Goal: Task Accomplishment & Management: Use online tool/utility

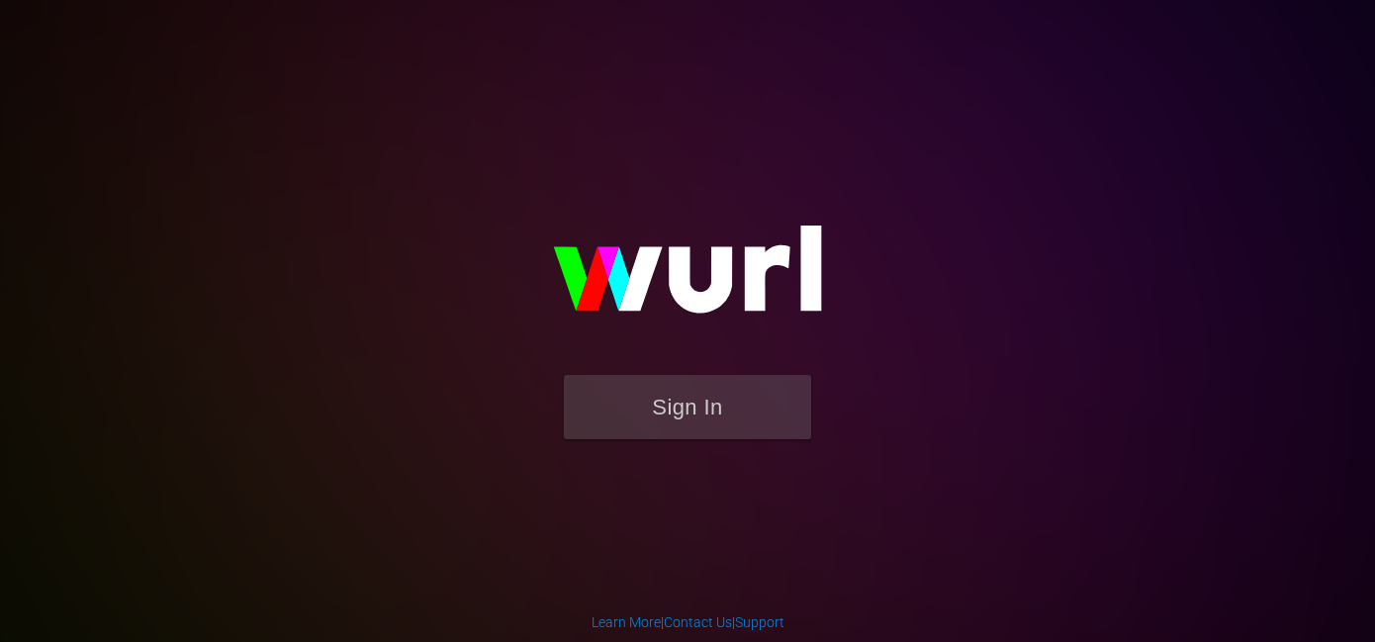
click at [696, 412] on button "Sign In" at bounding box center [687, 407] width 247 height 64
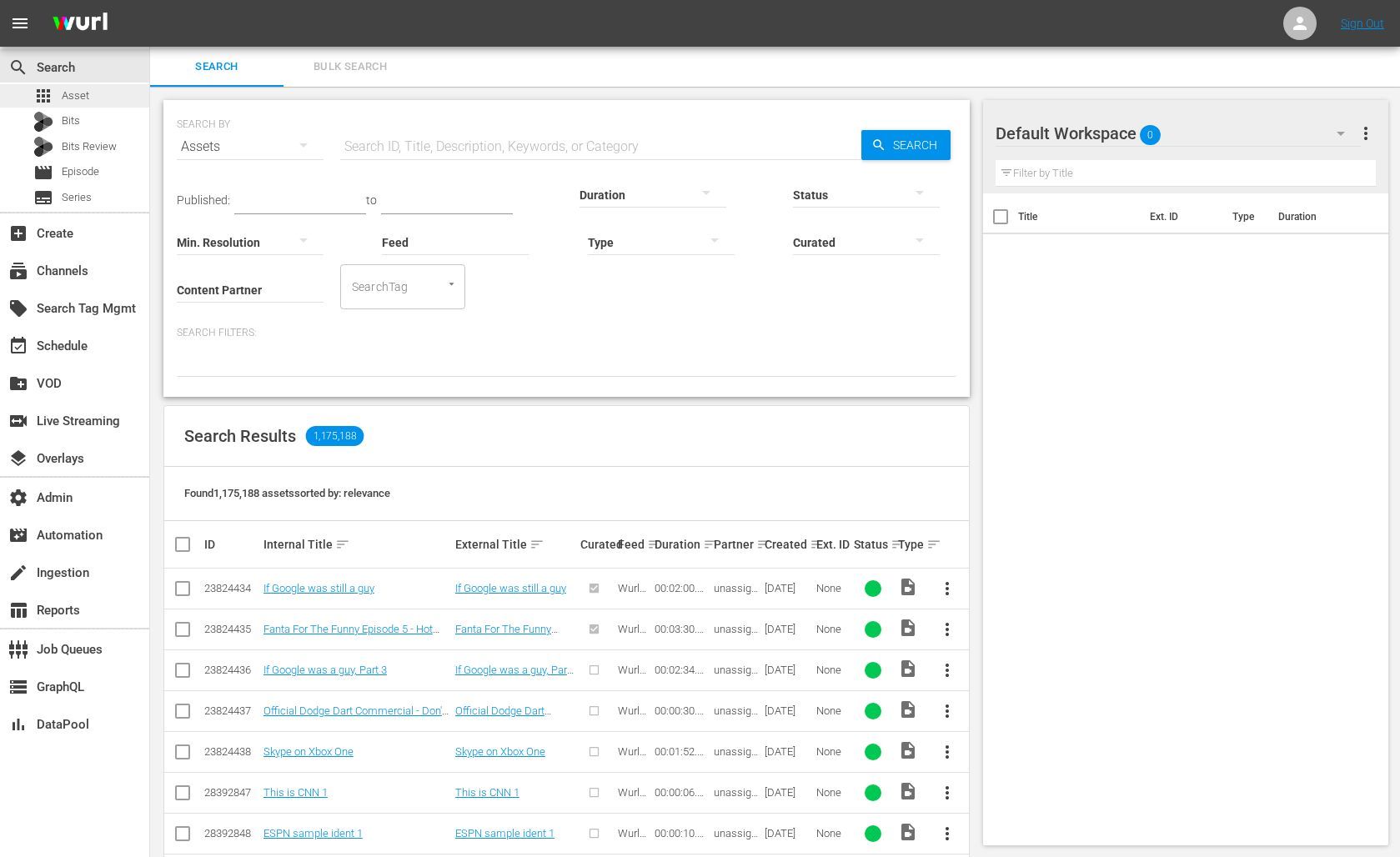
drag, startPoint x: 421, startPoint y: 132, endPoint x: 99, endPoint y: 99, distance: 323.7
click at [99, 99] on div "apps Asset" at bounding box center [74, 96] width 149 height 24
click at [403, 142] on input "text" at bounding box center [601, 146] width 521 height 40
click at [340, 540] on link "If Google was still a guy" at bounding box center [319, 587] width 111 height 13
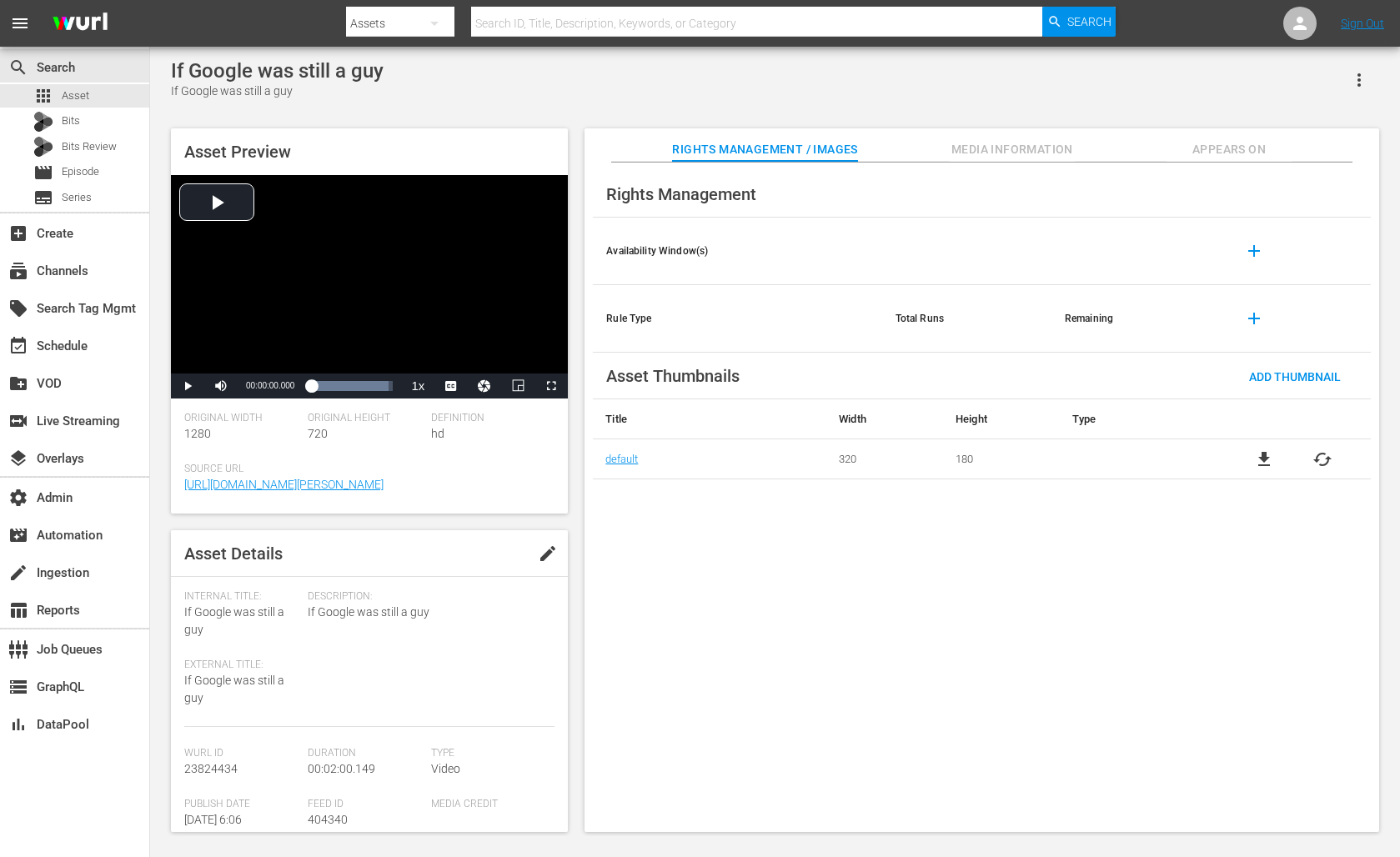
click at [221, 540] on span "23824434" at bounding box center [211, 769] width 53 height 13
click at [211, 540] on span "23824434" at bounding box center [211, 769] width 53 height 13
click at [995, 148] on span "Media Information" at bounding box center [1011, 149] width 125 height 21
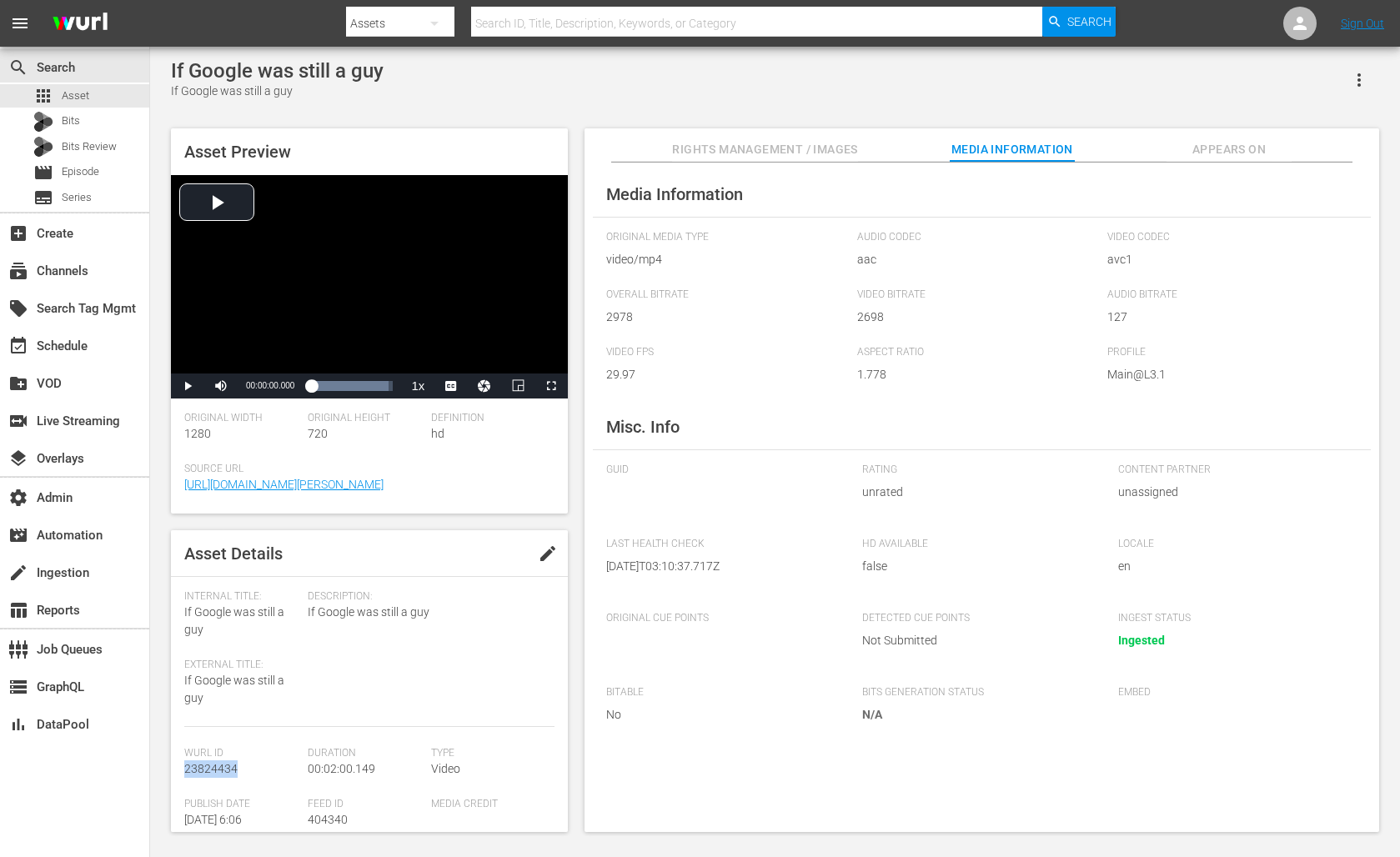
click at [1158, 154] on span "Appears On" at bounding box center [1229, 149] width 125 height 21
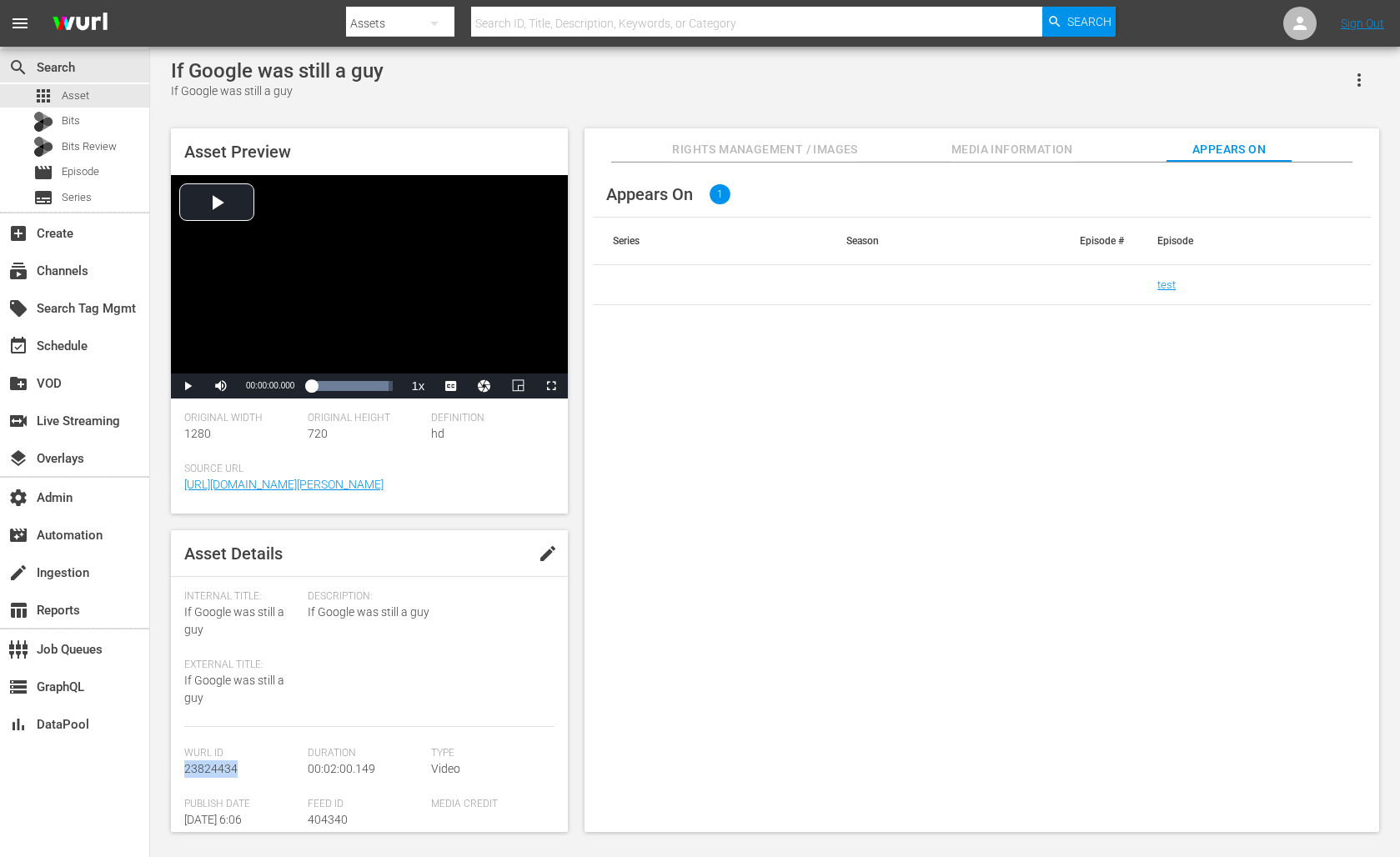
click at [780, 152] on span "Rights Management / Images" at bounding box center [764, 149] width 185 height 21
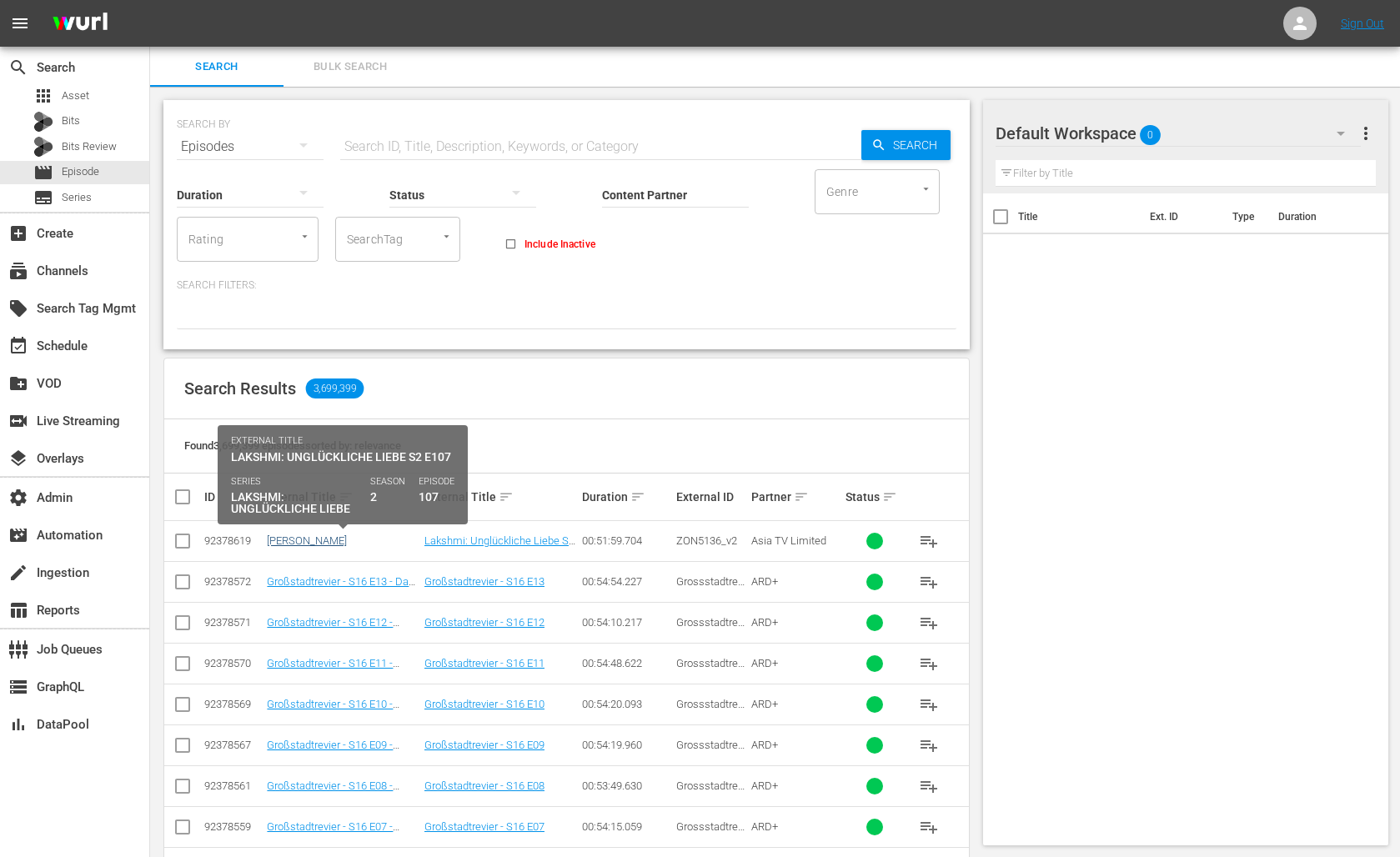
click at [328, 543] on link "[PERSON_NAME]" at bounding box center [306, 540] width 80 height 13
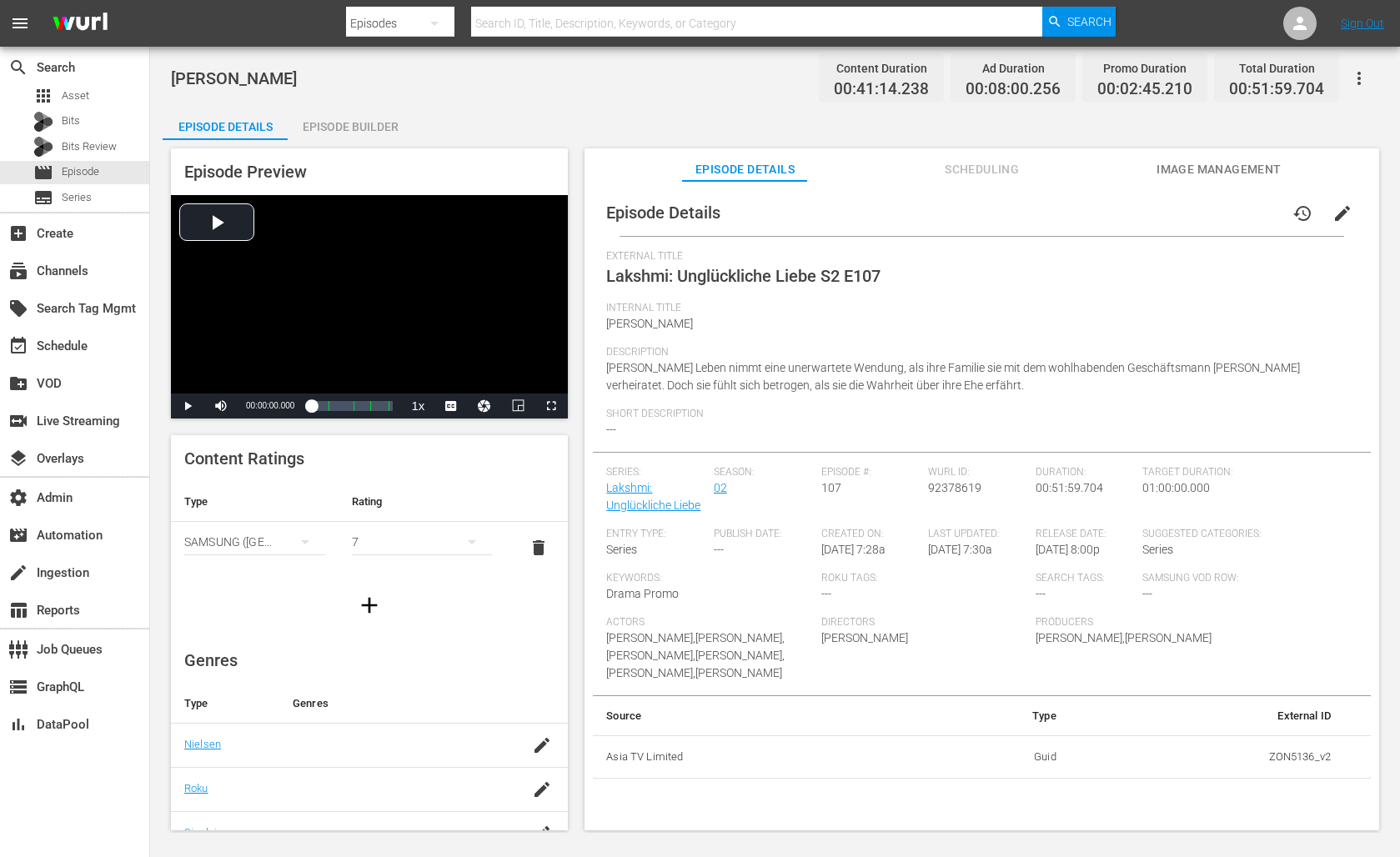
click at [357, 124] on div "Episode Builder" at bounding box center [350, 126] width 125 height 40
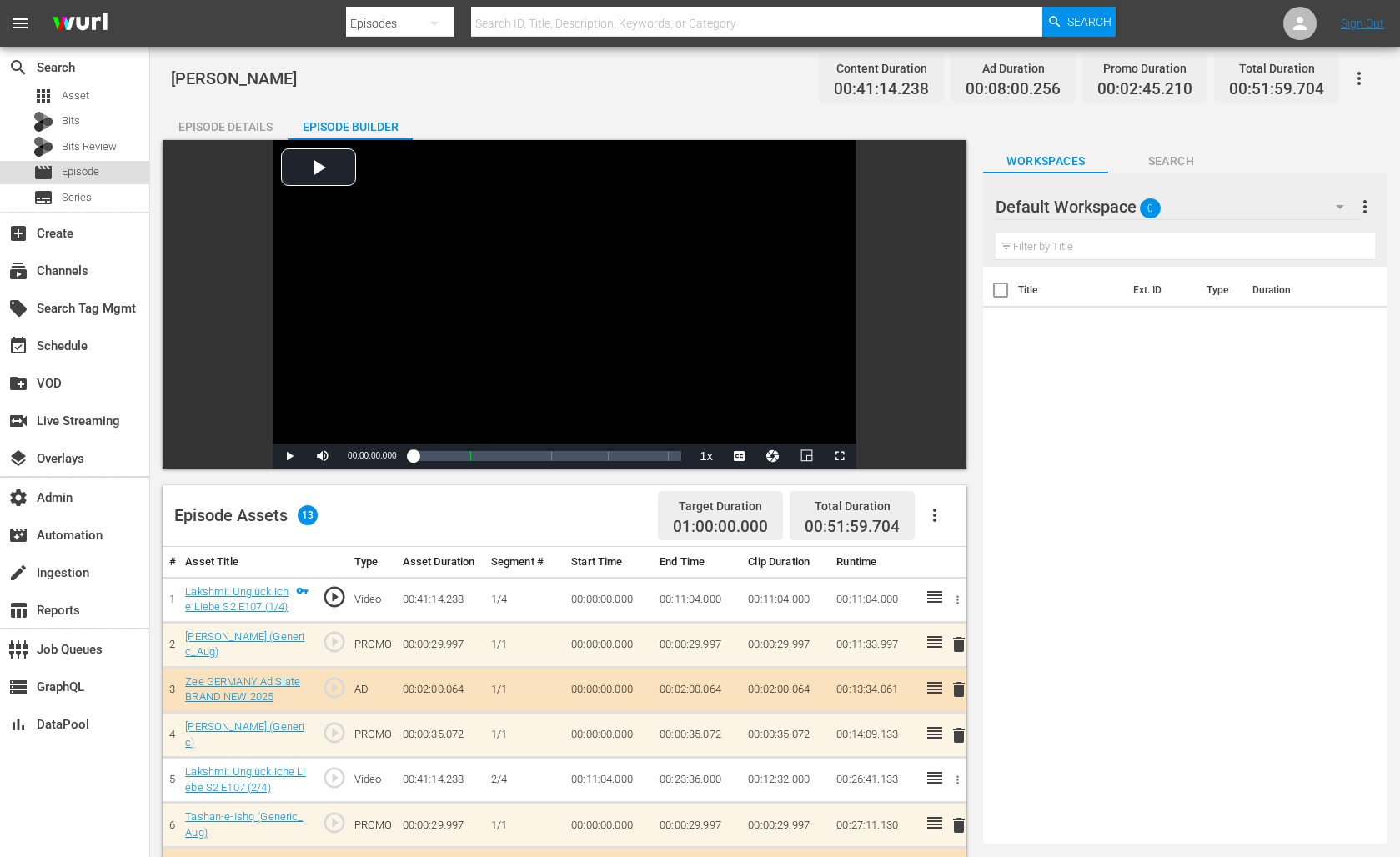
click at [93, 170] on span "Episode" at bounding box center [80, 172] width 38 height 17
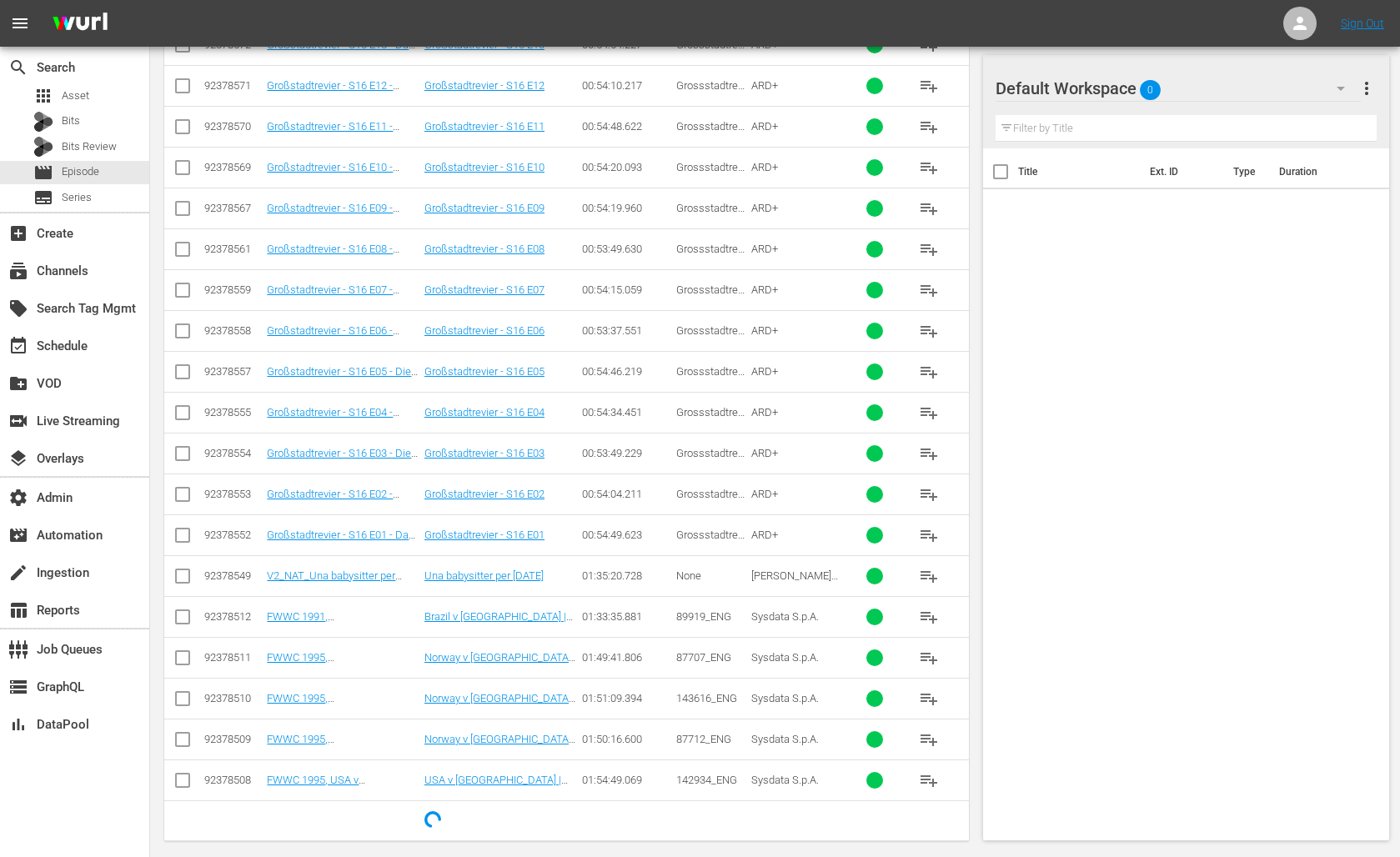
scroll to position [536, 0]
click at [353, 572] on td "V2_NAT_Una babysitter per Natale" at bounding box center [343, 576] width 158 height 40
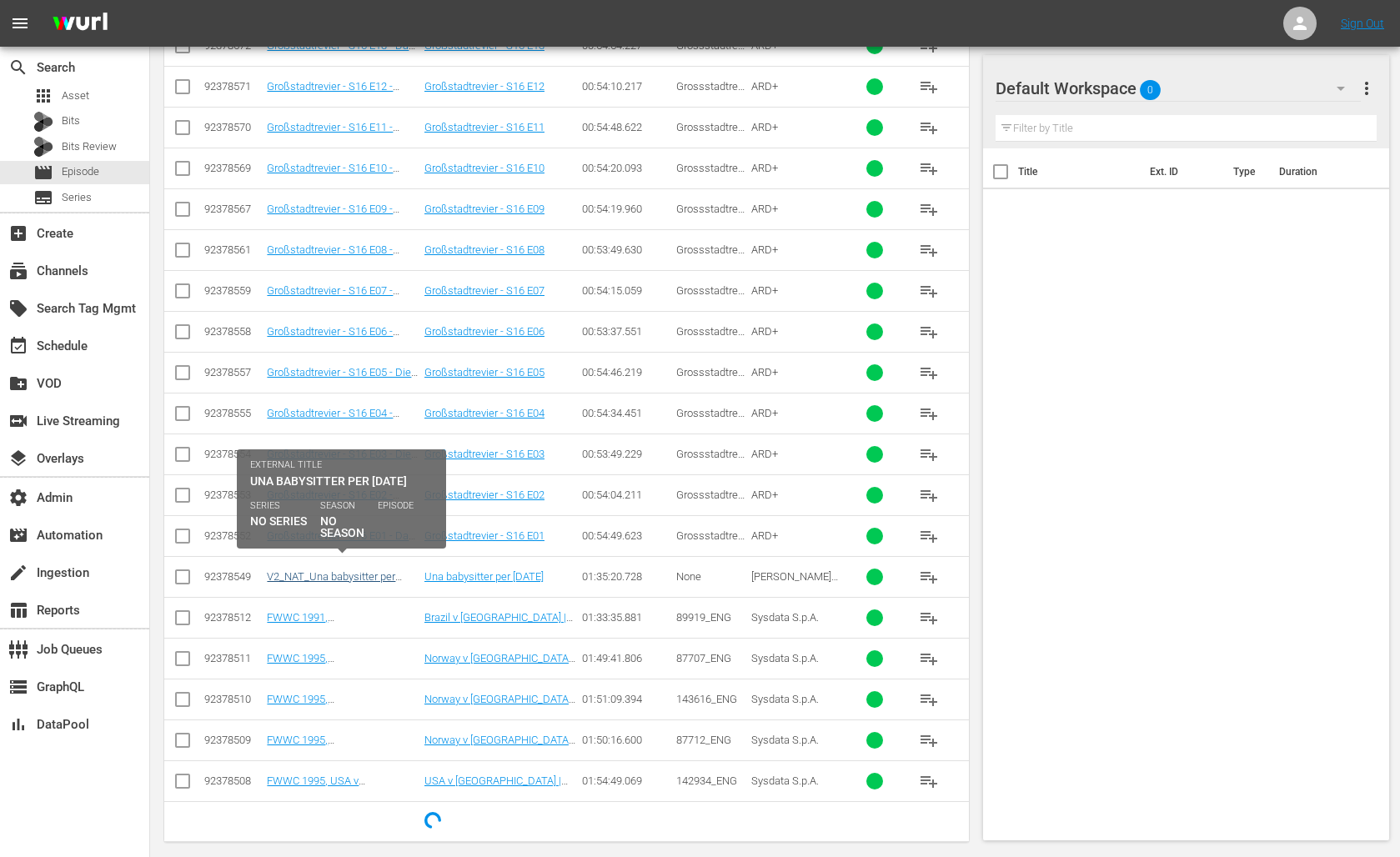
click at [361, 570] on link "V2_NAT_Una babysitter per Natale" at bounding box center [334, 582] width 135 height 25
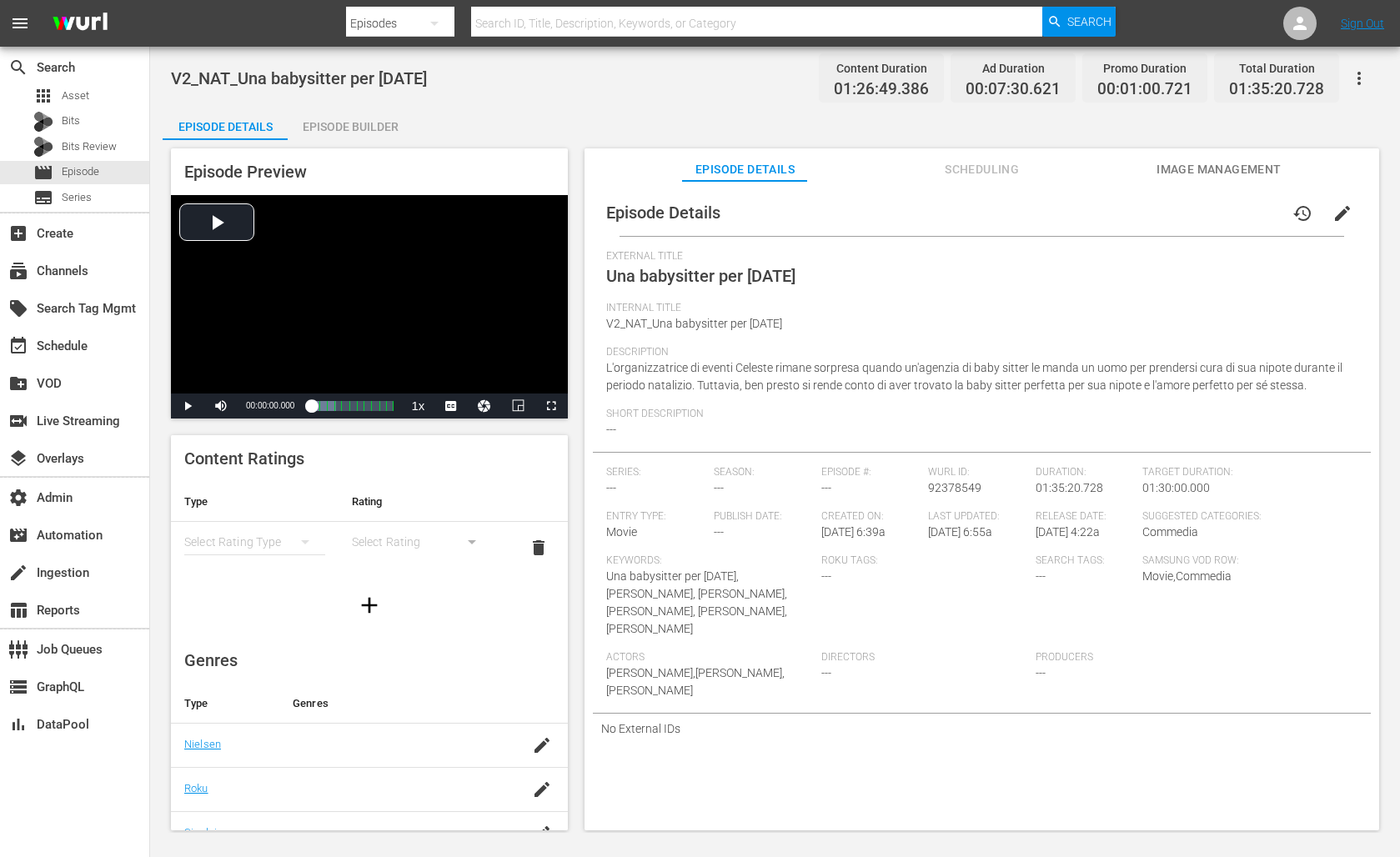
click at [1230, 164] on span "Image Management" at bounding box center [1219, 169] width 125 height 21
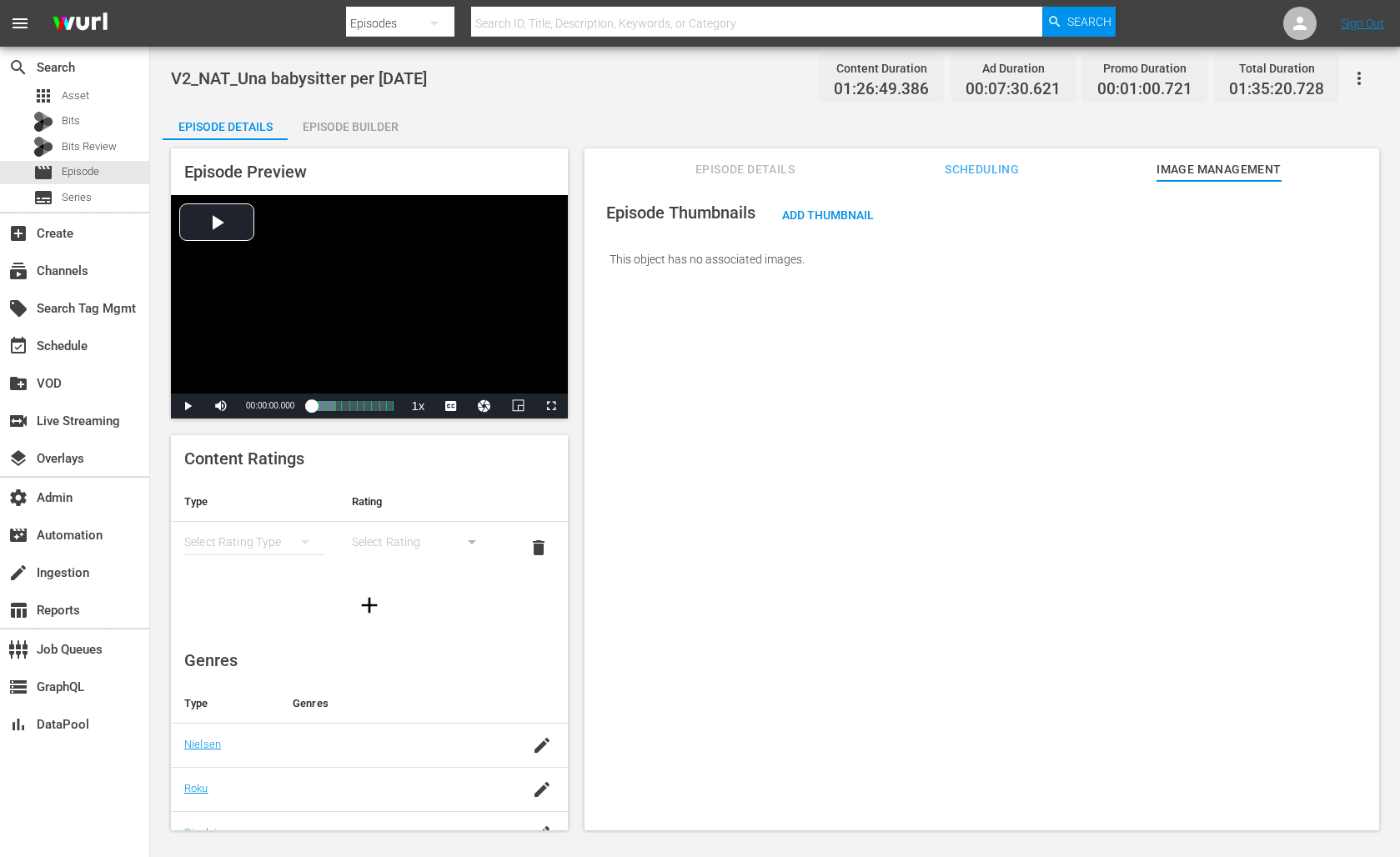
click at [984, 169] on span "Scheduling" at bounding box center [982, 169] width 125 height 21
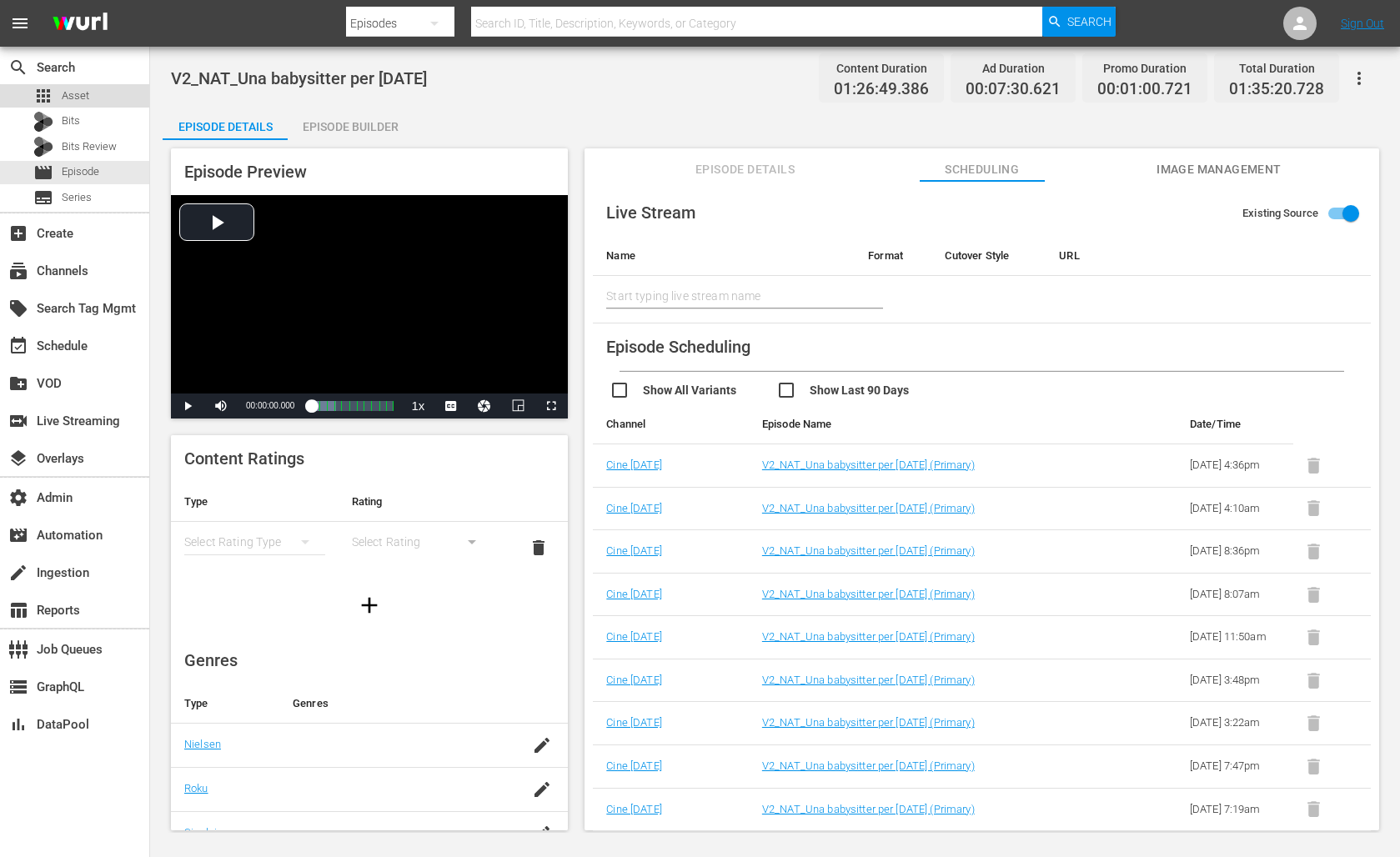
click at [86, 97] on span "Asset" at bounding box center [75, 96] width 28 height 17
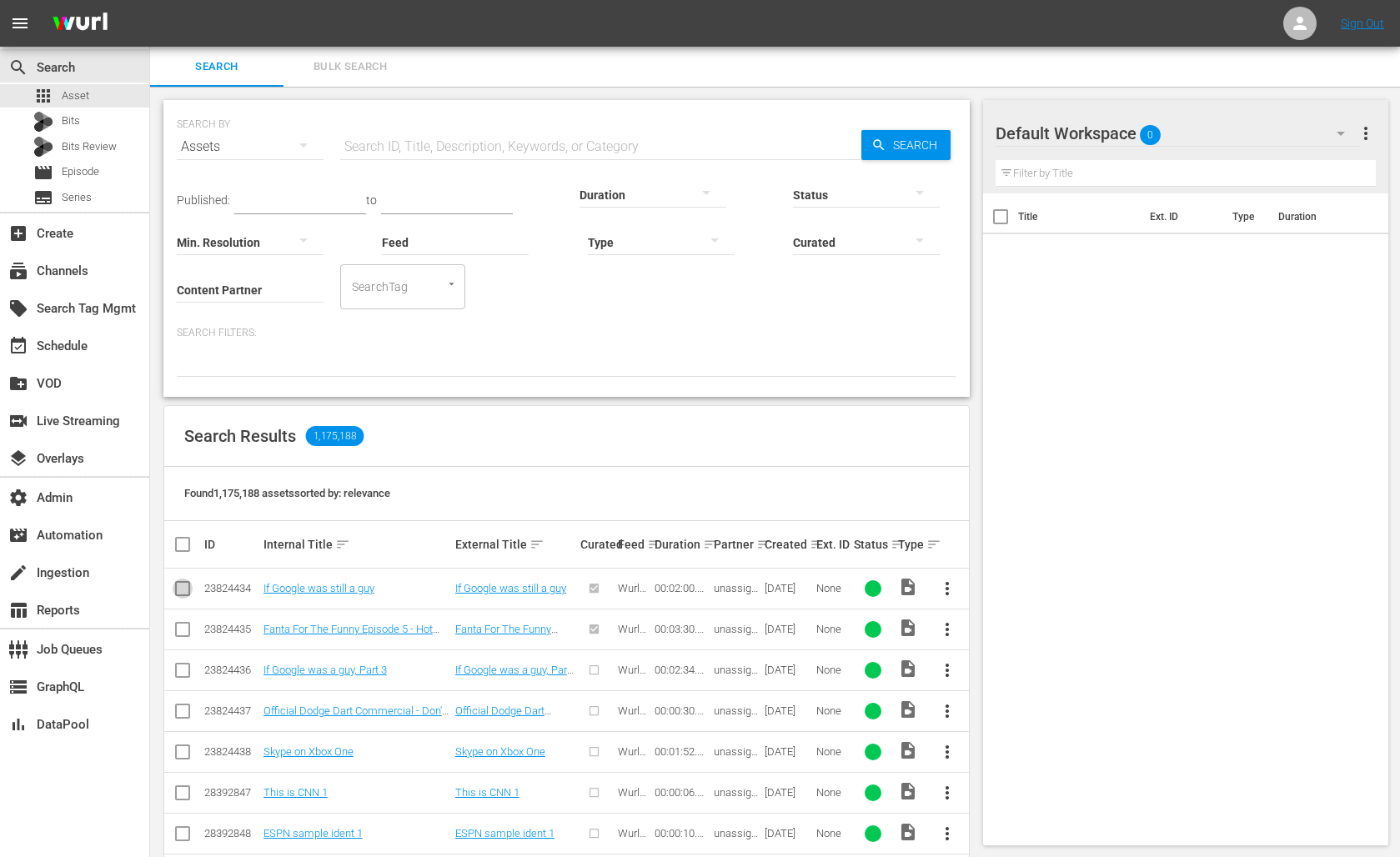
click at [185, 590] on input "checkbox" at bounding box center [183, 592] width 20 height 20
checkbox input "true"
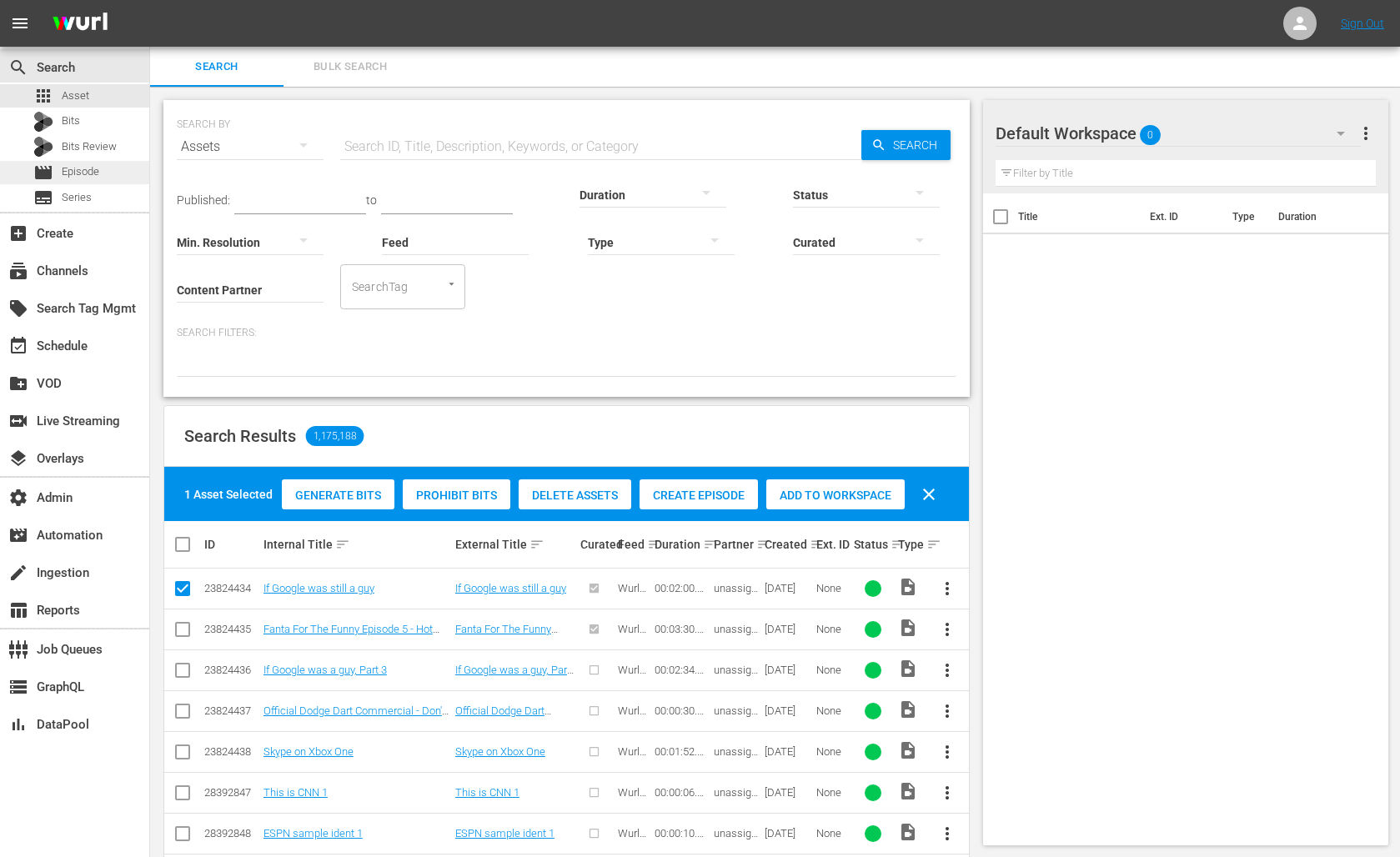
click at [86, 174] on span "Episode" at bounding box center [80, 172] width 38 height 17
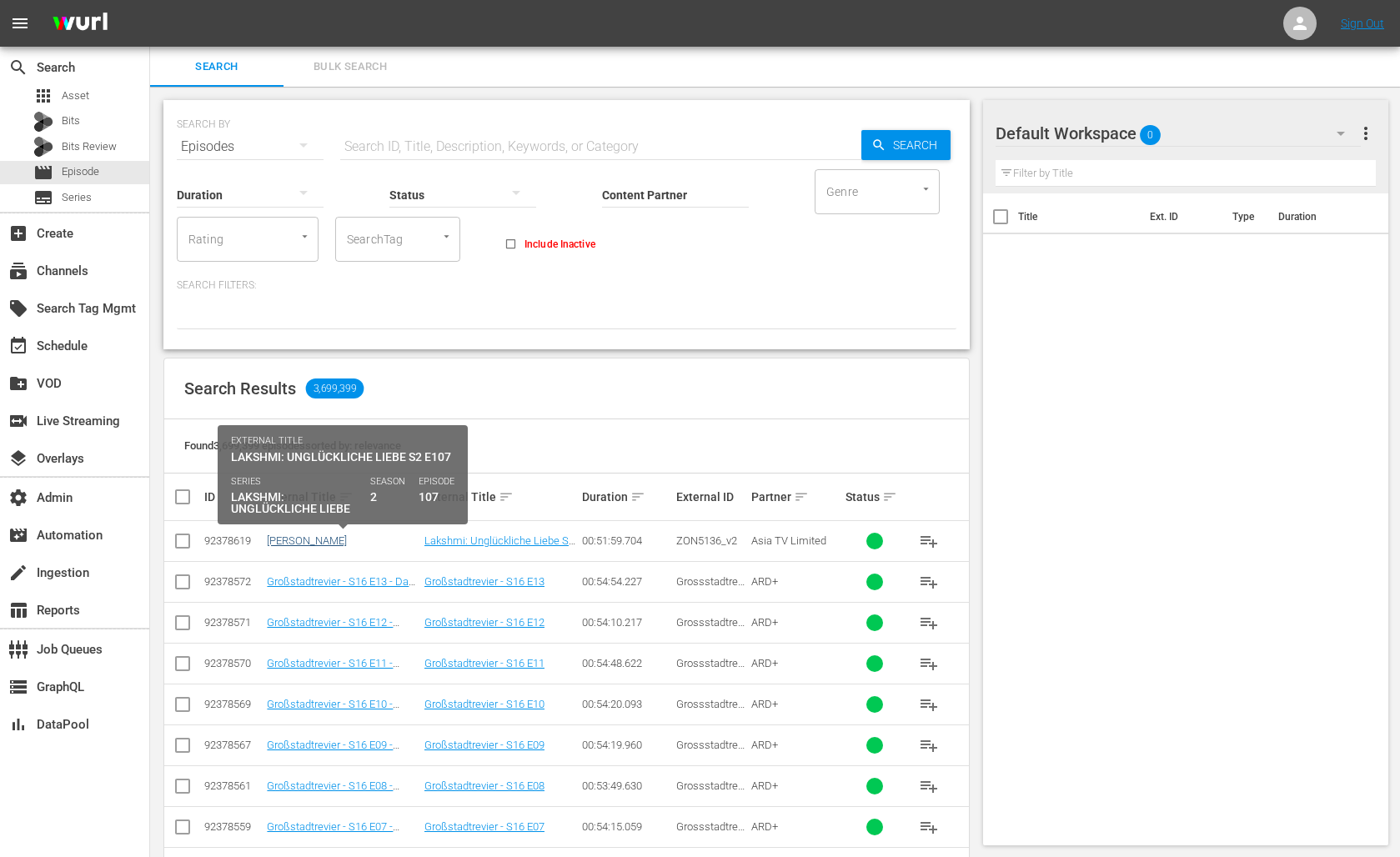
click at [307, 536] on link "[PERSON_NAME]" at bounding box center [306, 540] width 80 height 13
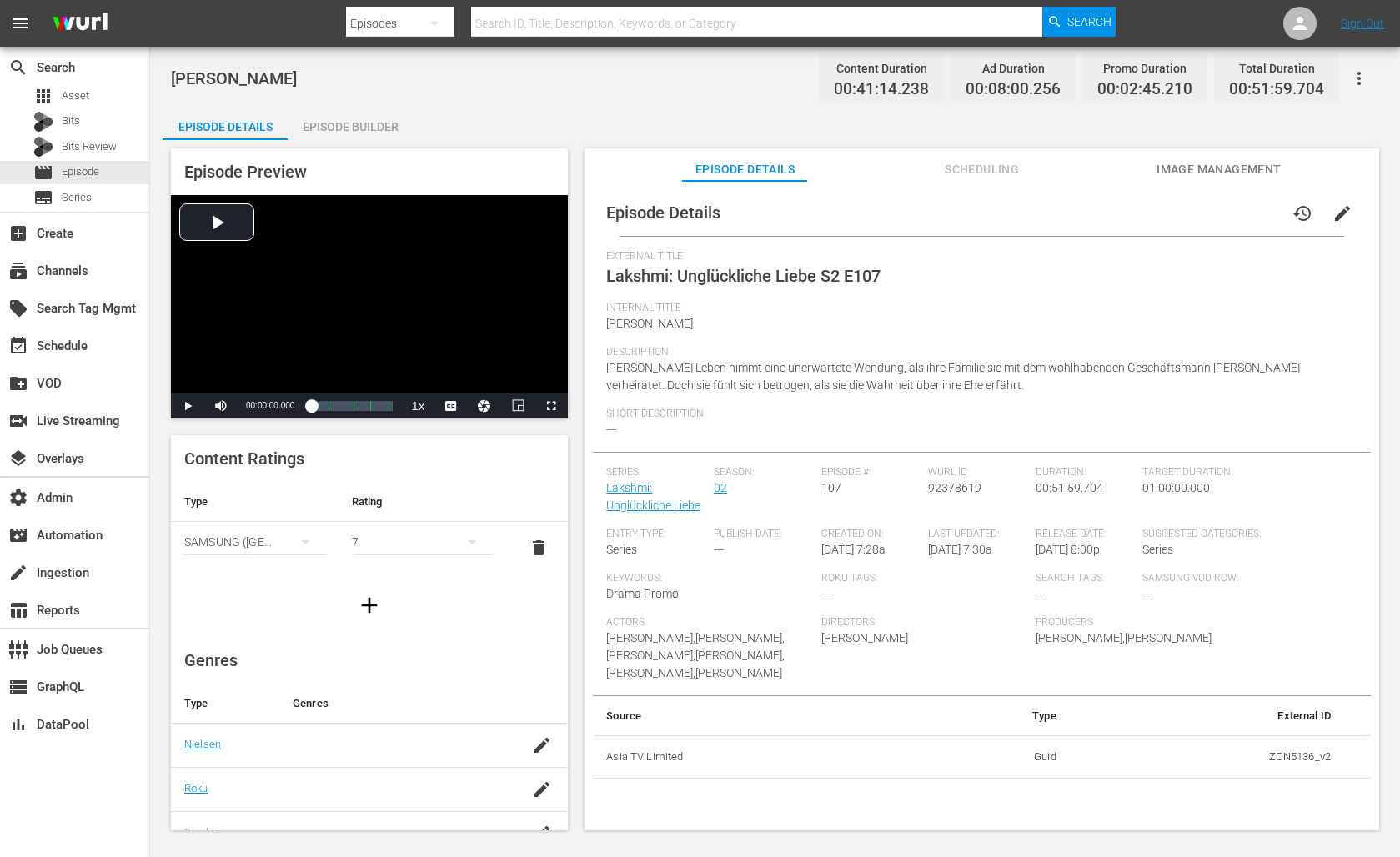
click at [357, 125] on div "Episode Builder" at bounding box center [350, 126] width 125 height 40
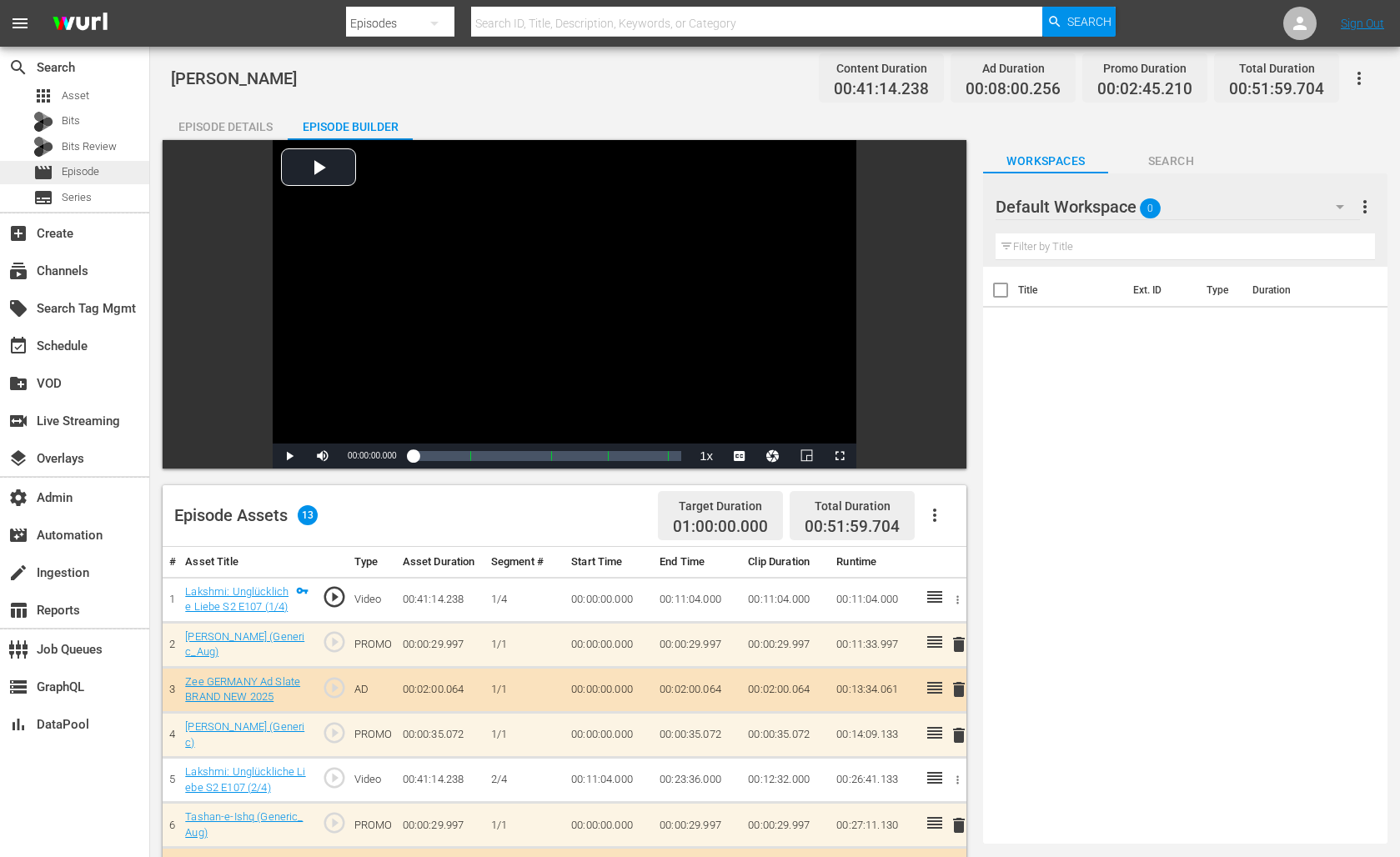
click at [78, 174] on span "Episode" at bounding box center [80, 172] width 38 height 17
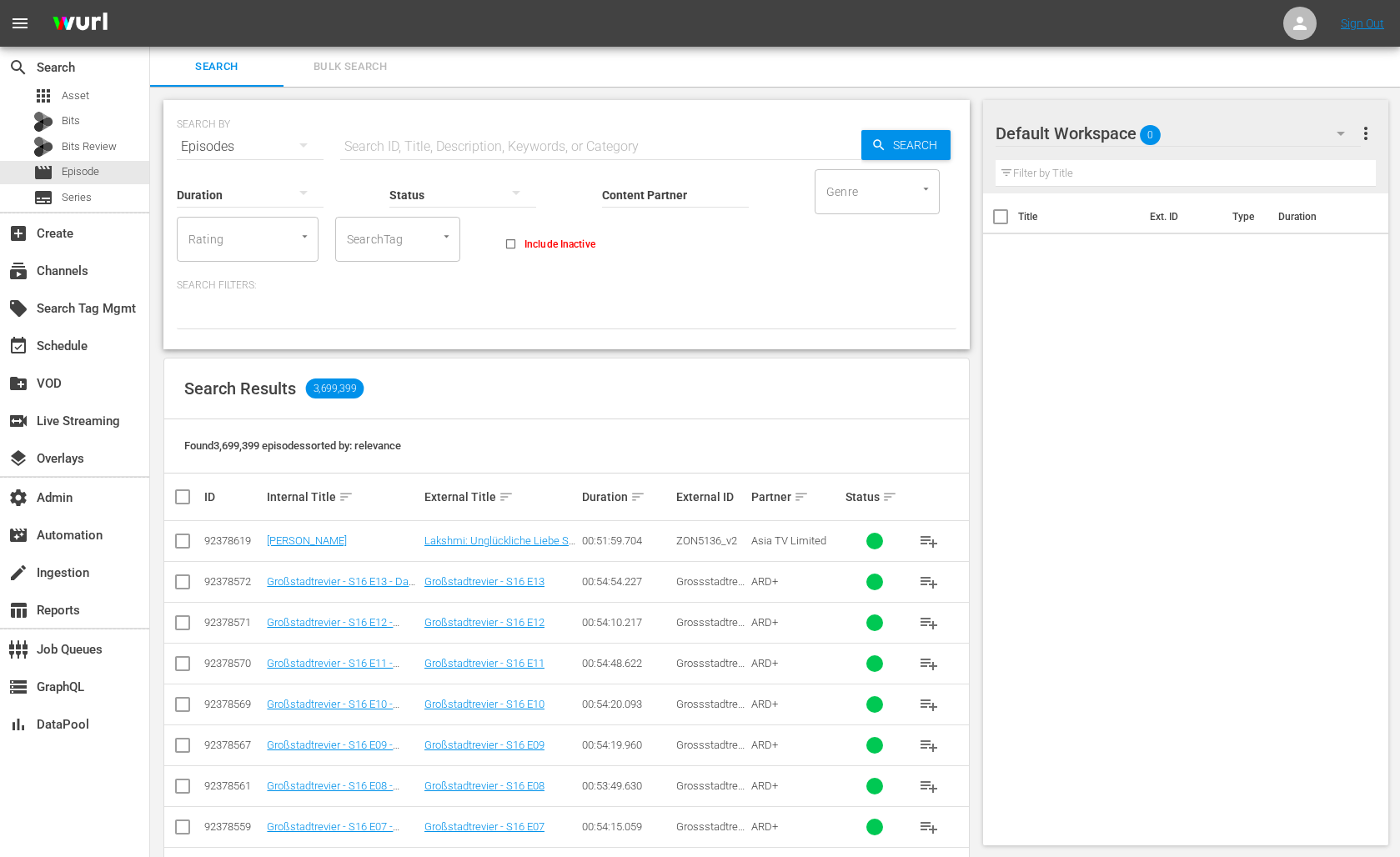
click at [181, 539] on input "checkbox" at bounding box center [183, 544] width 20 height 20
checkbox input "true"
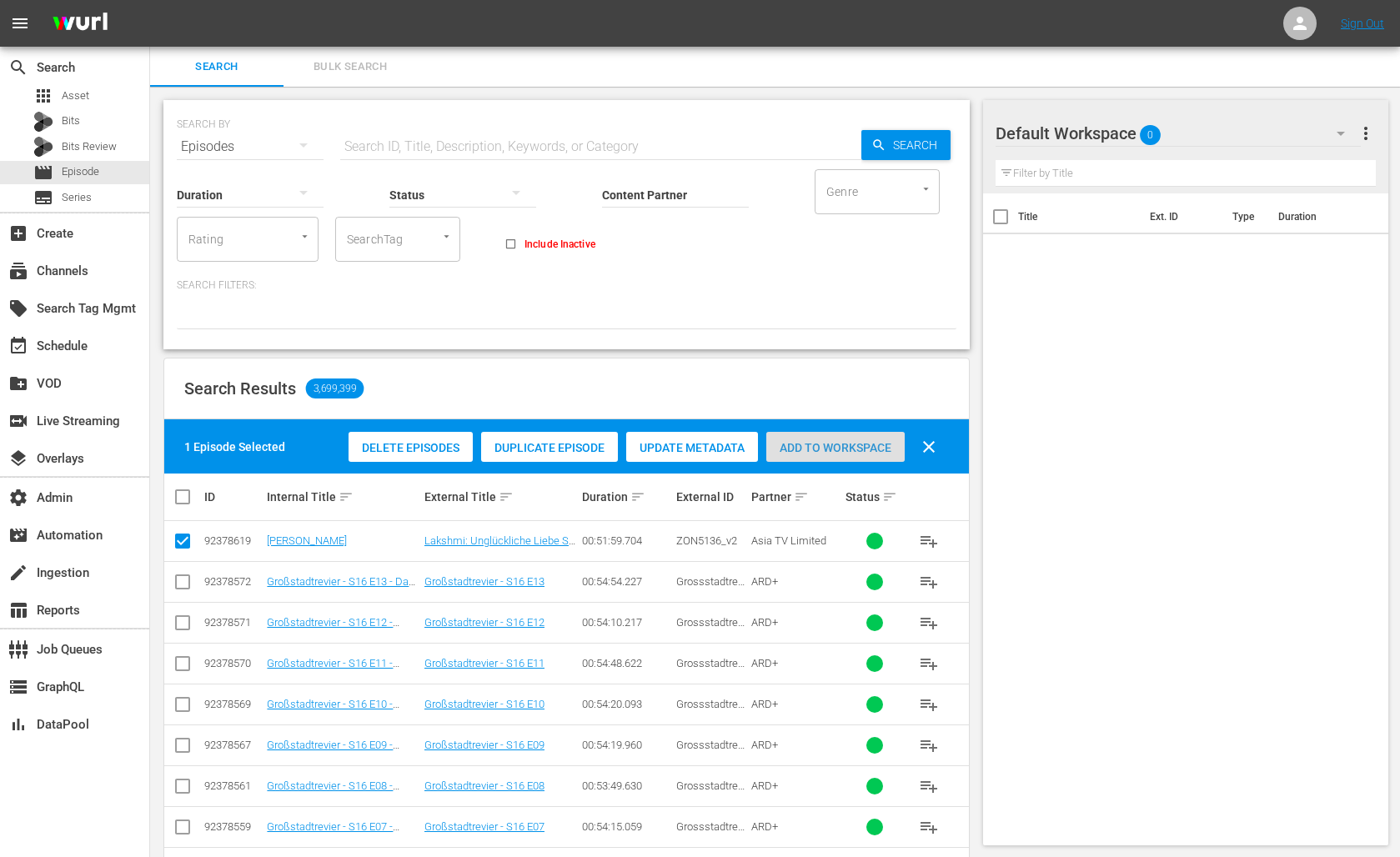
click at [850, 455] on div "Add to Workspace" at bounding box center [835, 447] width 138 height 32
click at [77, 96] on span "Asset" at bounding box center [75, 96] width 28 height 17
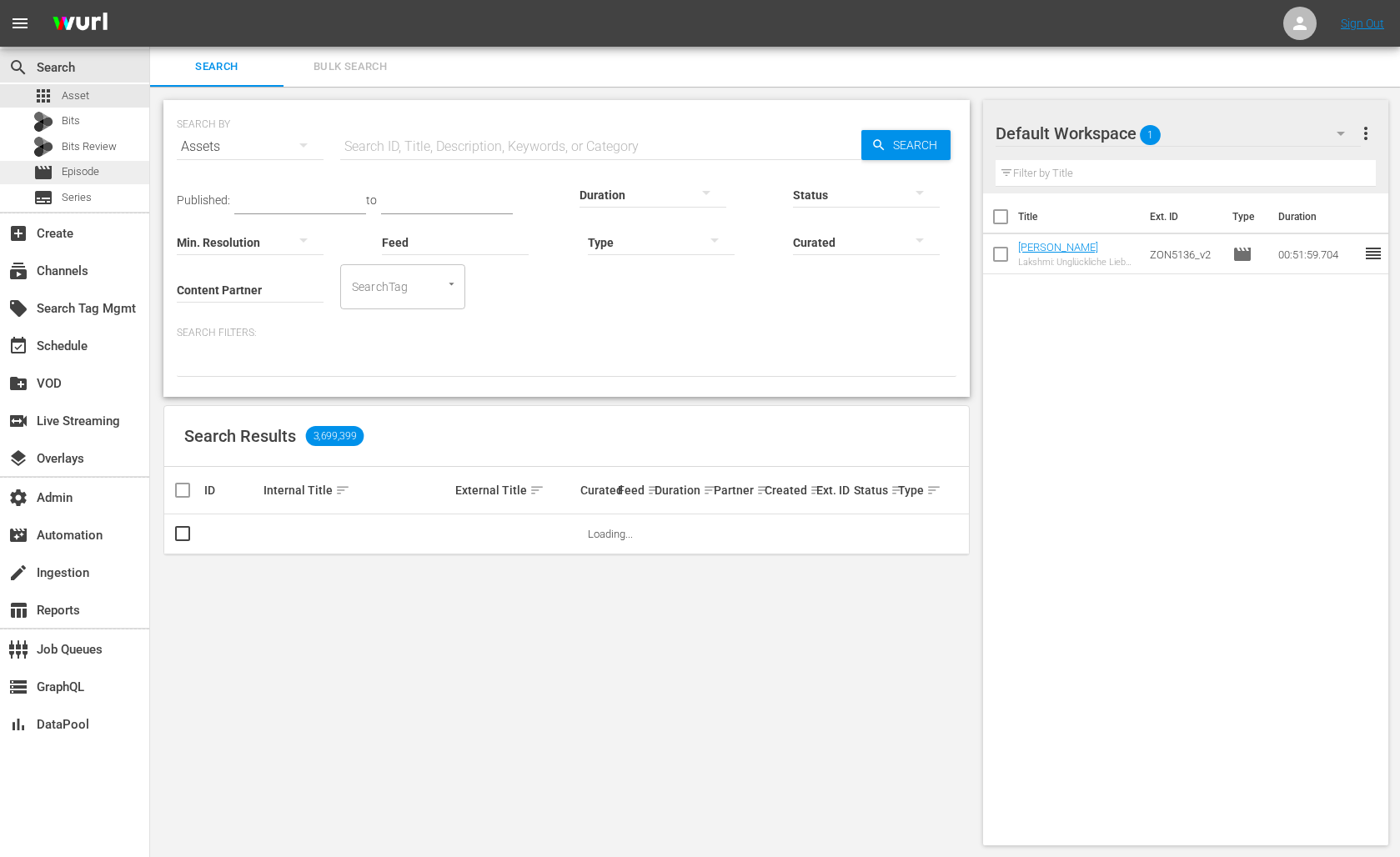
click at [102, 177] on div "movie Episode" at bounding box center [74, 173] width 149 height 24
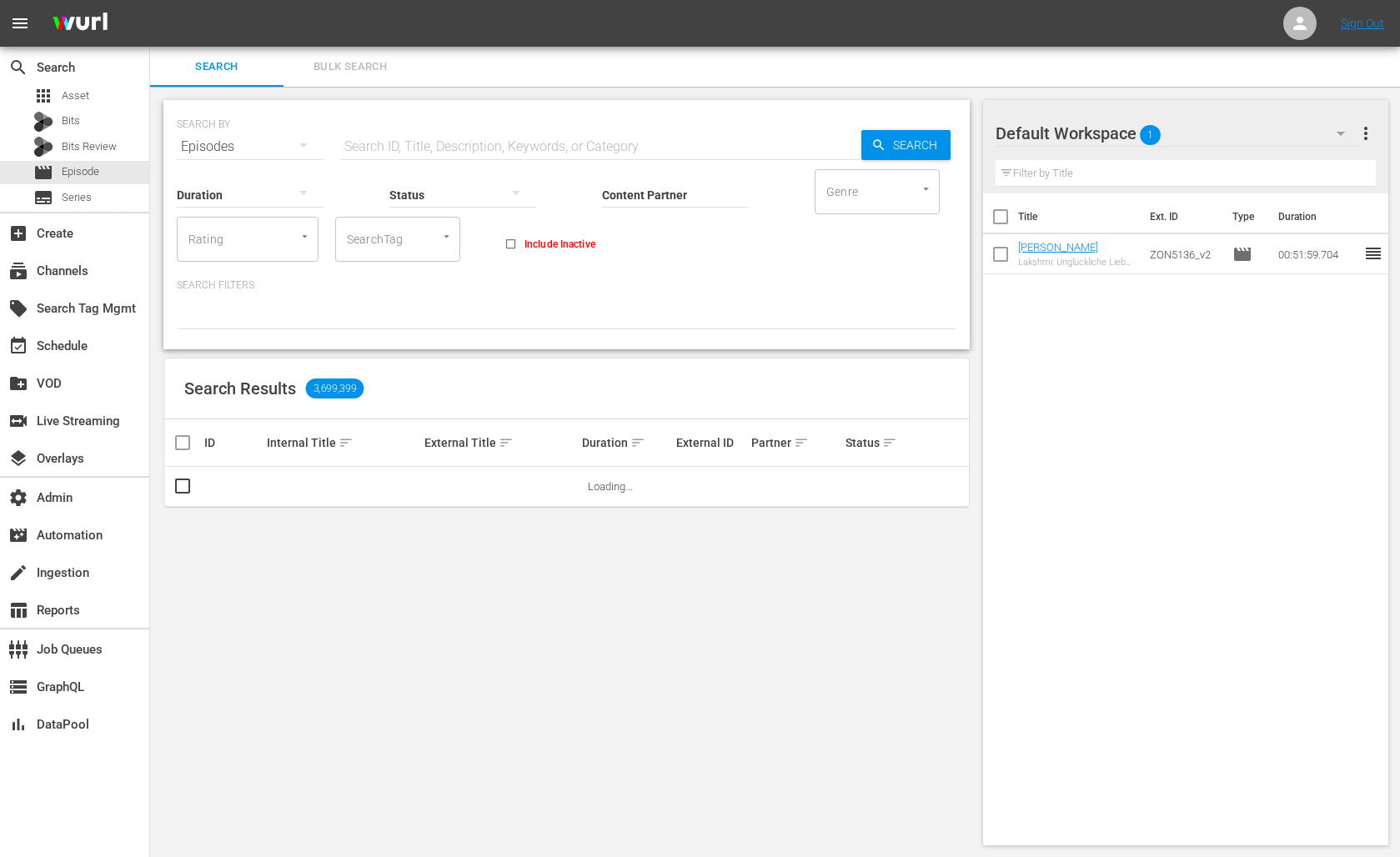
click at [1334, 134] on icon "button" at bounding box center [1340, 133] width 20 height 20
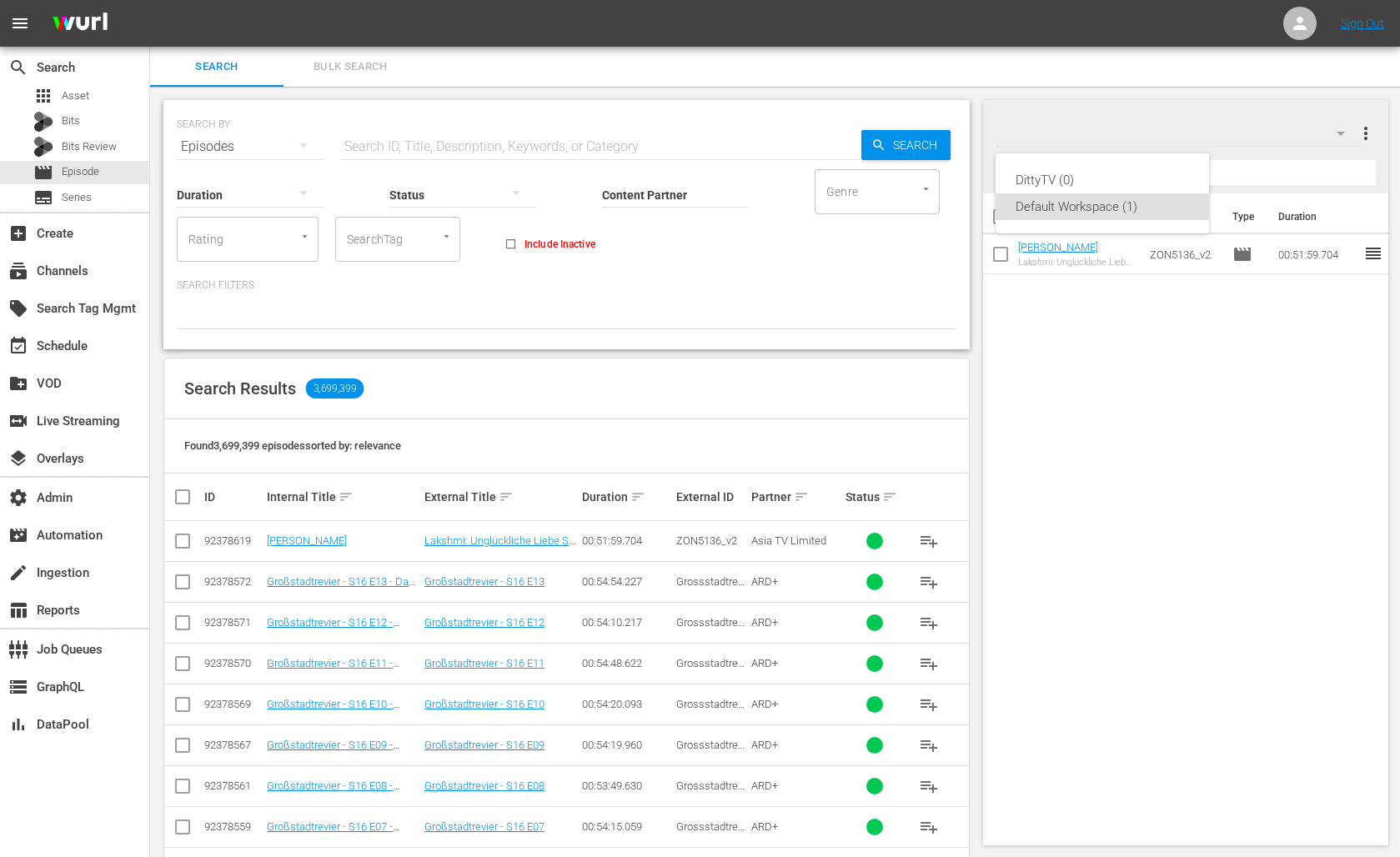
drag, startPoint x: 1159, startPoint y: 131, endPoint x: 1177, endPoint y: 131, distance: 18.0
click at [1161, 130] on div "DittyTV (0) Default Workspace (1)" at bounding box center [700, 428] width 1400 height 857
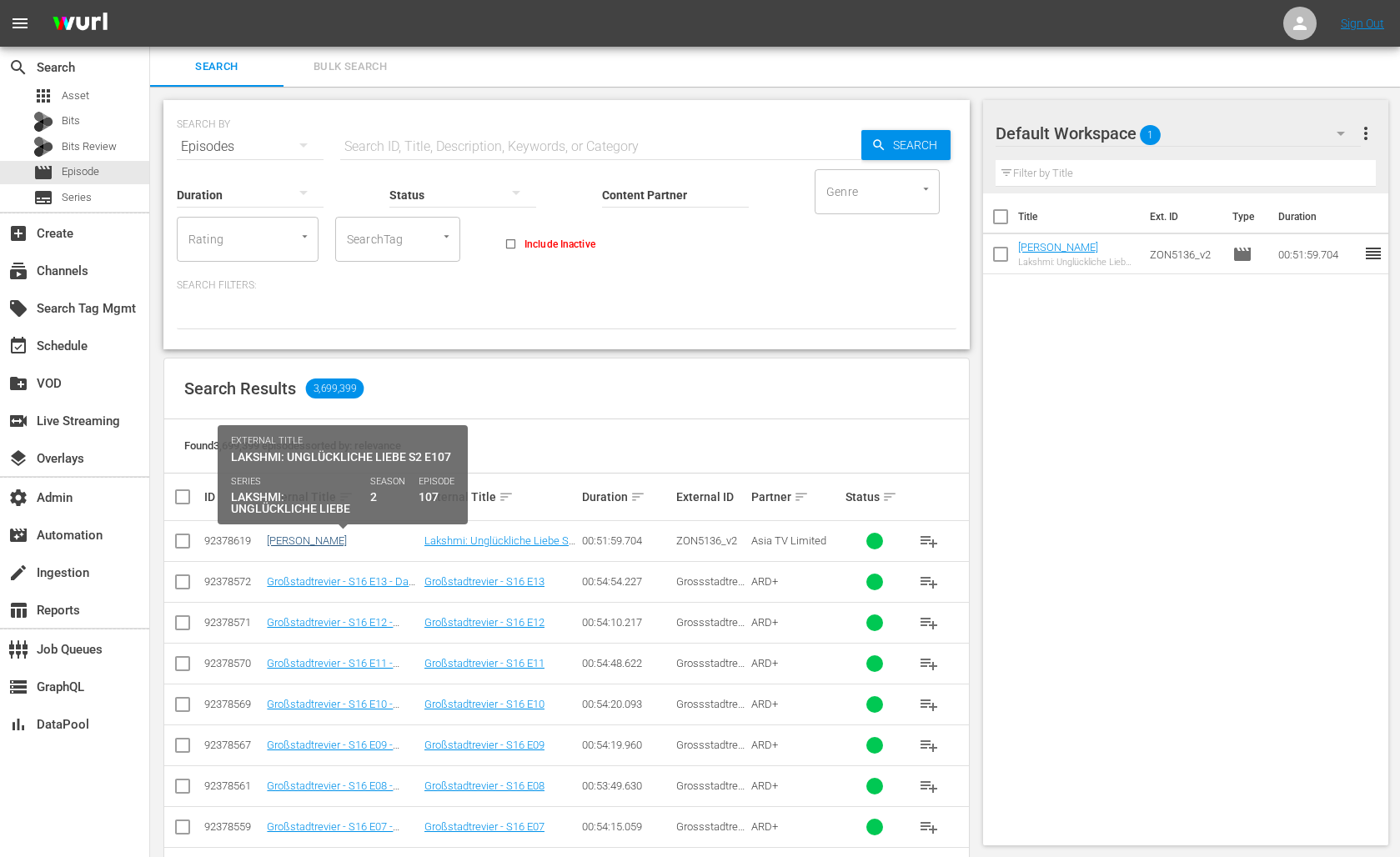
click at [309, 544] on link "[PERSON_NAME]" at bounding box center [306, 540] width 80 height 13
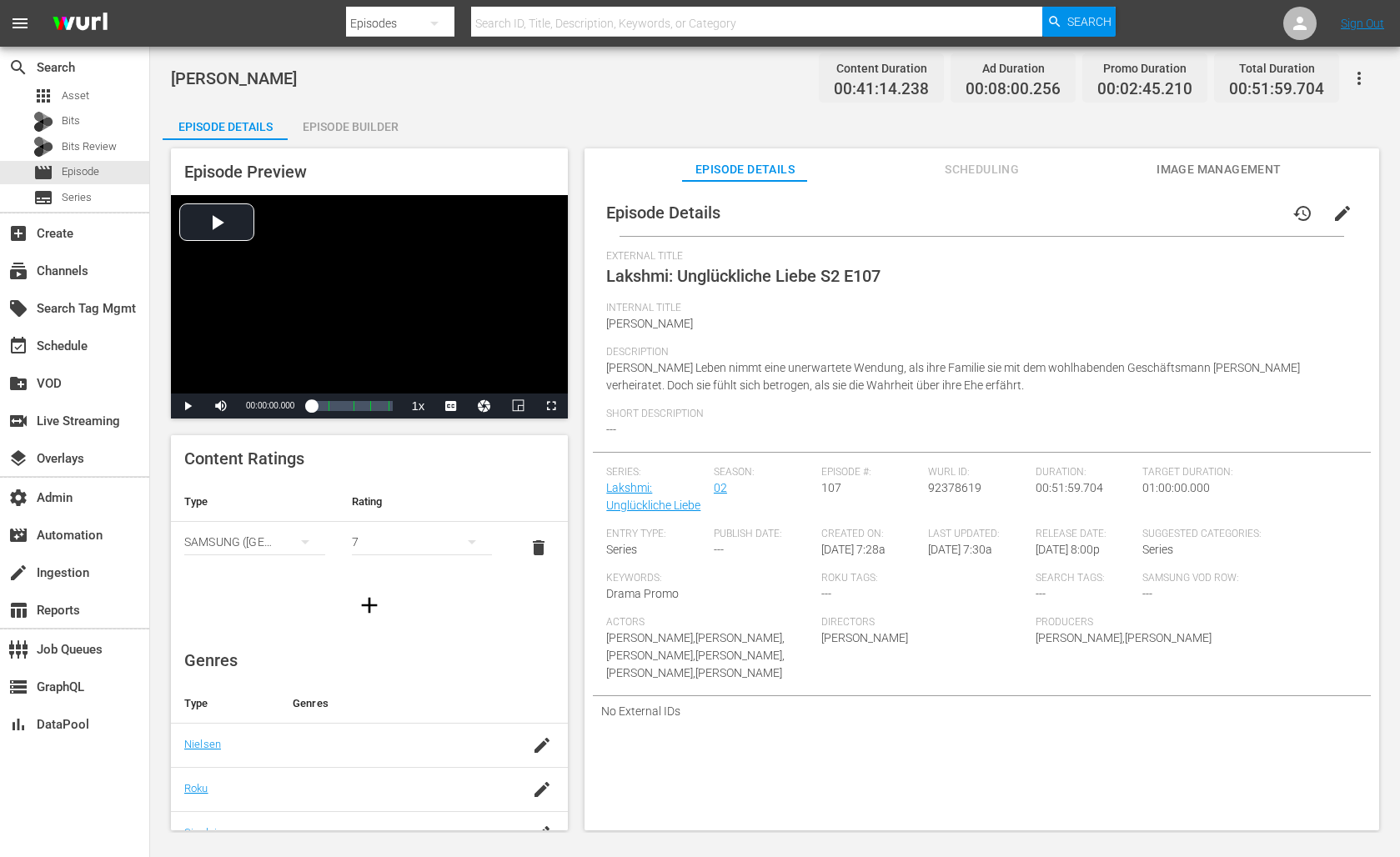
click at [356, 119] on div "Episode Builder" at bounding box center [350, 126] width 125 height 40
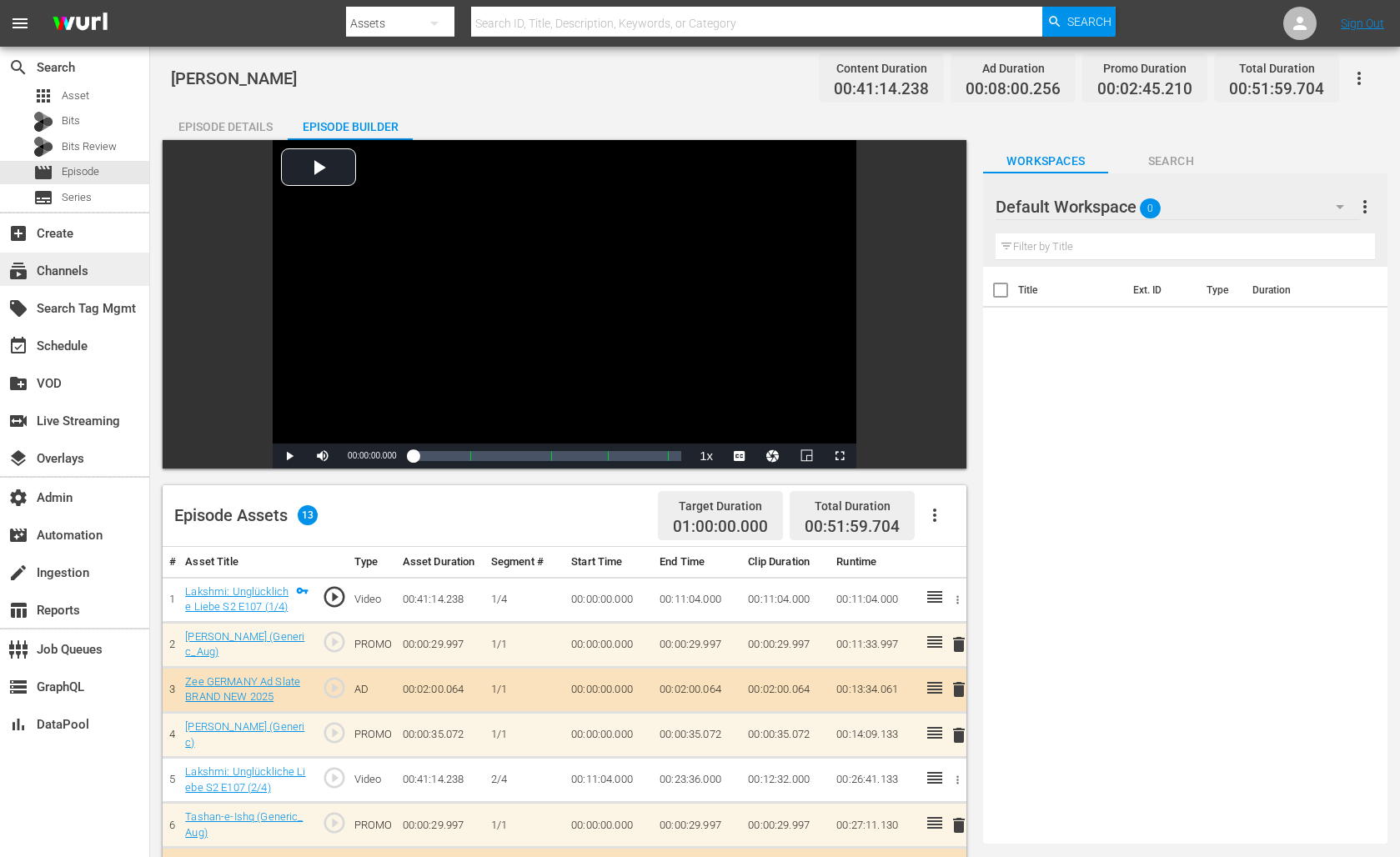
click at [68, 270] on div "subscriptions Channels" at bounding box center [46, 269] width 94 height 15
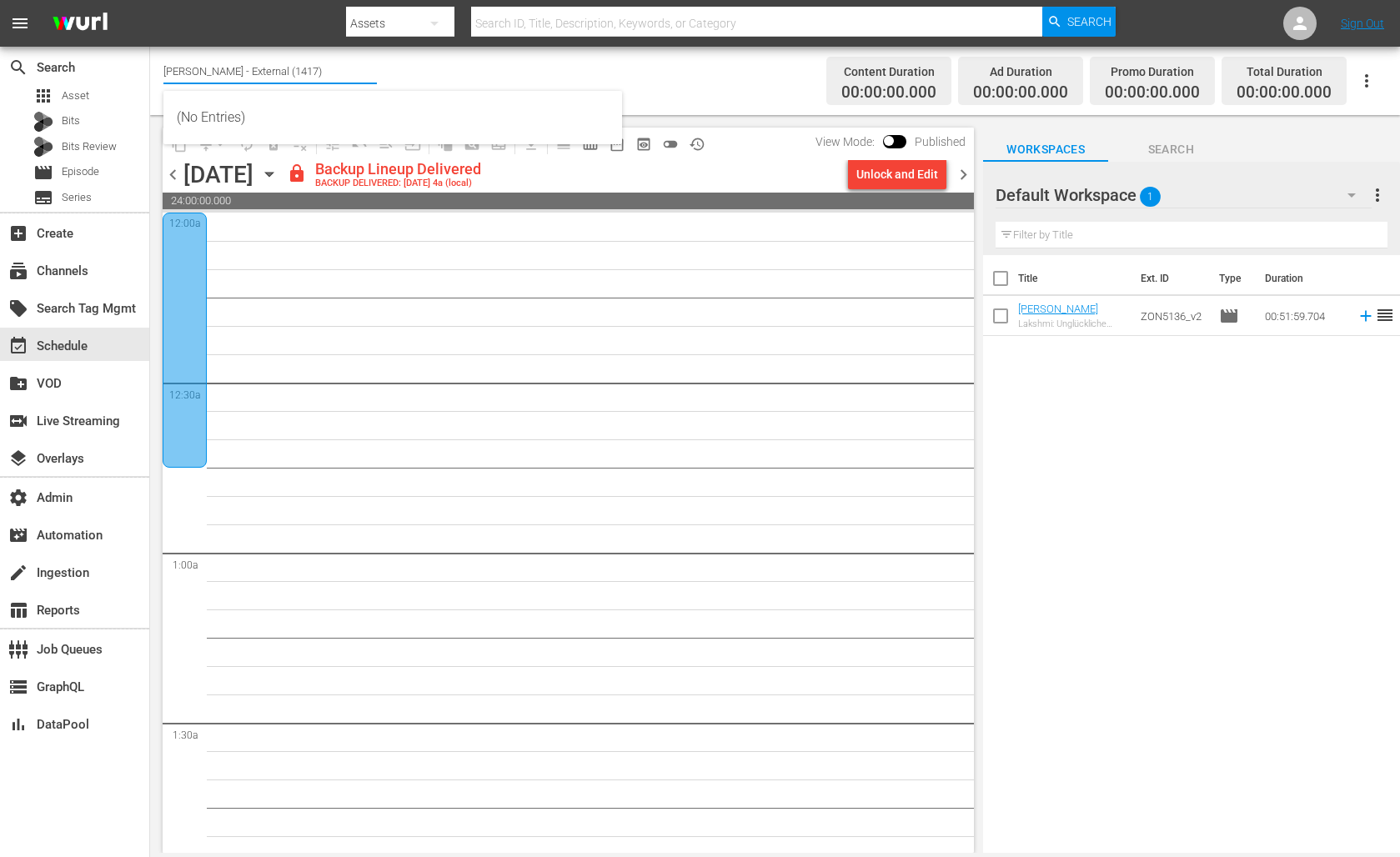
click at [267, 75] on input "Wurl - External (1417)" at bounding box center [270, 70] width 213 height 40
drag, startPoint x: 278, startPoint y: 72, endPoint x: 263, endPoint y: 77, distance: 15.8
click at [278, 71] on input "[PERSON_NAME] - External (1417)" at bounding box center [270, 70] width 213 height 40
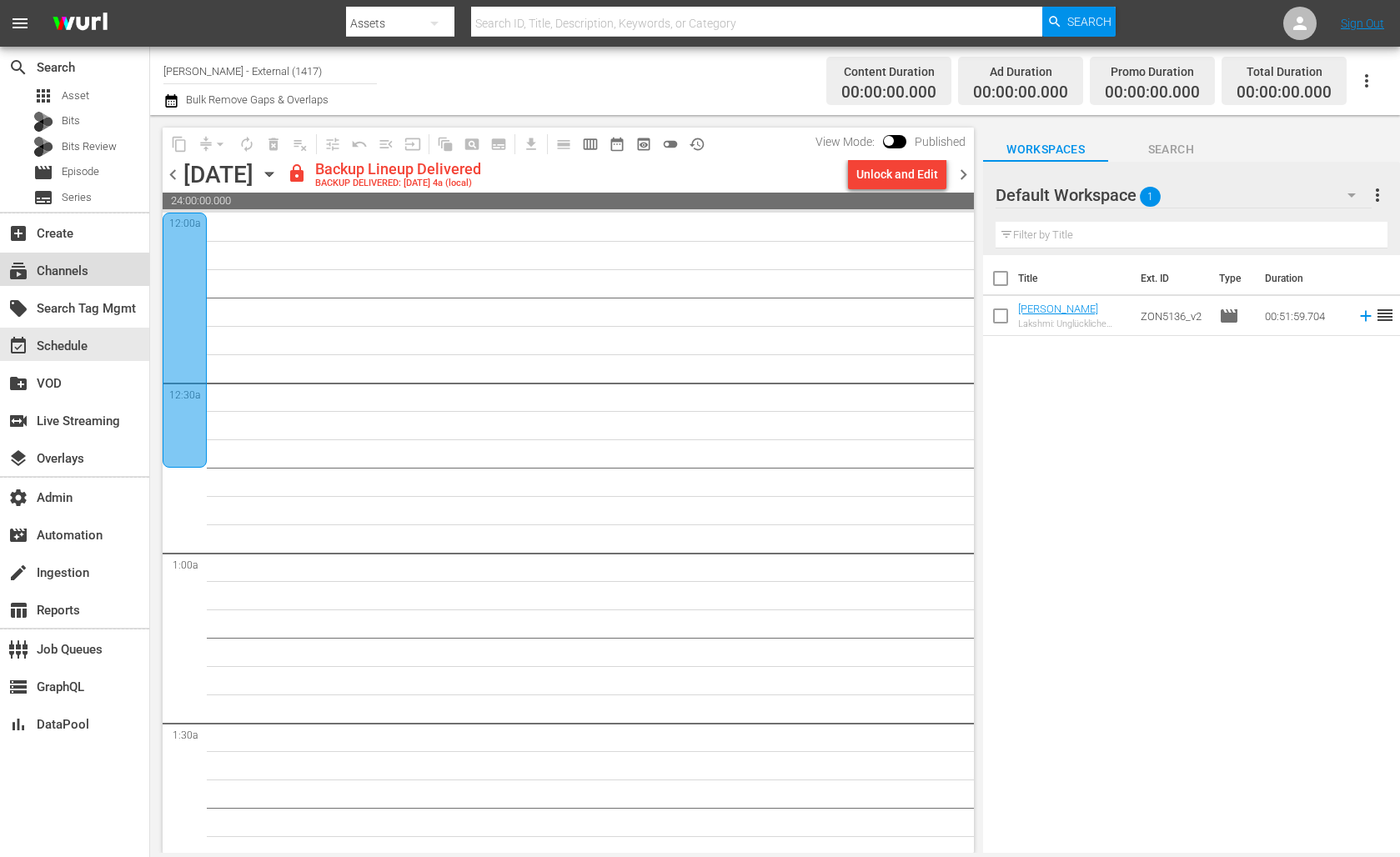
click at [72, 266] on div "subscriptions Channels" at bounding box center [46, 269] width 94 height 15
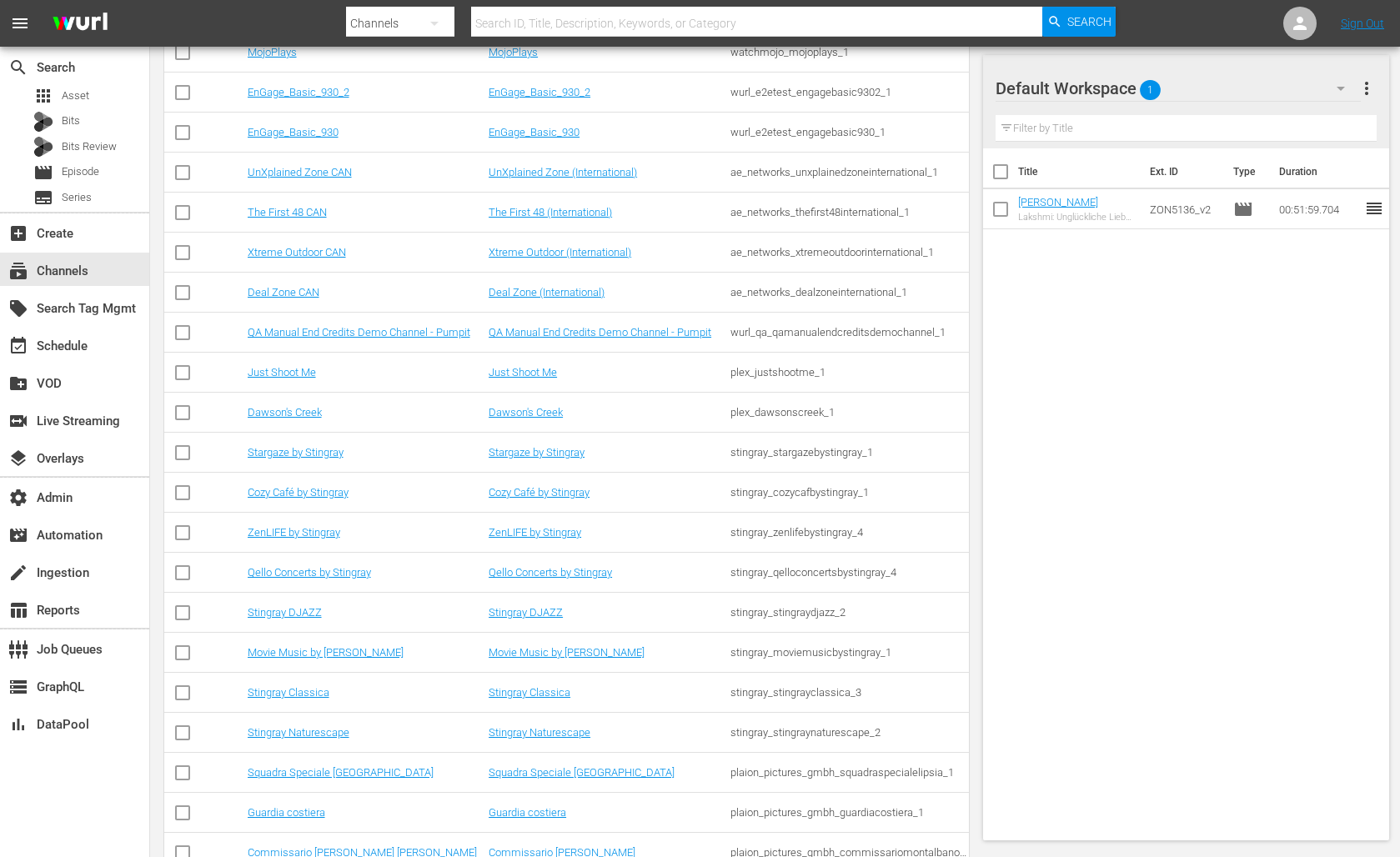
scroll to position [530, 0]
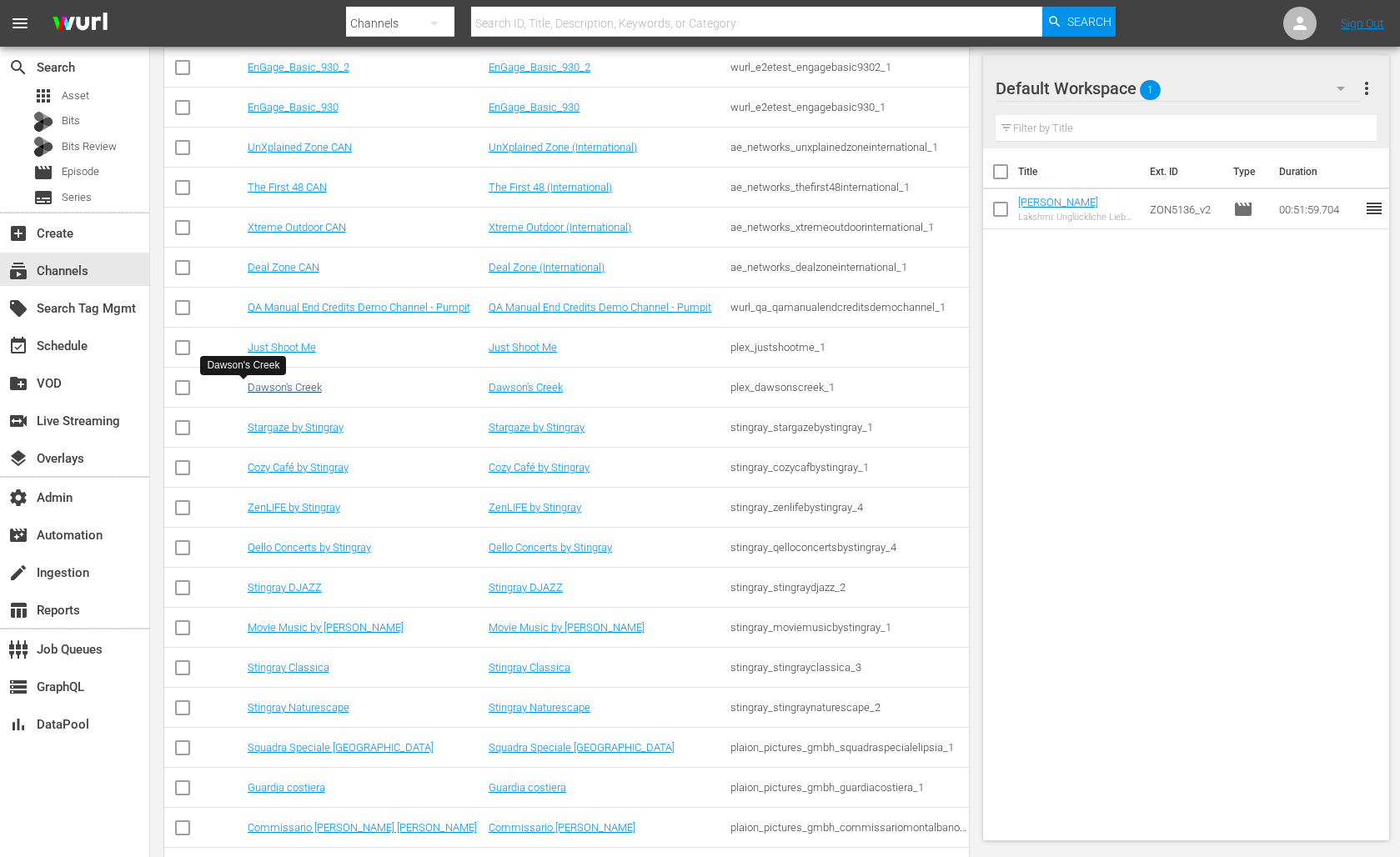
click at [252, 387] on link "Dawson's Creek" at bounding box center [285, 387] width 74 height 13
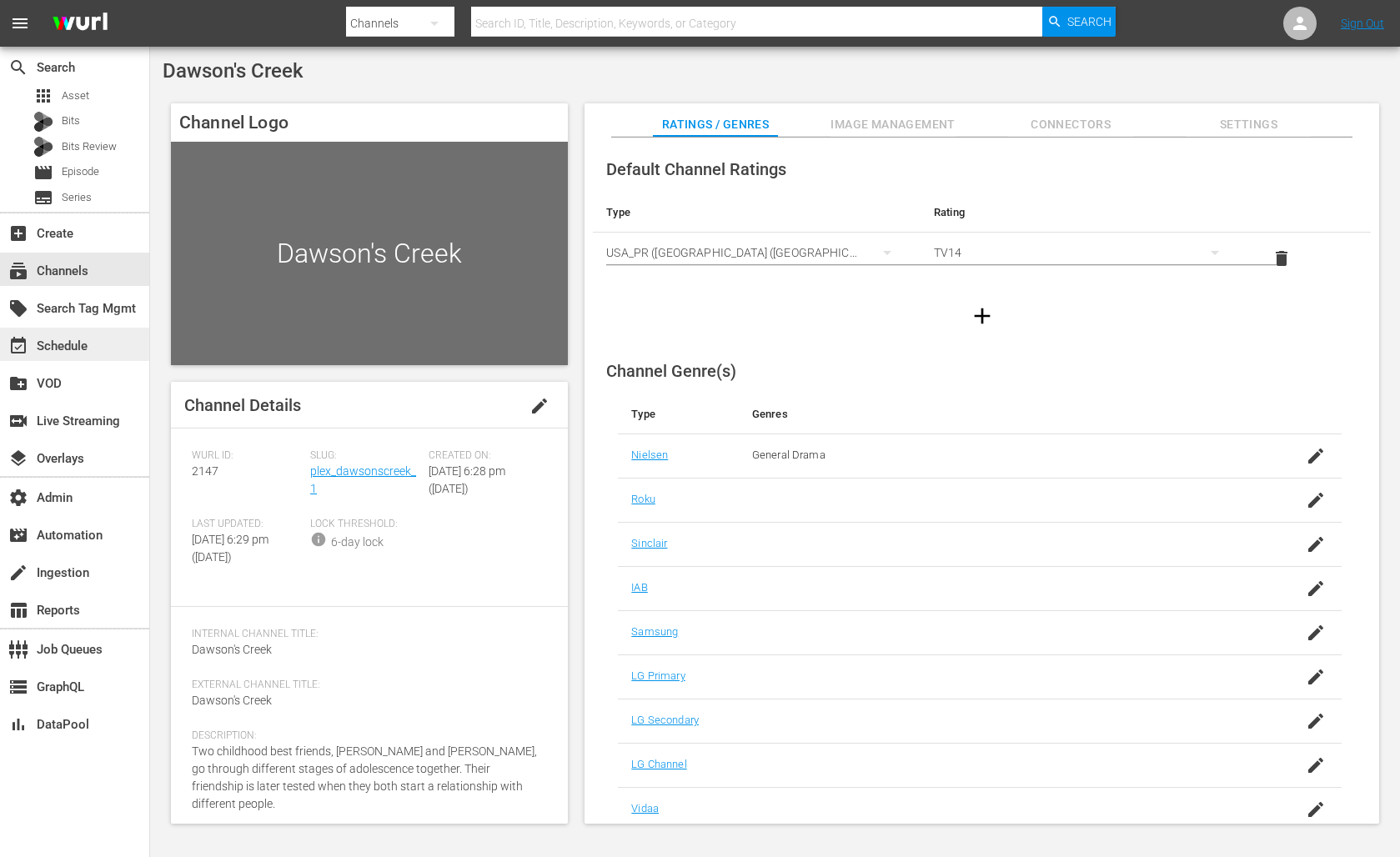
click at [69, 346] on div "event_available Schedule" at bounding box center [46, 344] width 94 height 15
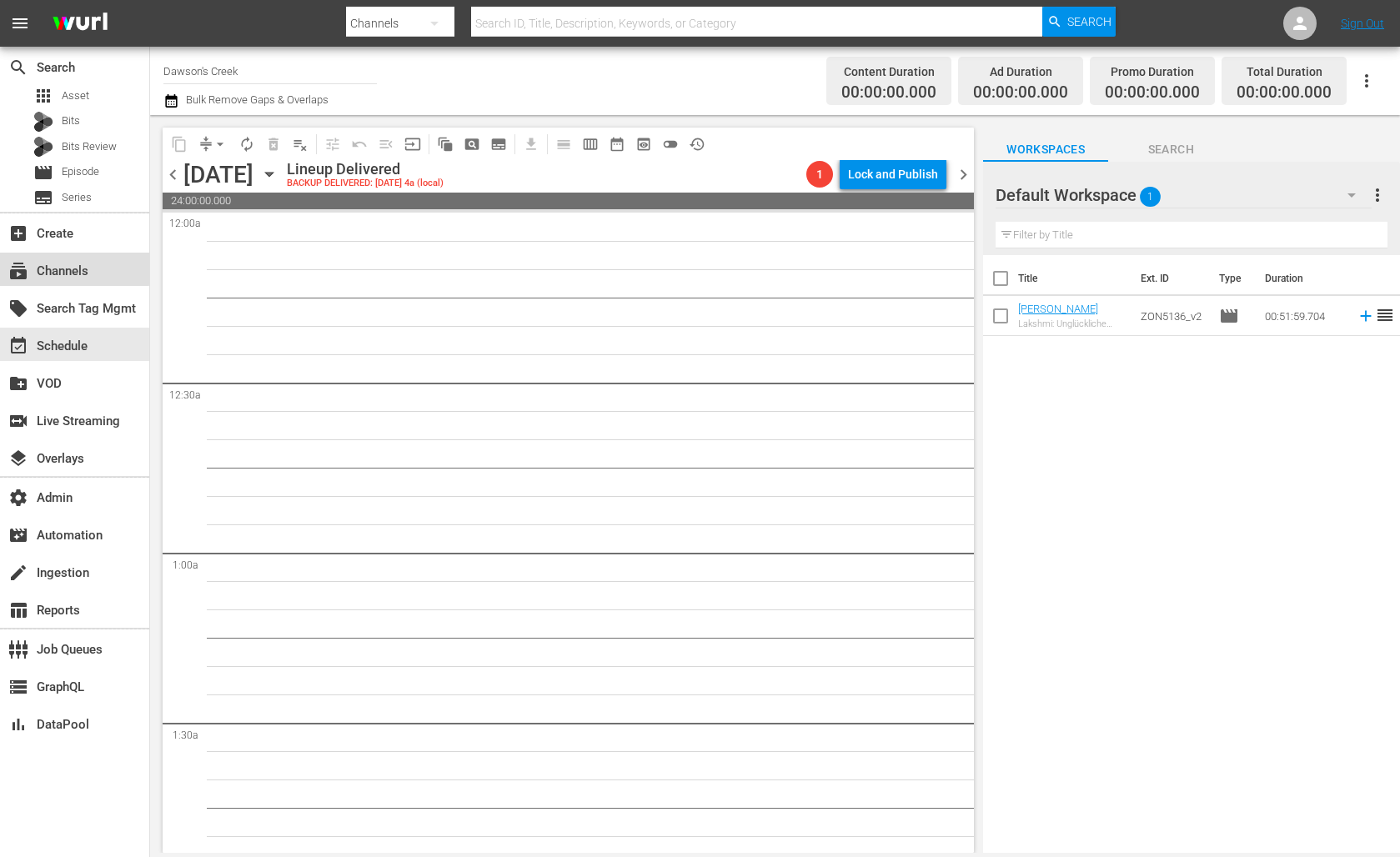
click at [67, 266] on div "subscriptions Channels" at bounding box center [46, 269] width 94 height 15
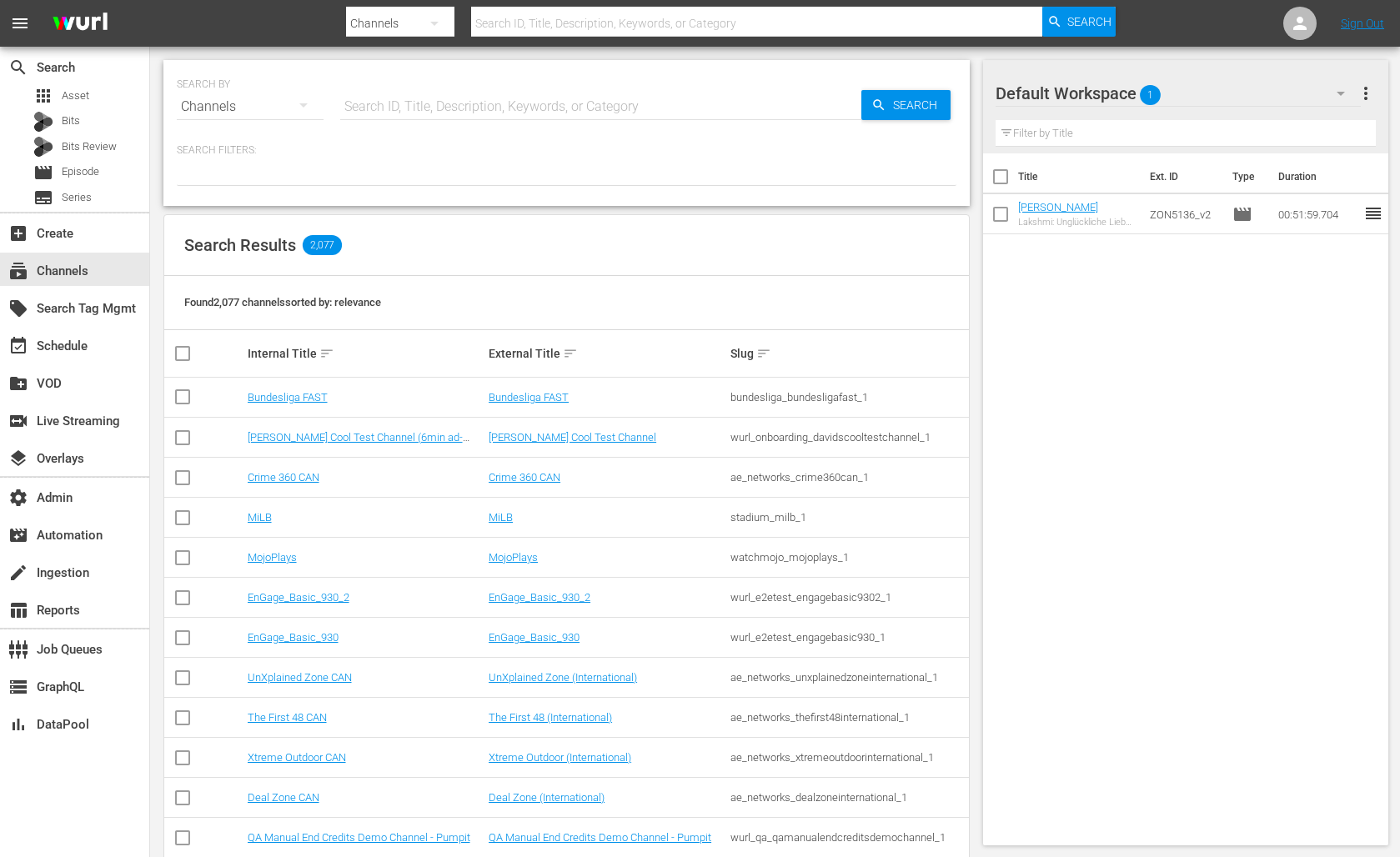
click at [382, 110] on input "text" at bounding box center [601, 106] width 521 height 40
type input "e"
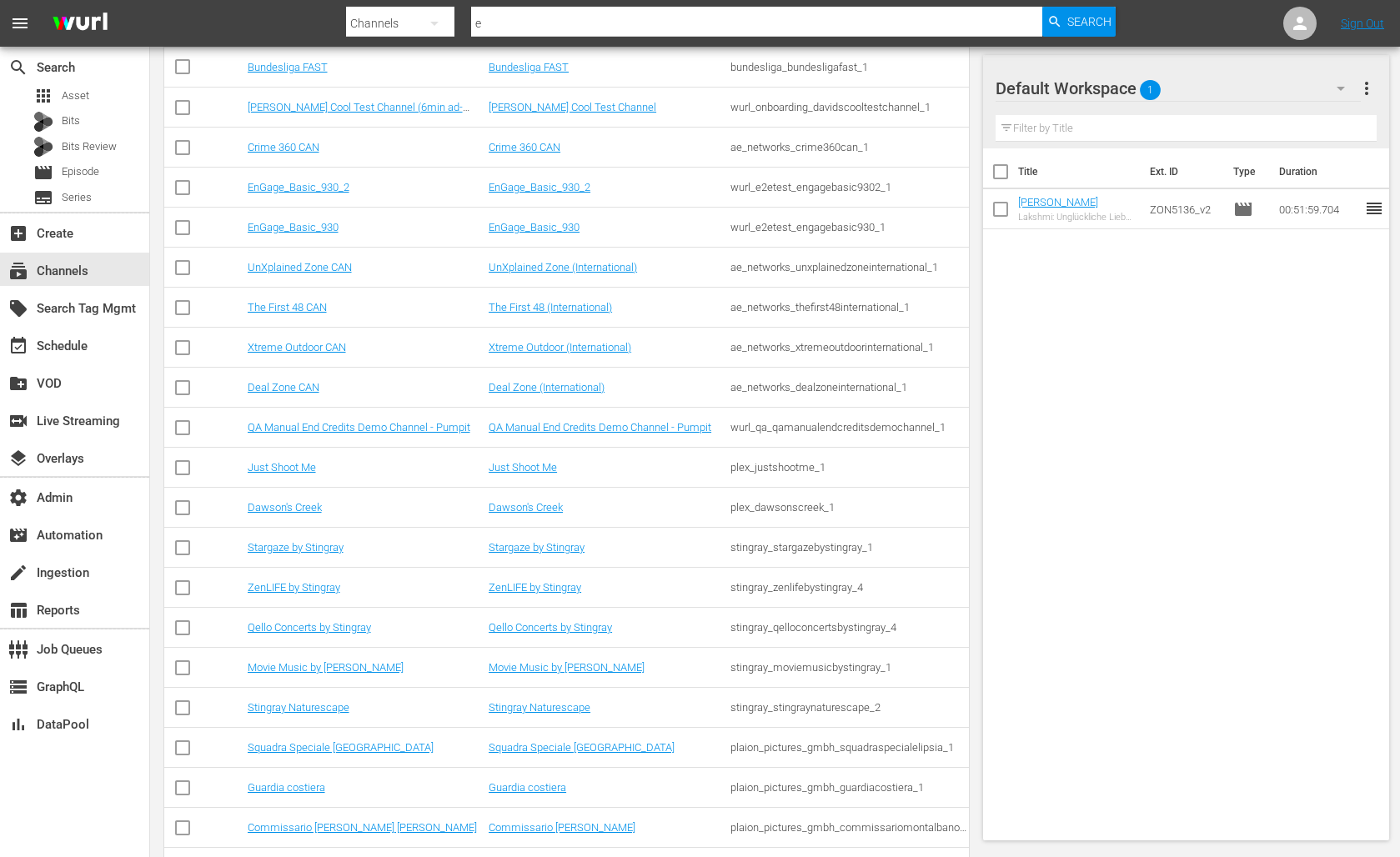
scroll to position [332, 0]
type input "e"
click at [276, 628] on link "Qello Concerts by Stingray" at bounding box center [309, 625] width 123 height 13
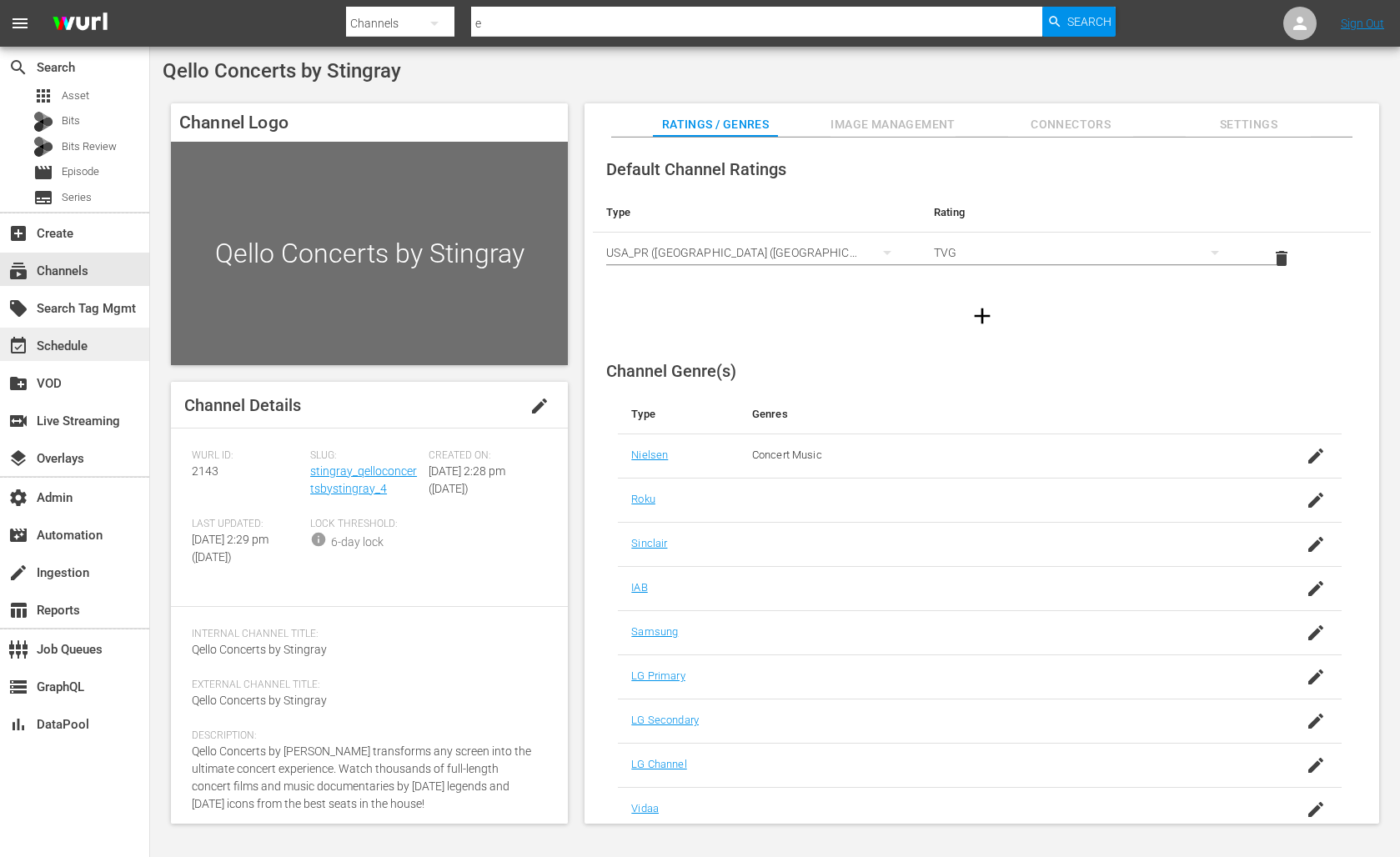
click at [66, 342] on div "event_available Schedule" at bounding box center [46, 344] width 94 height 15
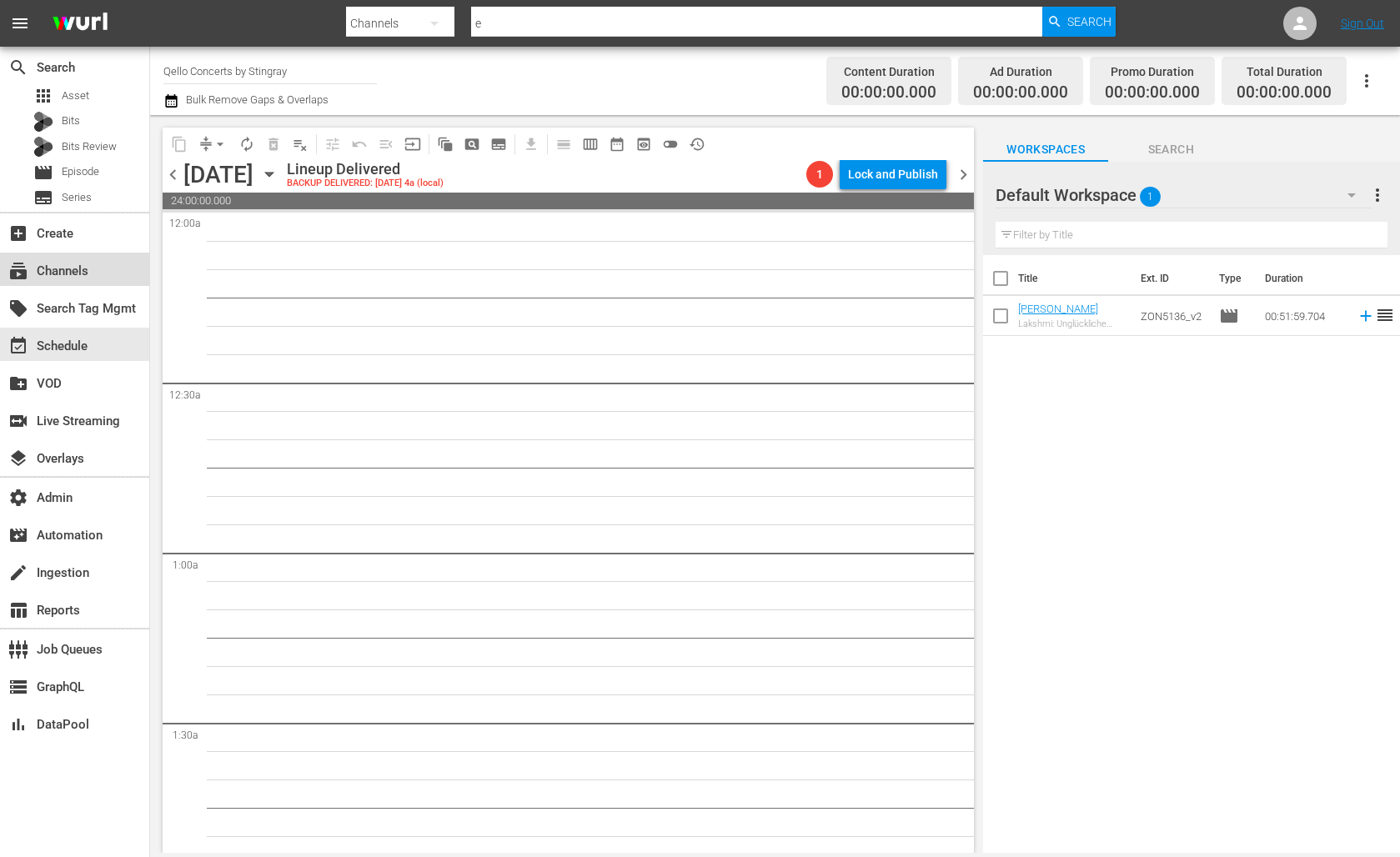
click at [67, 274] on div "subscriptions Channels" at bounding box center [46, 269] width 94 height 15
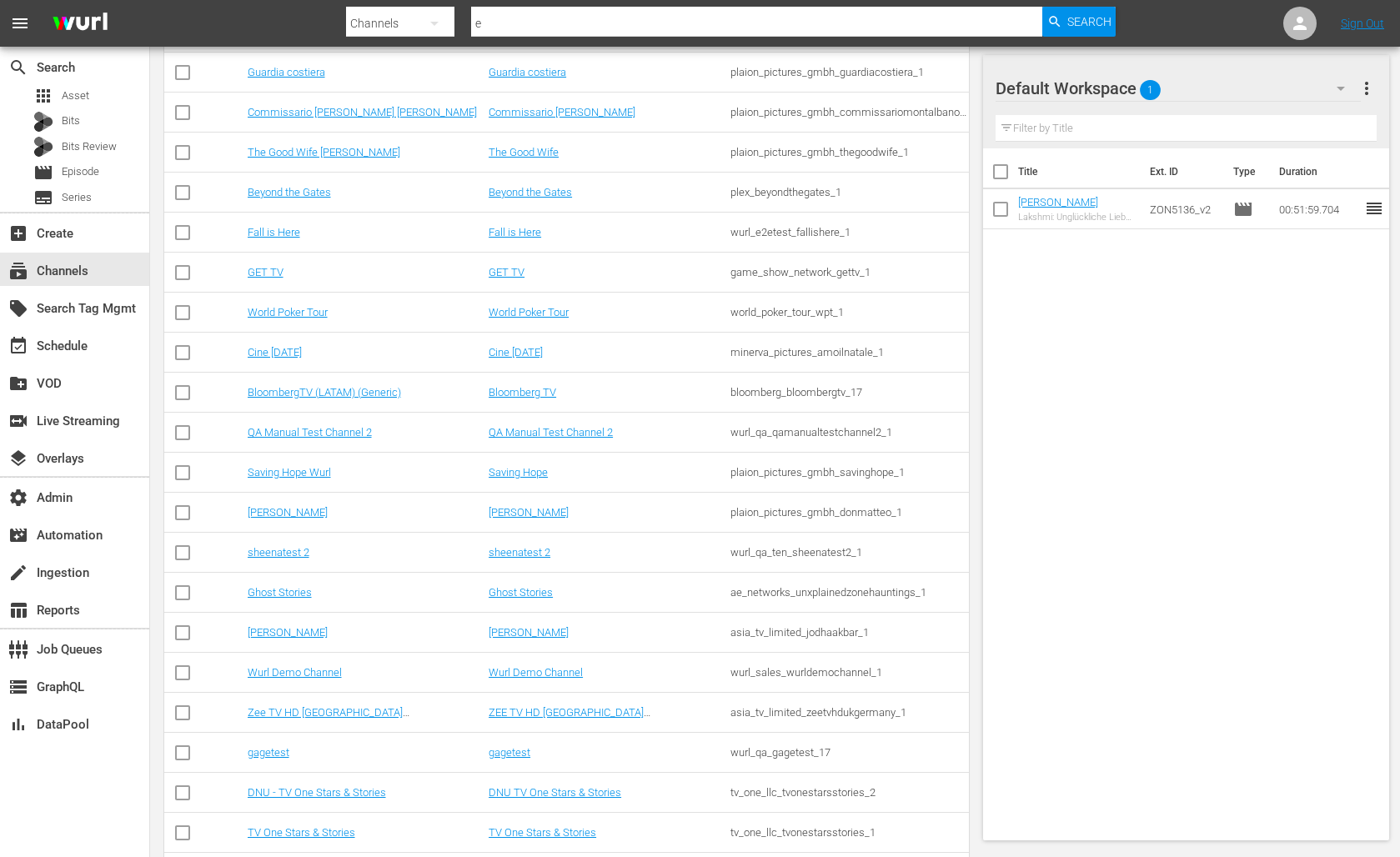
scroll to position [1047, 0]
click at [249, 595] on link "Ghost Stories" at bounding box center [280, 590] width 64 height 13
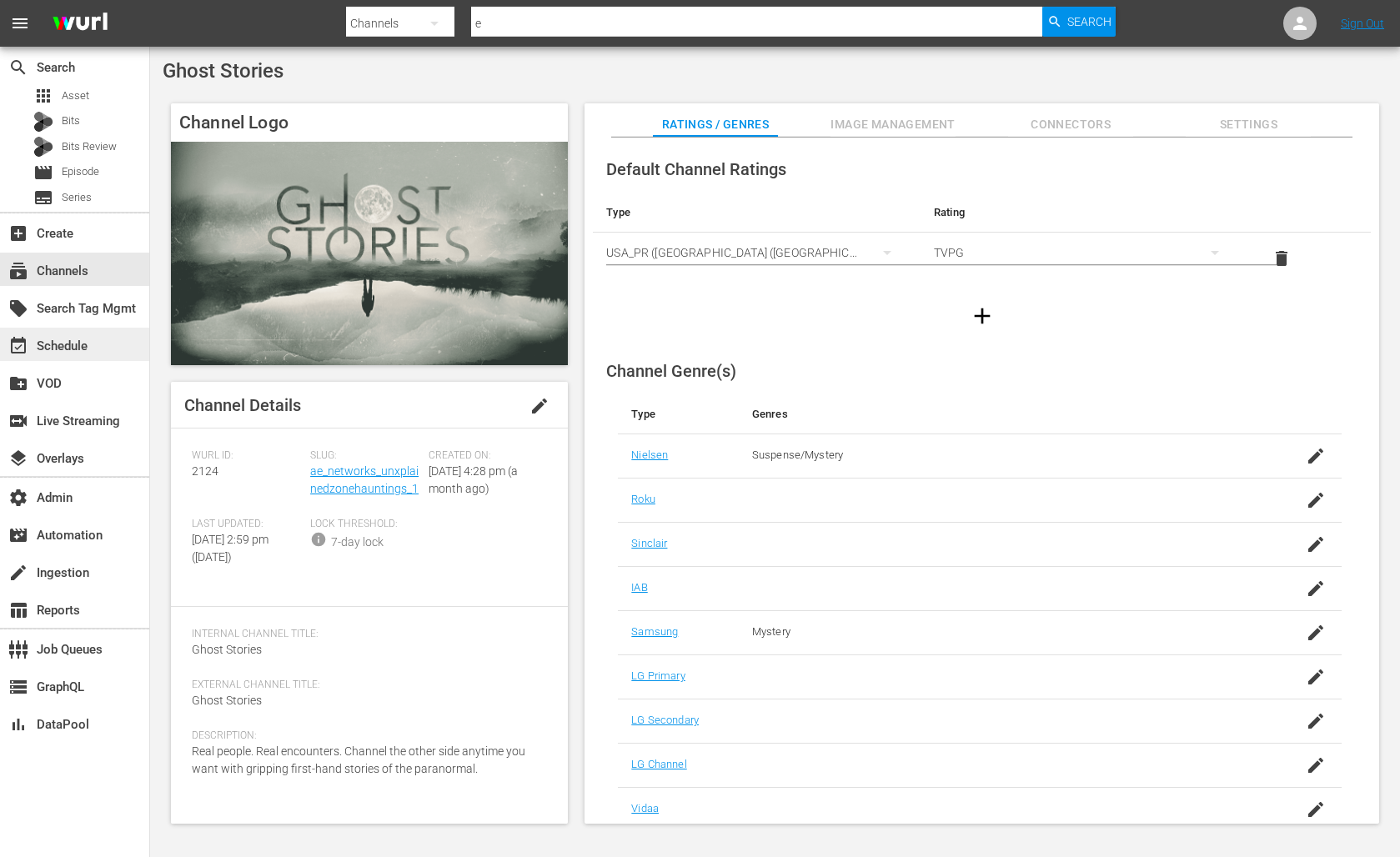
click at [74, 348] on div "event_available Schedule" at bounding box center [46, 344] width 94 height 15
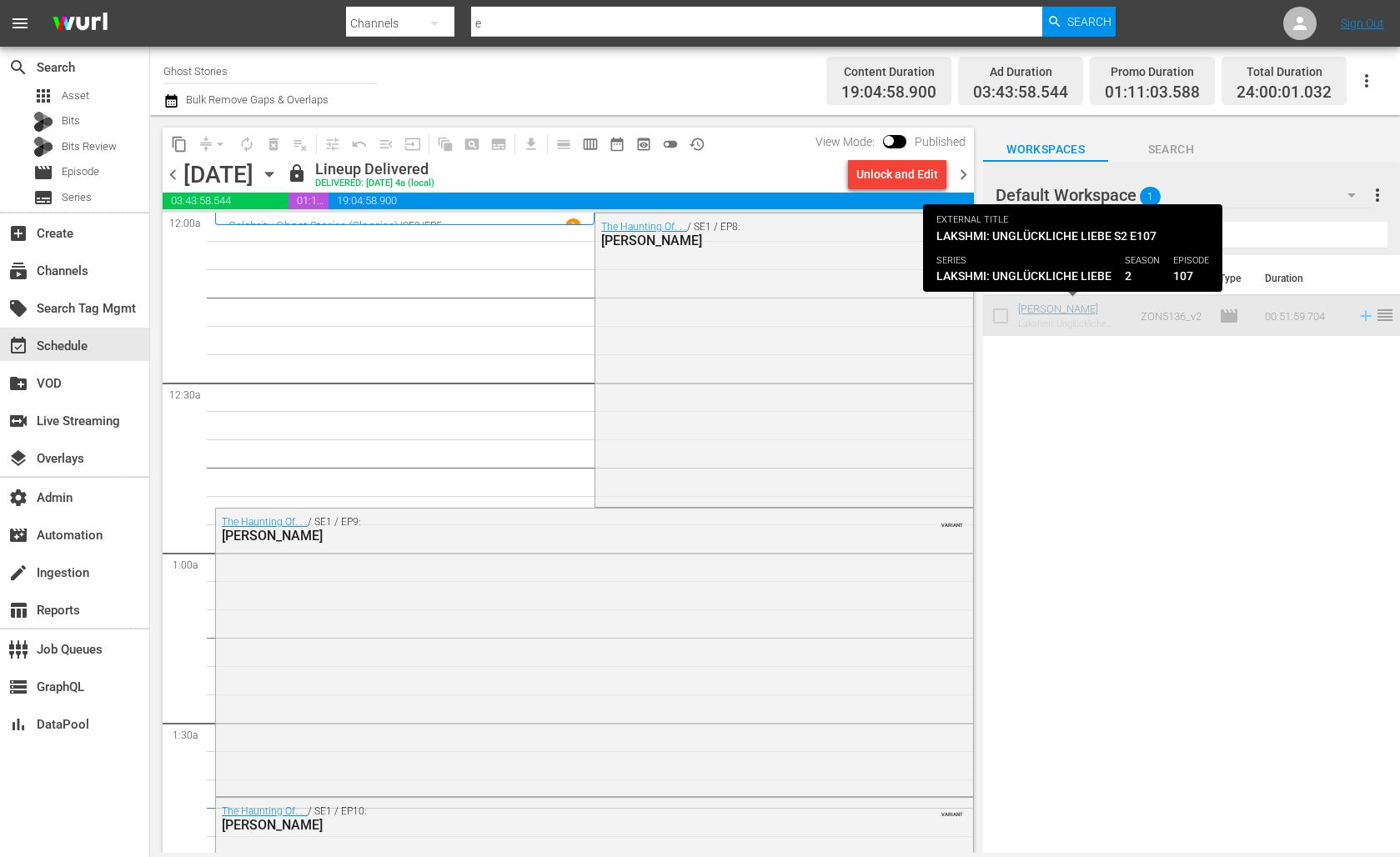
drag, startPoint x: 1058, startPoint y: 308, endPoint x: 1022, endPoint y: 309, distance: 36.0
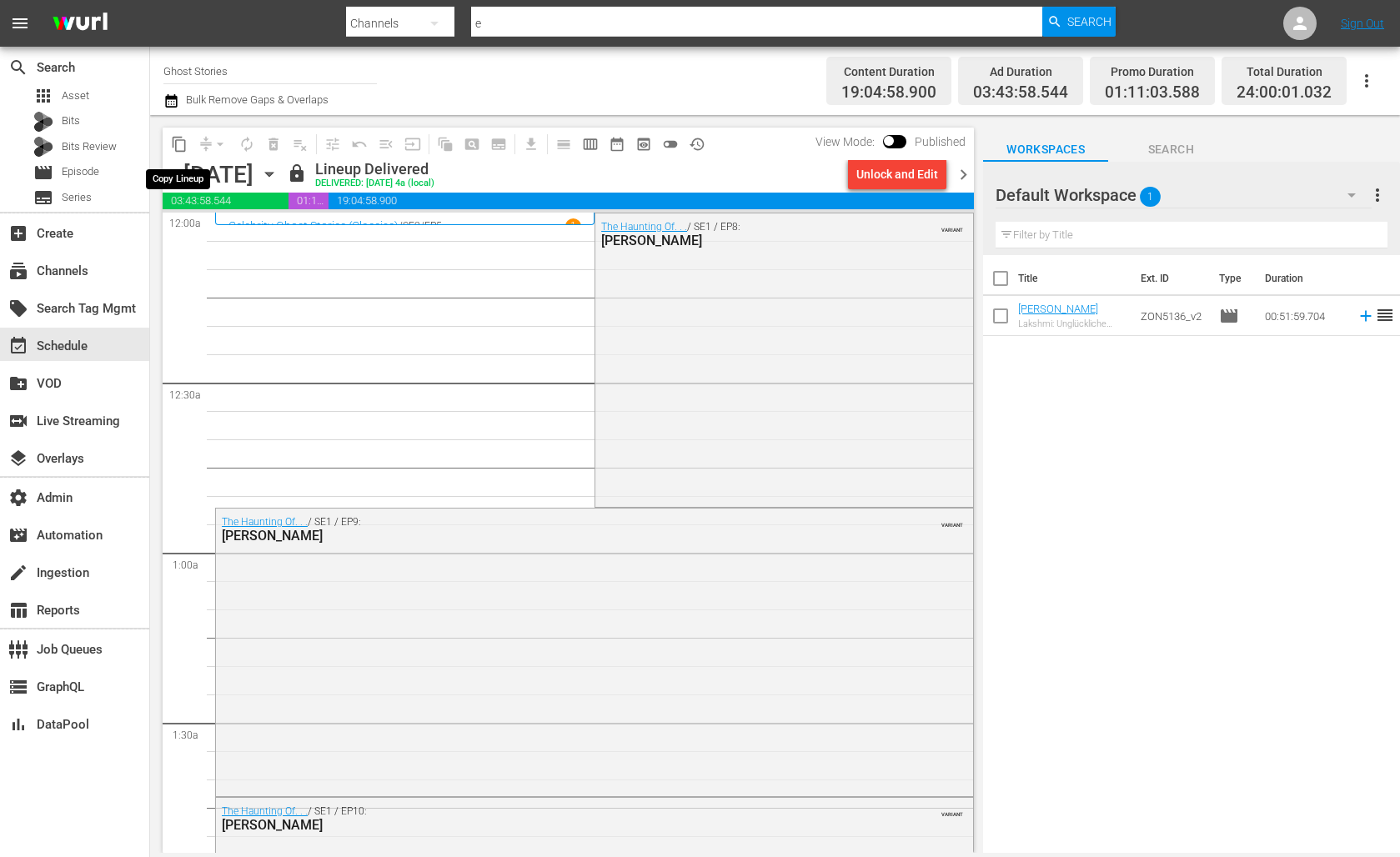
click at [178, 147] on span "content_copy" at bounding box center [180, 144] width 17 height 17
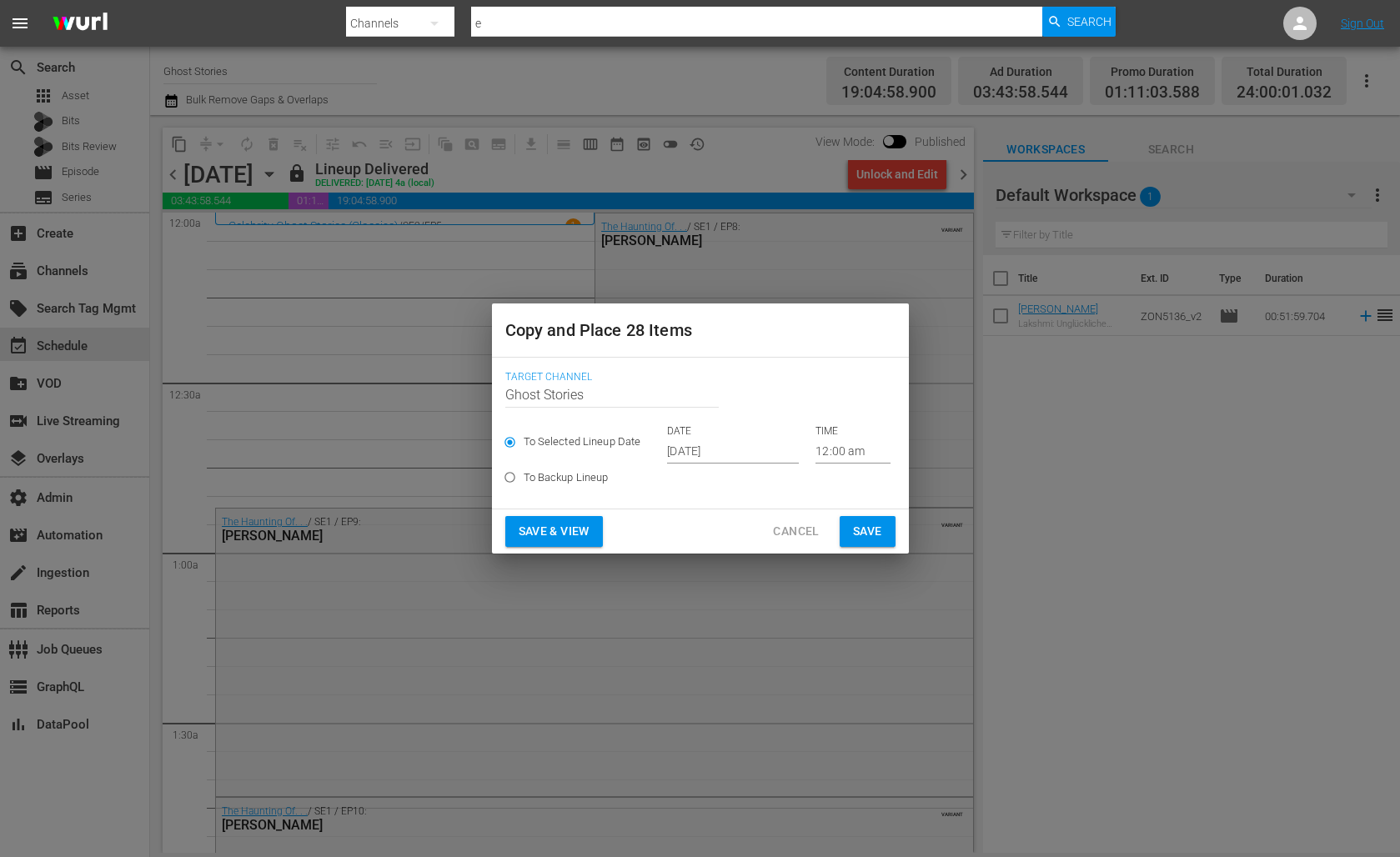
click at [592, 76] on div "Copy and Place 28 Items Target Channel Channel Title Ghost Stories To Selected …" at bounding box center [700, 428] width 1400 height 857
click at [799, 528] on span "Cancel" at bounding box center [796, 531] width 46 height 21
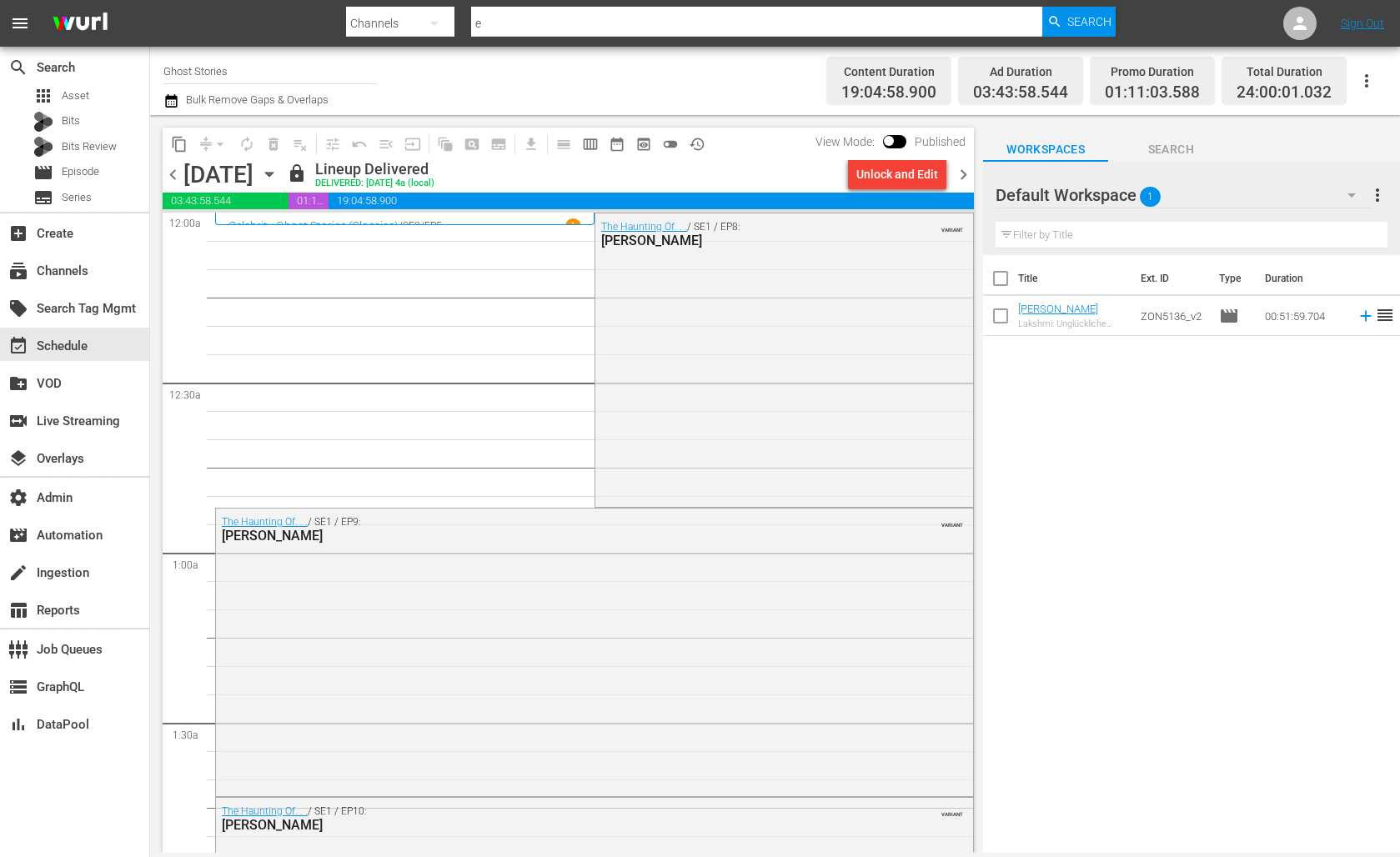
click at [424, 220] on p "SE2 /" at bounding box center [414, 226] width 22 height 12
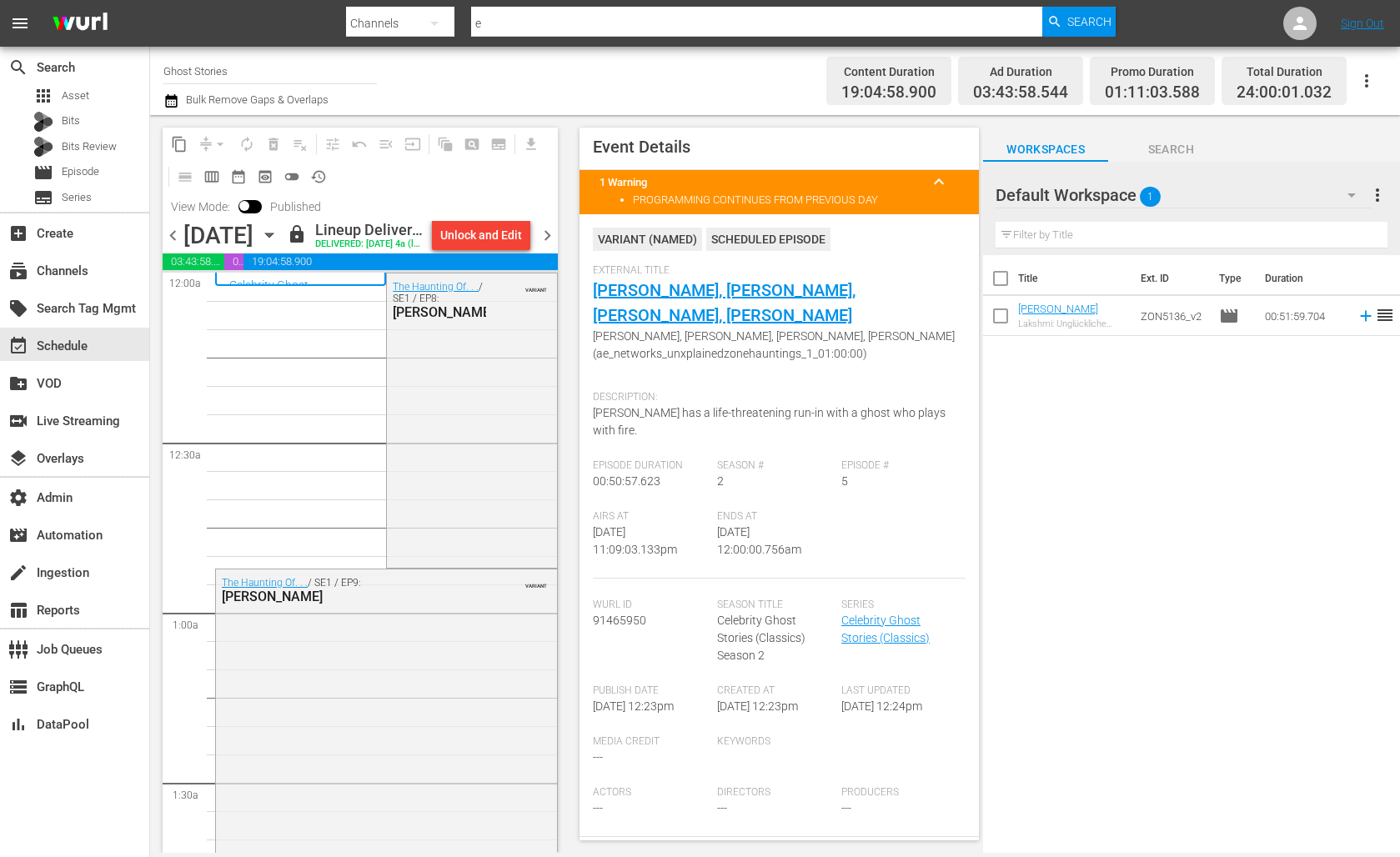
scroll to position [5, 0]
click at [417, 383] on div "The Haunting Of. . . / SE1 / EP8: Fairuza Balk VARIANT" at bounding box center [471, 418] width 169 height 290
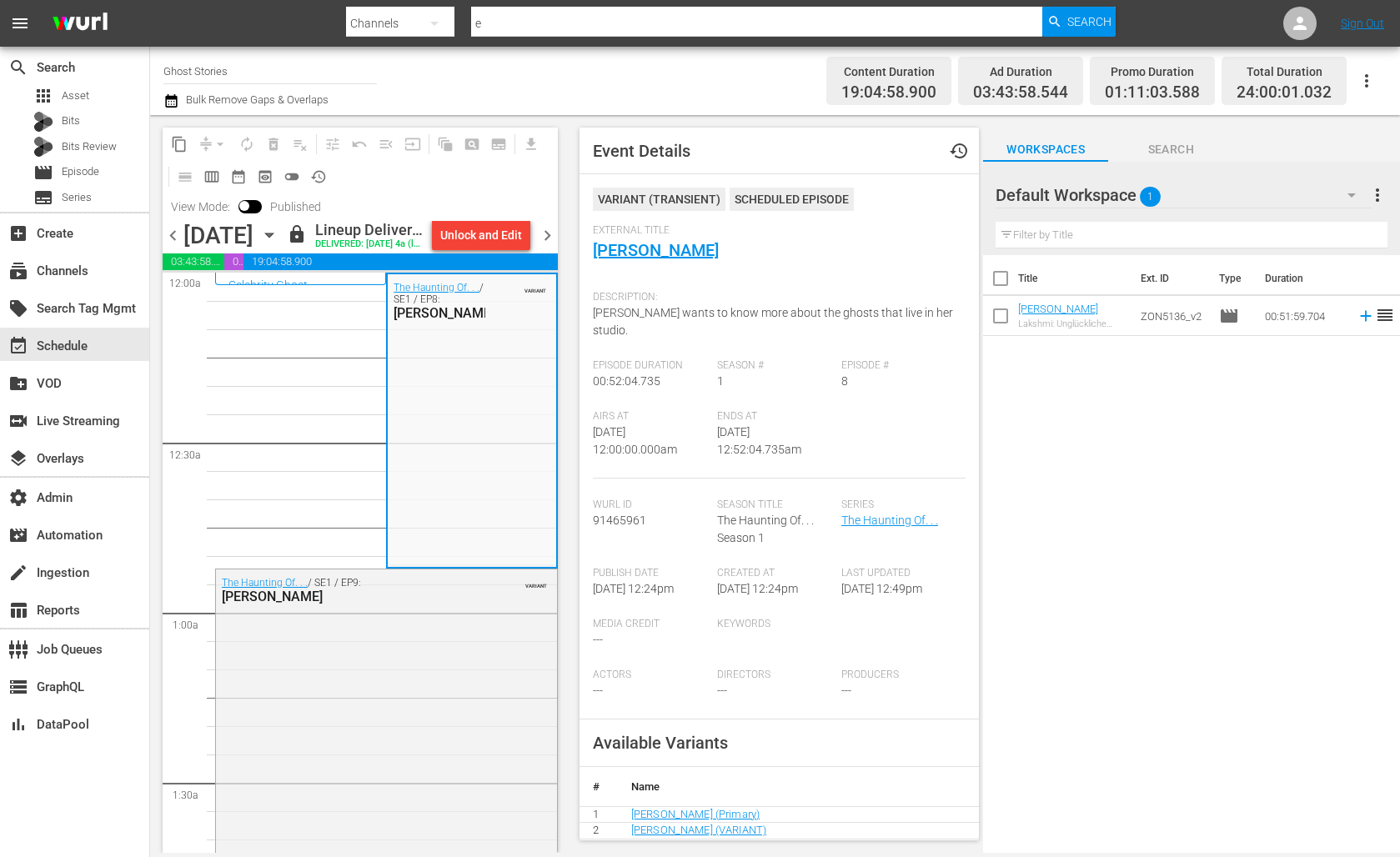
scroll to position [0, 0]
click at [531, 161] on div "content_copy compress arrow_drop_down autorenew_outlined delete_forever_outline…" at bounding box center [360, 159] width 395 height 65
click at [215, 173] on span "calendar_view_week_outlined" at bounding box center [212, 177] width 17 height 17
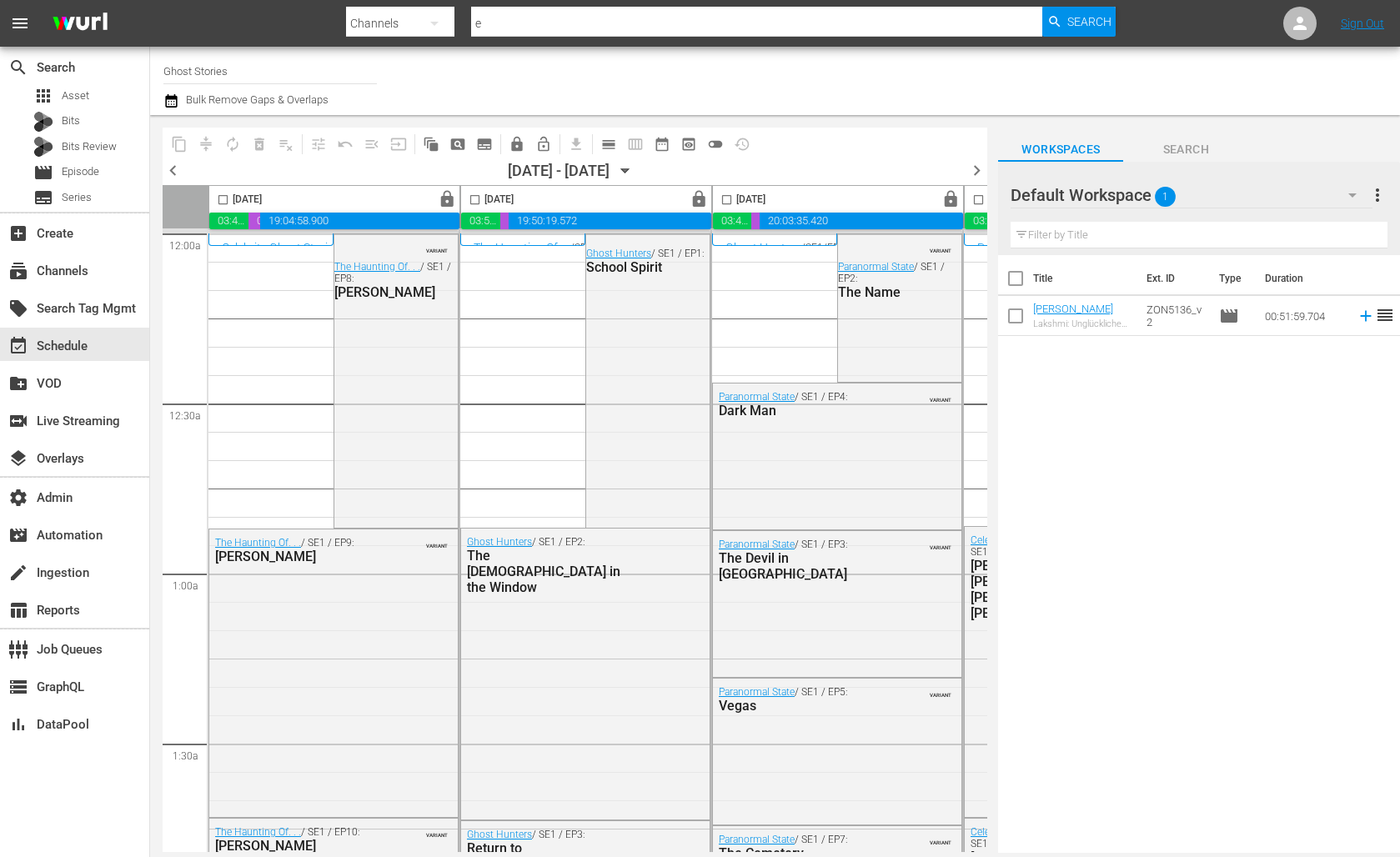
click at [981, 170] on span "chevron_right" at bounding box center [976, 170] width 21 height 21
click at [635, 173] on icon "button" at bounding box center [625, 171] width 19 height 19
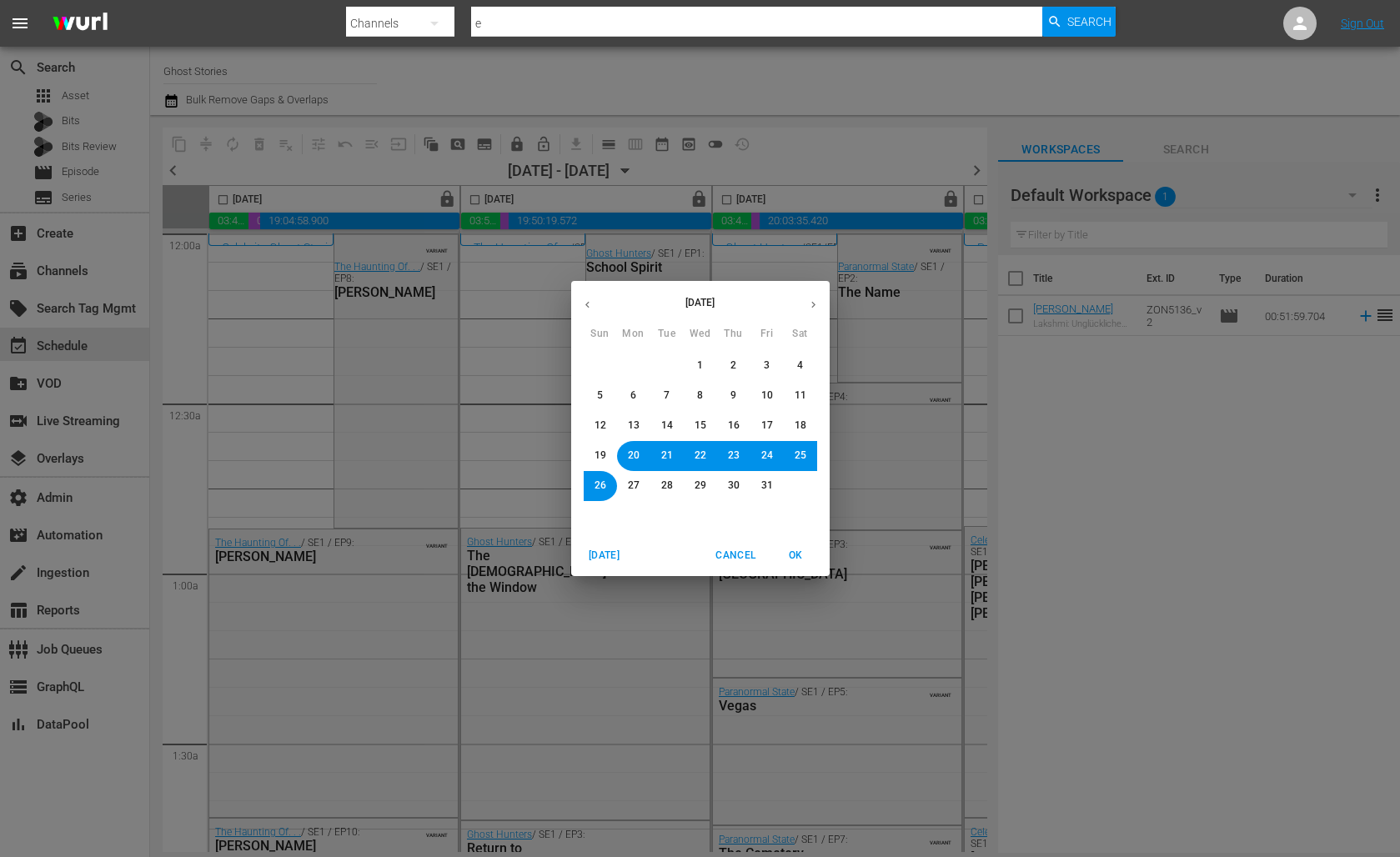
click at [743, 552] on span "Cancel" at bounding box center [735, 555] width 40 height 18
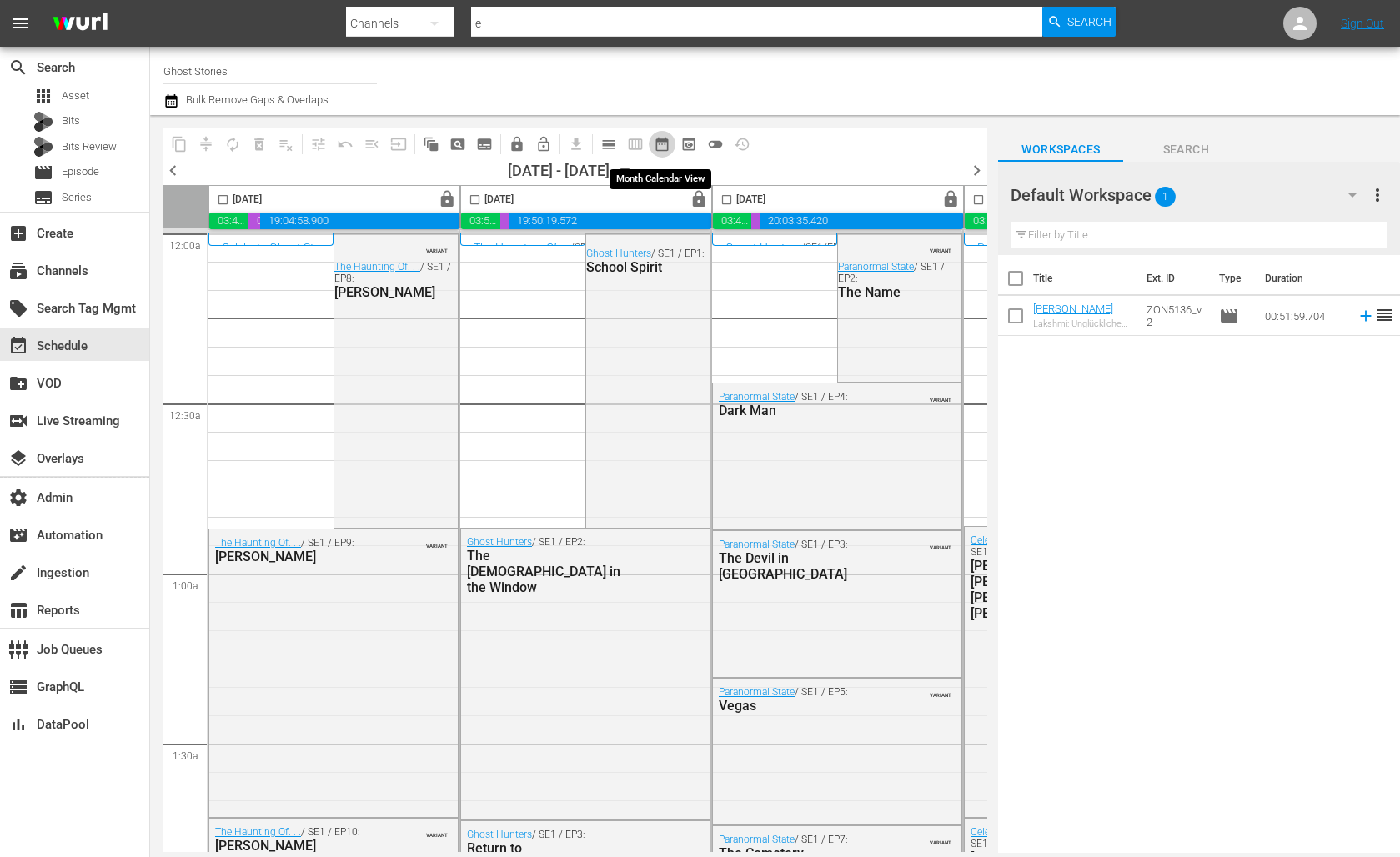
click at [663, 144] on span "date_range_outlined" at bounding box center [662, 144] width 17 height 17
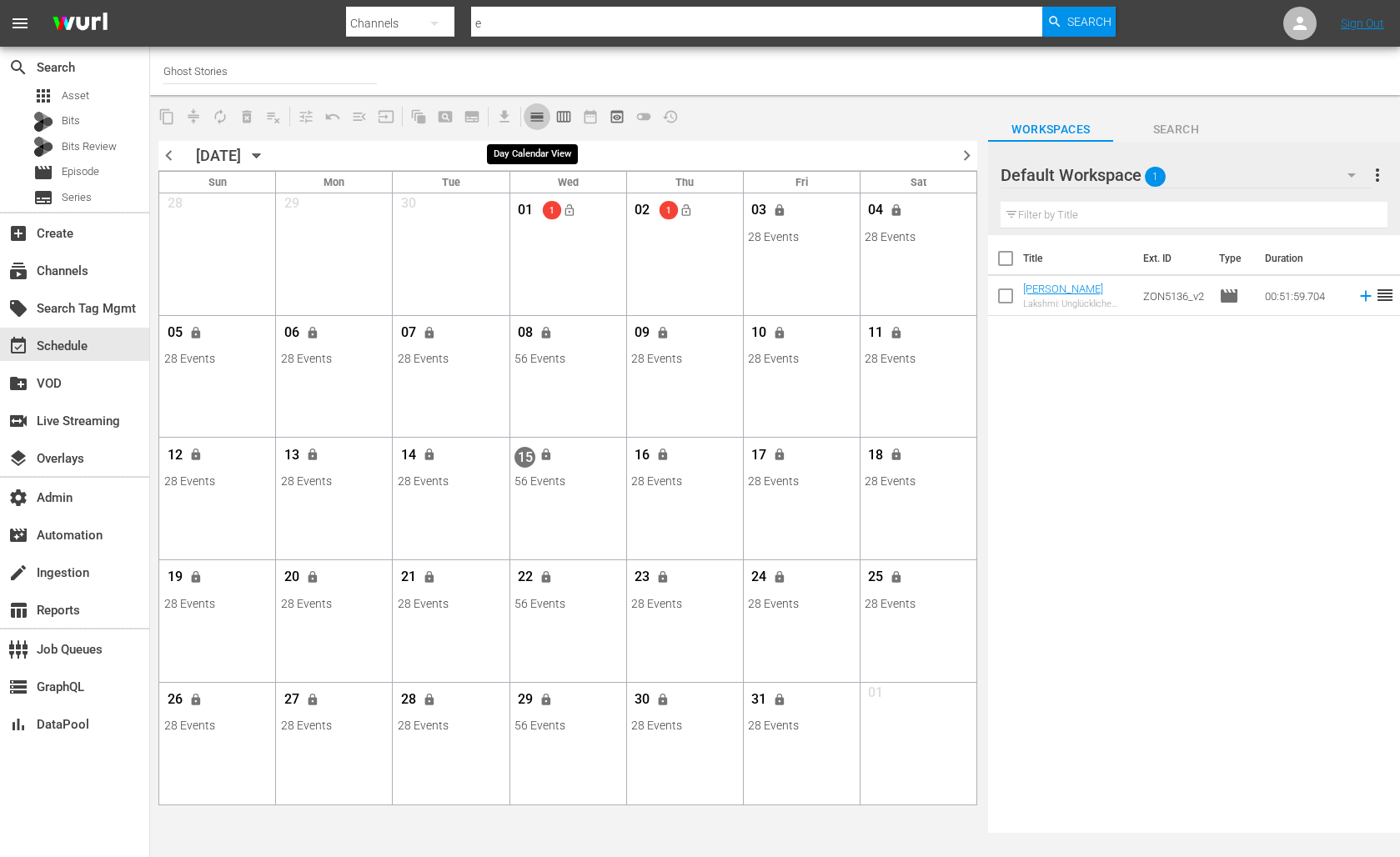
click at [537, 118] on span "calendar_view_day_outlined" at bounding box center [537, 117] width 17 height 17
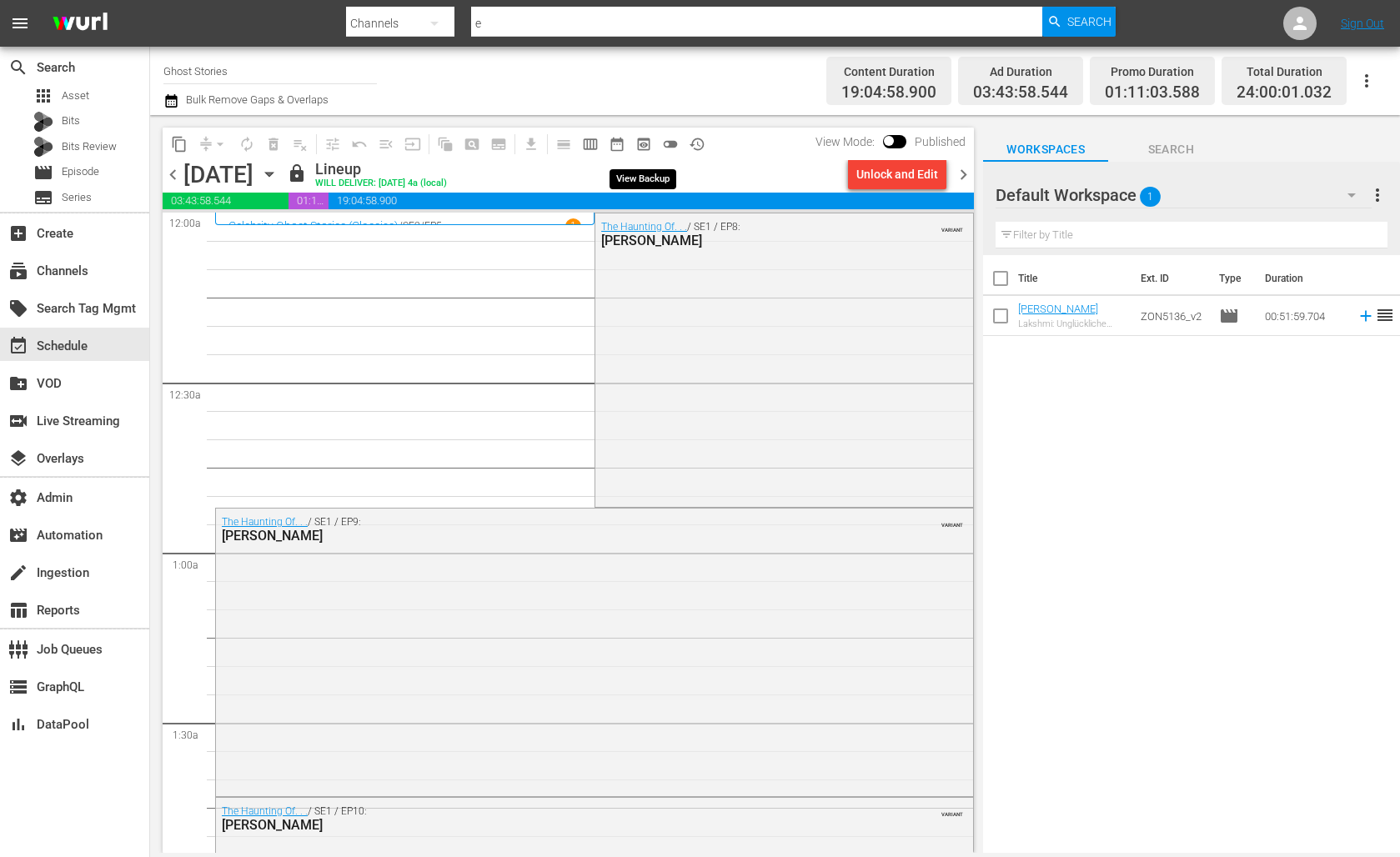
click at [645, 147] on span "preview_outlined" at bounding box center [644, 144] width 17 height 17
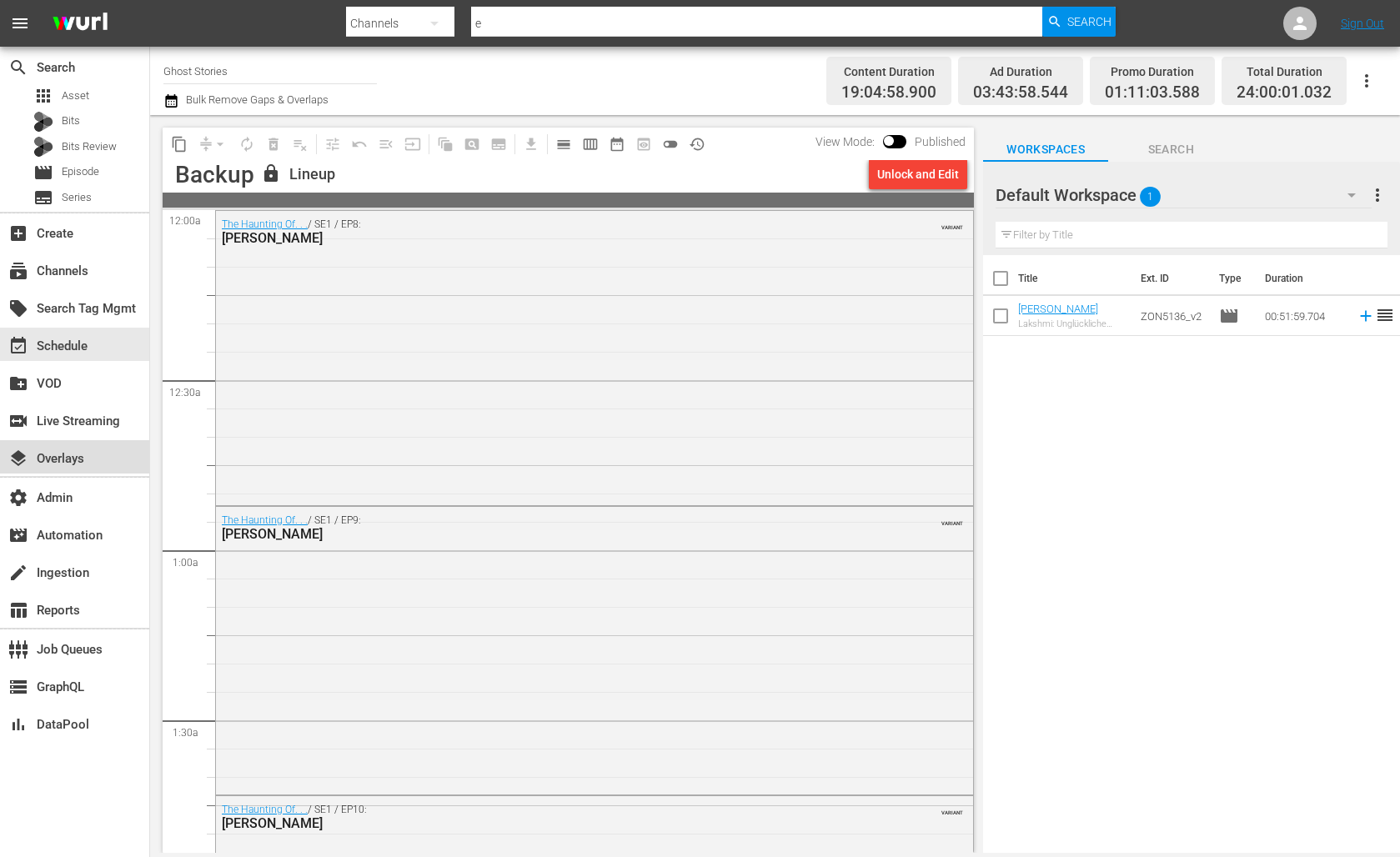
click at [83, 457] on div "layers Overlays" at bounding box center [46, 456] width 94 height 15
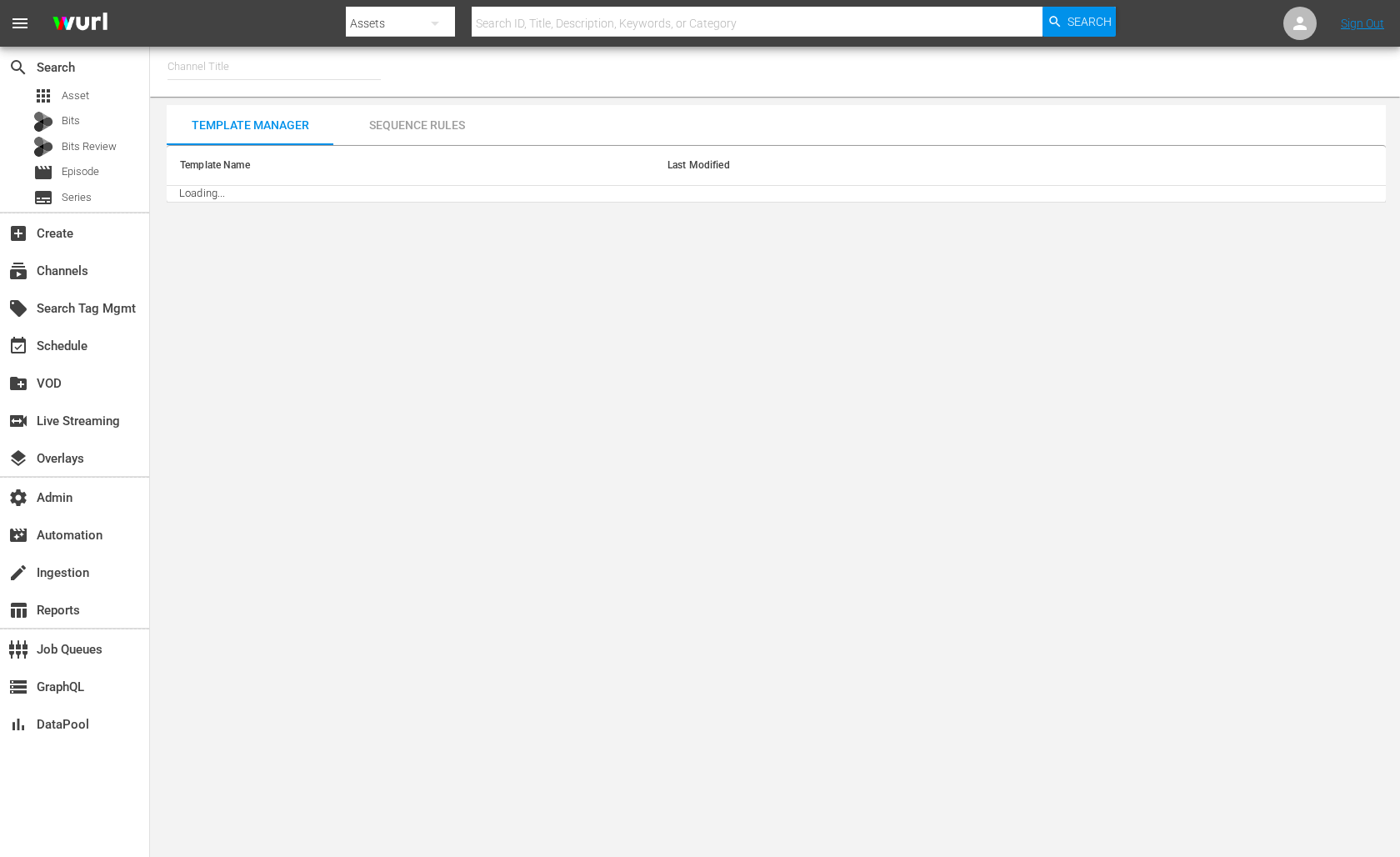
type input "[PERSON_NAME] External 2 (1571)"
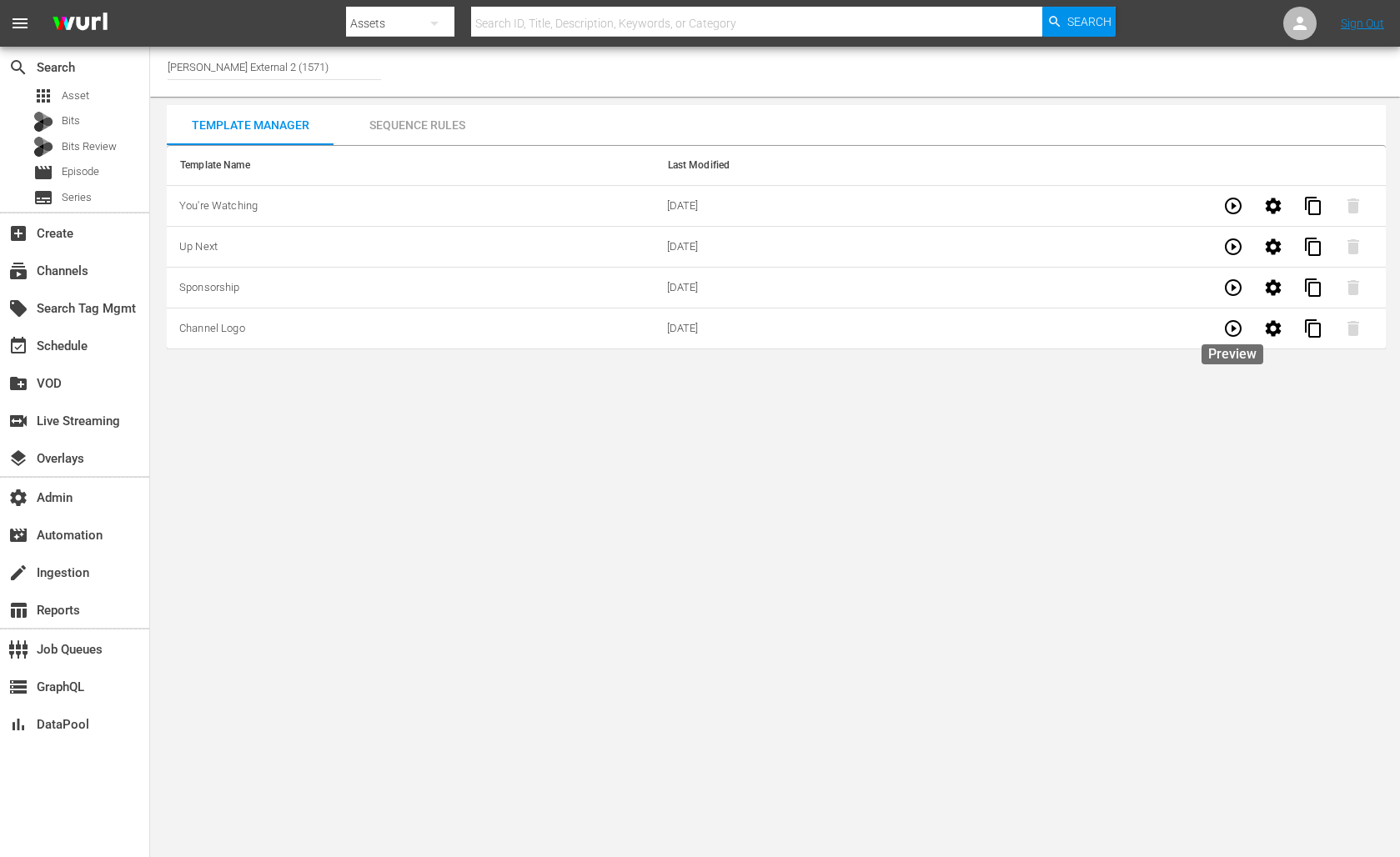
click at [1236, 333] on icon "button" at bounding box center [1233, 329] width 20 height 20
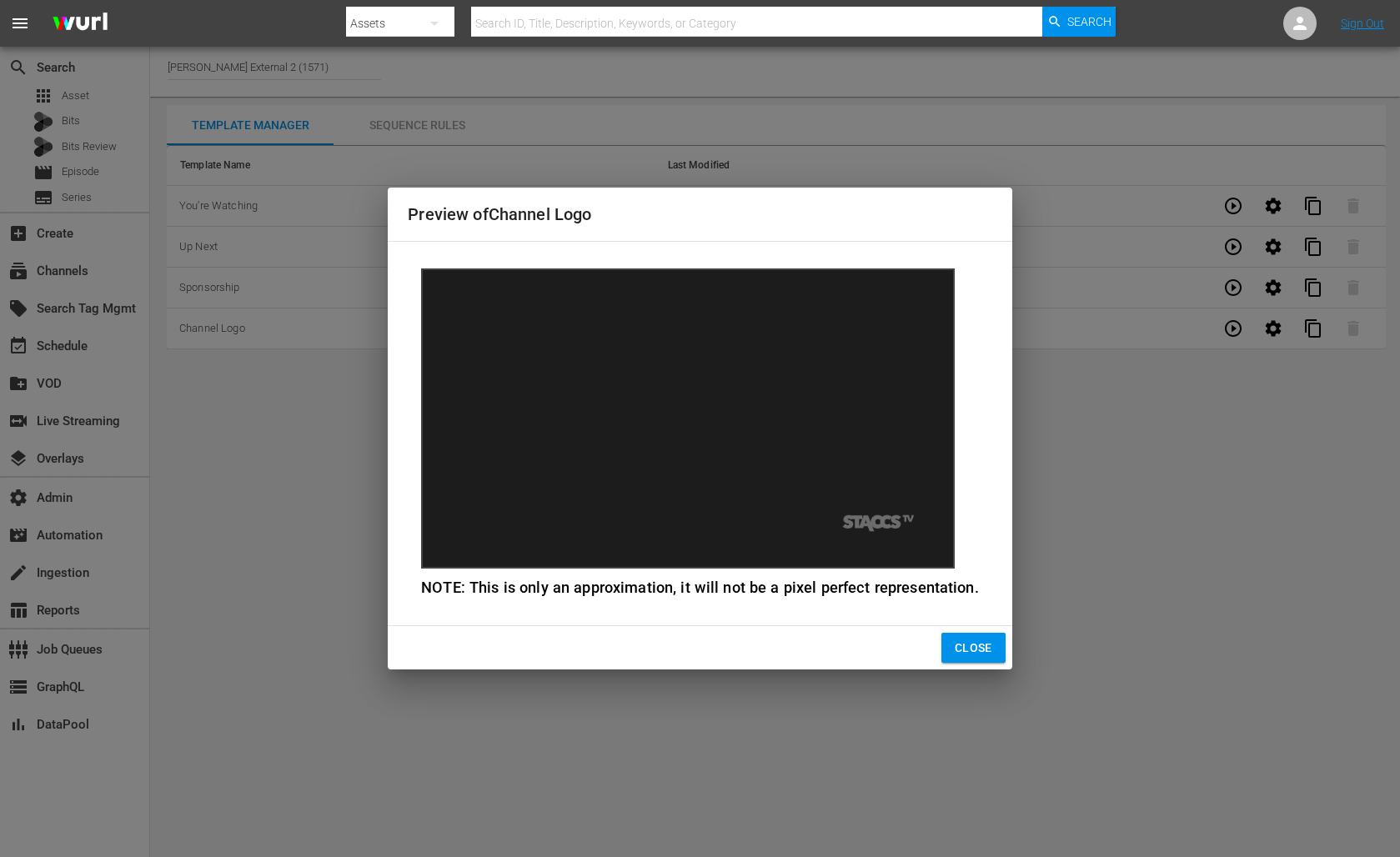
click at [966, 649] on span "Close" at bounding box center [973, 648] width 38 height 21
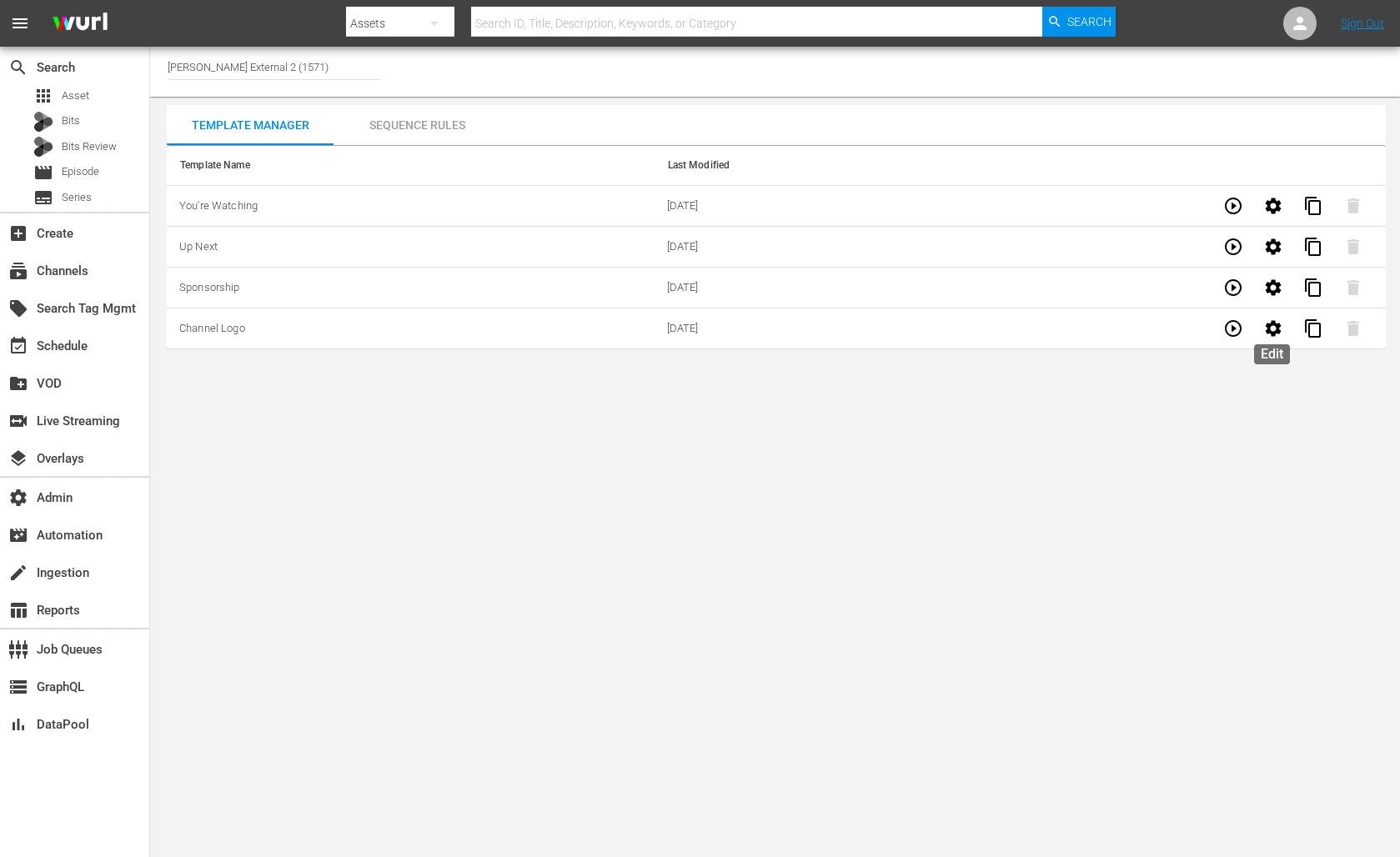
click at [1271, 332] on icon "button" at bounding box center [1272, 328] width 16 height 16
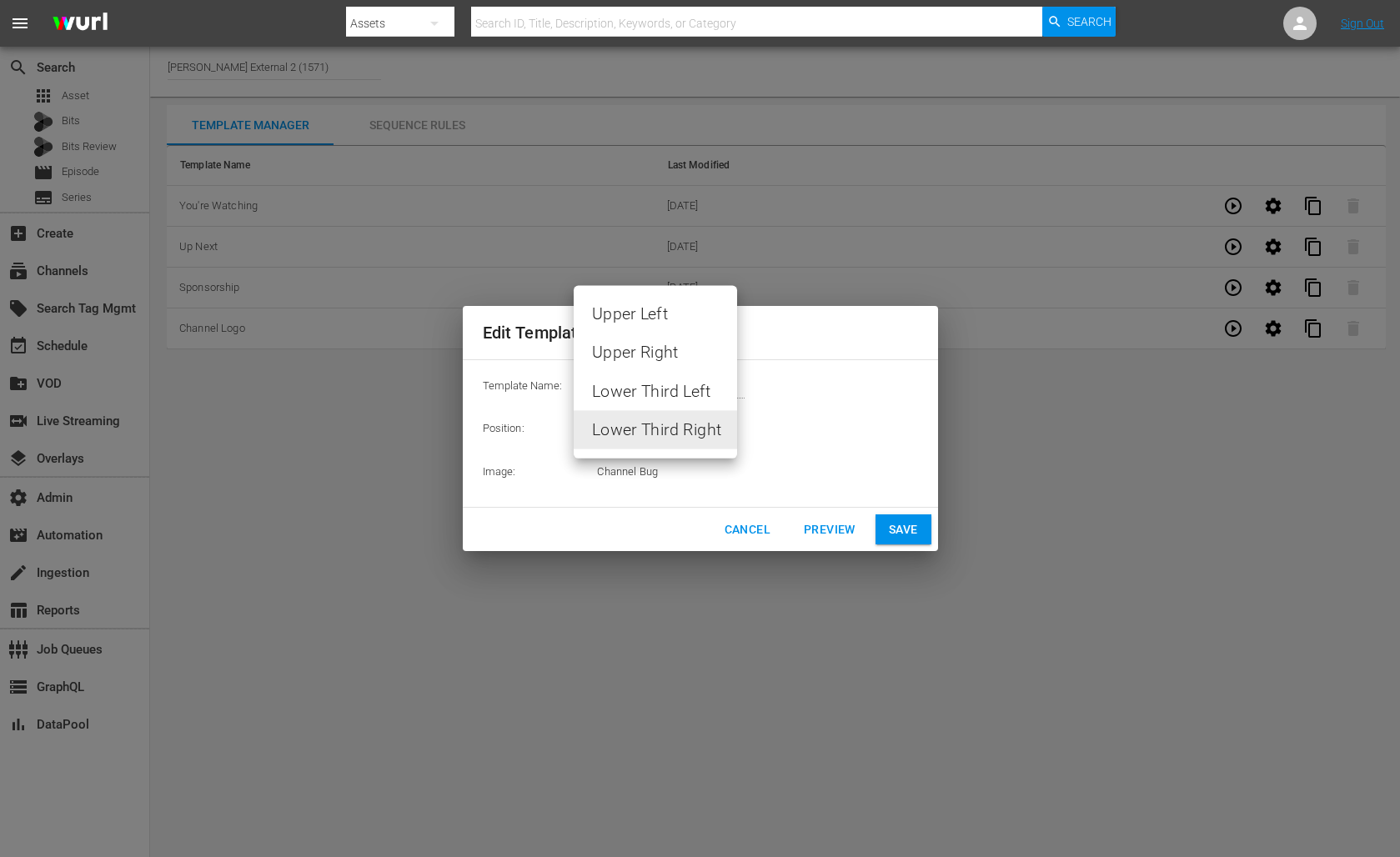
click at [728, 424] on body "menu Search By Assets Search ID, Title, Description, Keywords, or Category Sear…" at bounding box center [700, 428] width 1400 height 857
click at [821, 408] on div at bounding box center [700, 428] width 1400 height 857
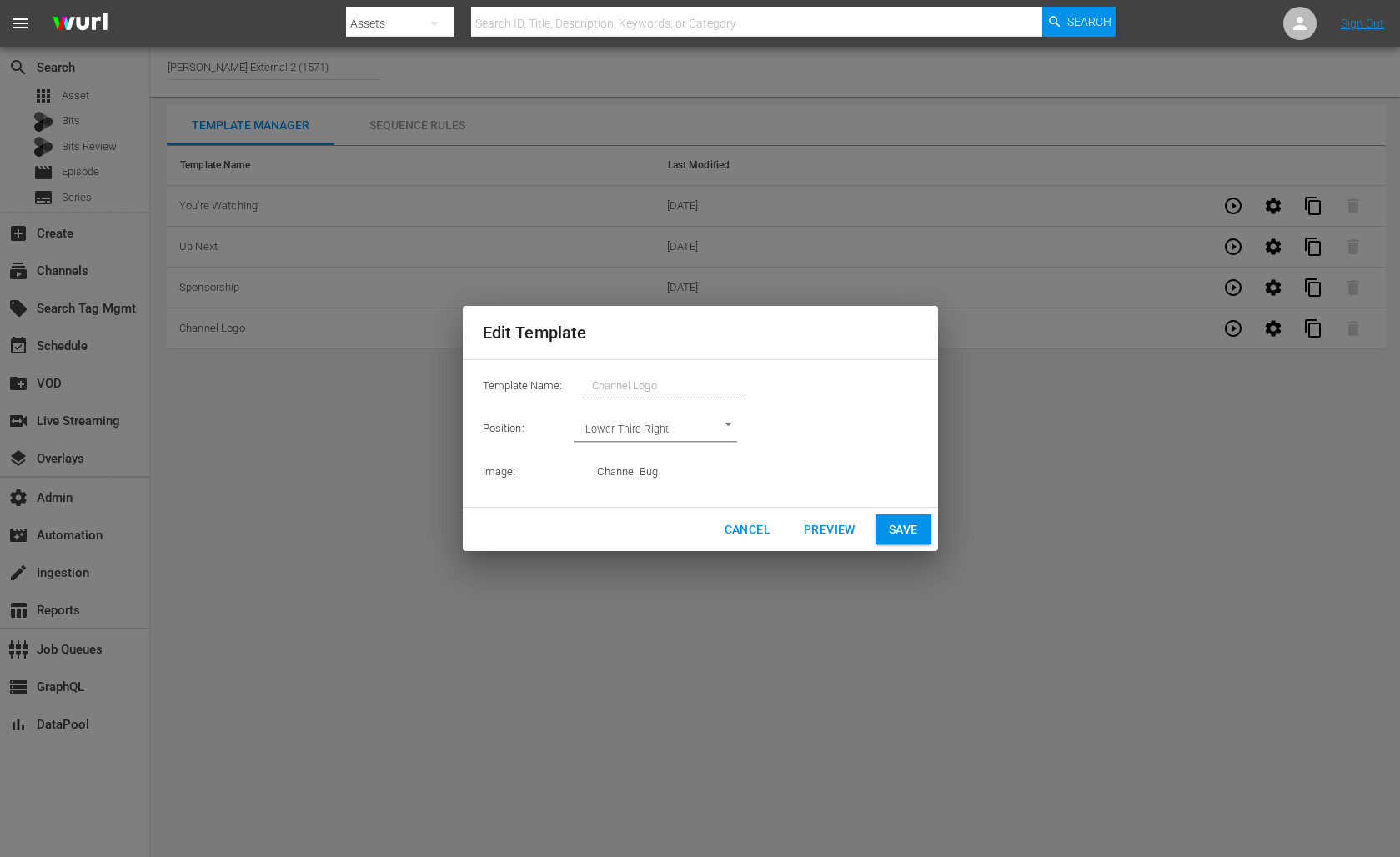
click at [665, 474] on td "Channel Bug" at bounding box center [757, 472] width 320 height 42
click at [752, 531] on span "Cancel" at bounding box center [747, 529] width 46 height 21
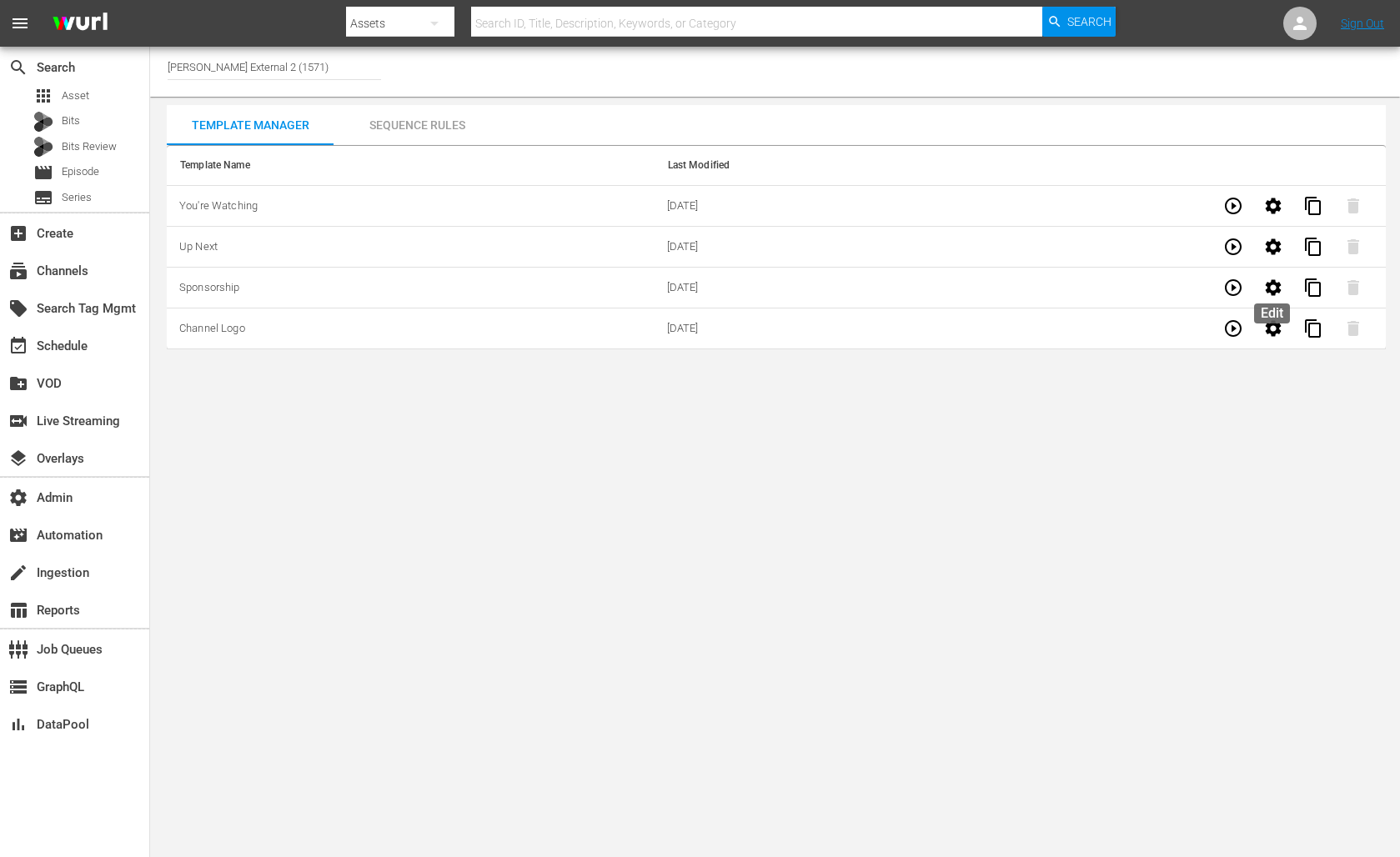
click at [1272, 289] on icon "button" at bounding box center [1273, 287] width 20 height 20
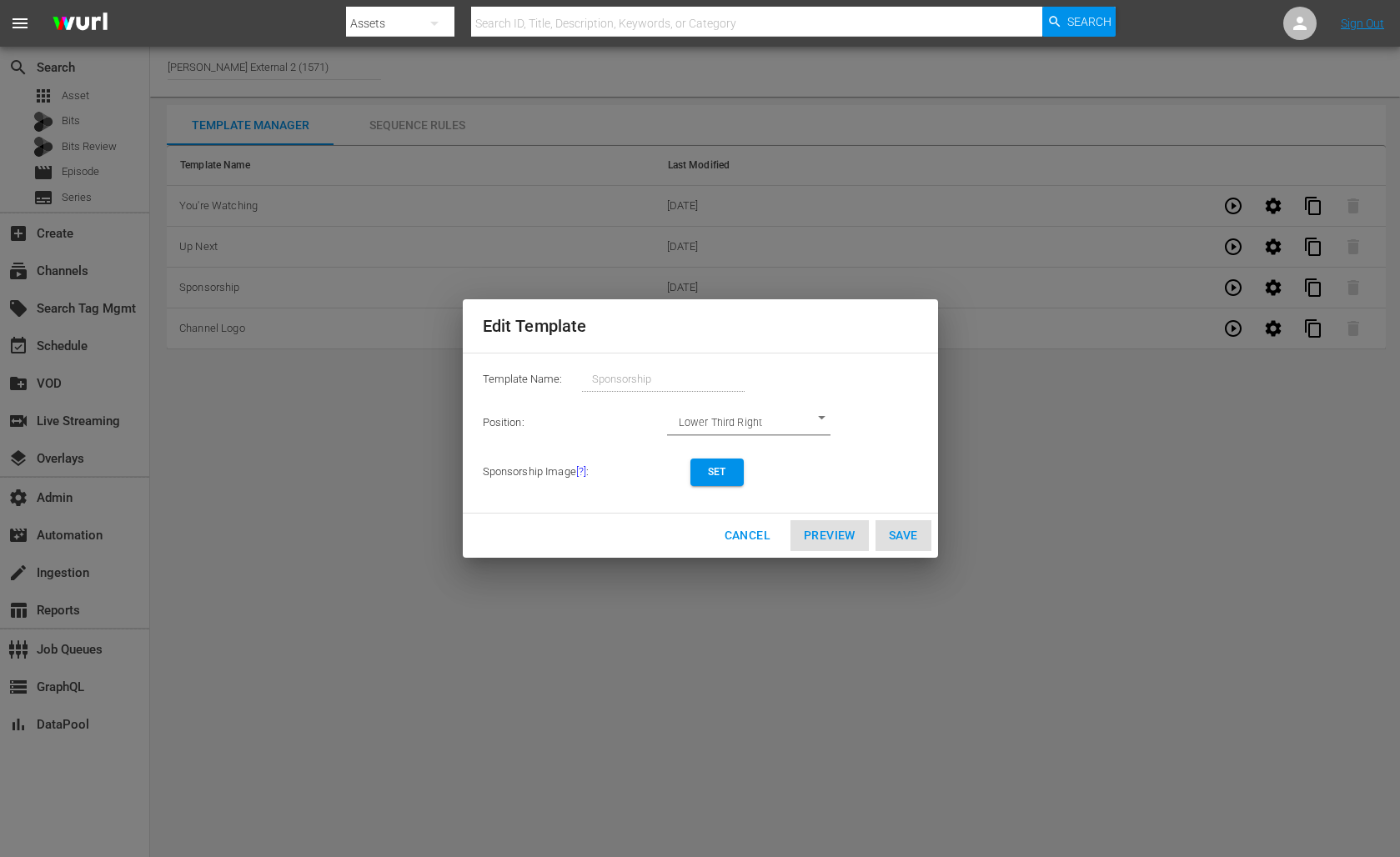
click at [723, 478] on span "Set" at bounding box center [717, 472] width 27 height 18
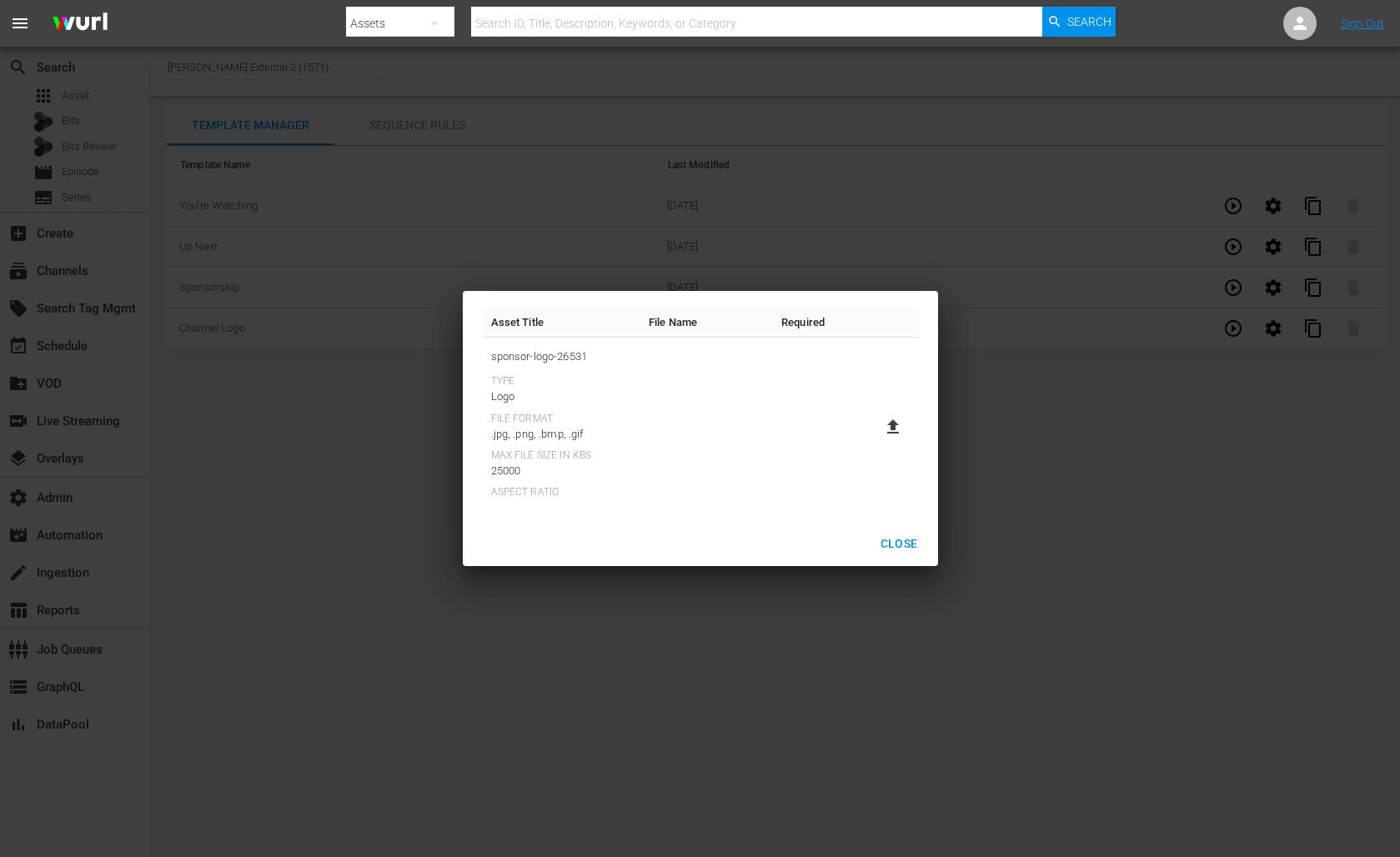
click at [895, 535] on span "Close" at bounding box center [898, 544] width 38 height 21
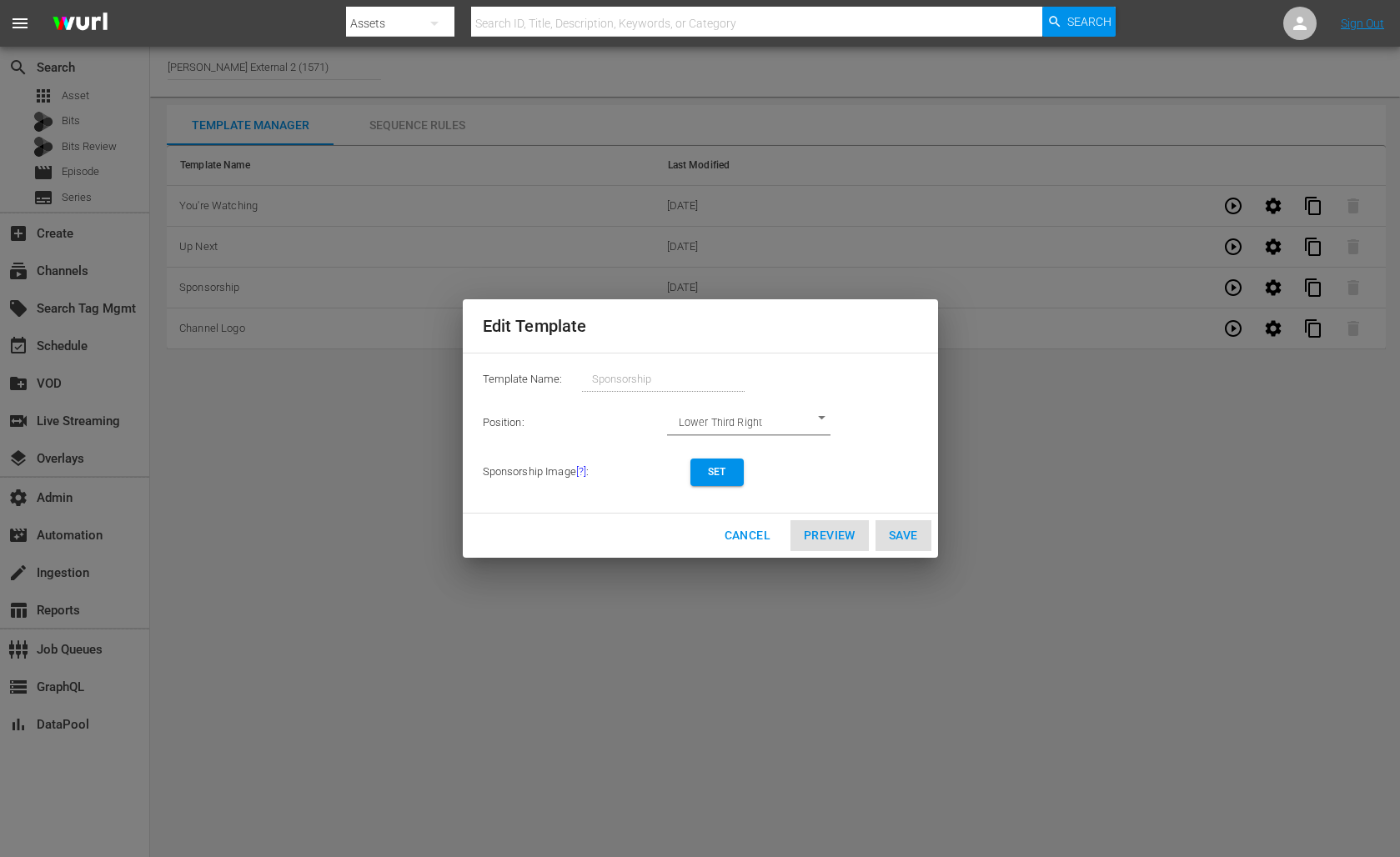
click at [724, 538] on span "Cancel" at bounding box center [747, 535] width 46 height 21
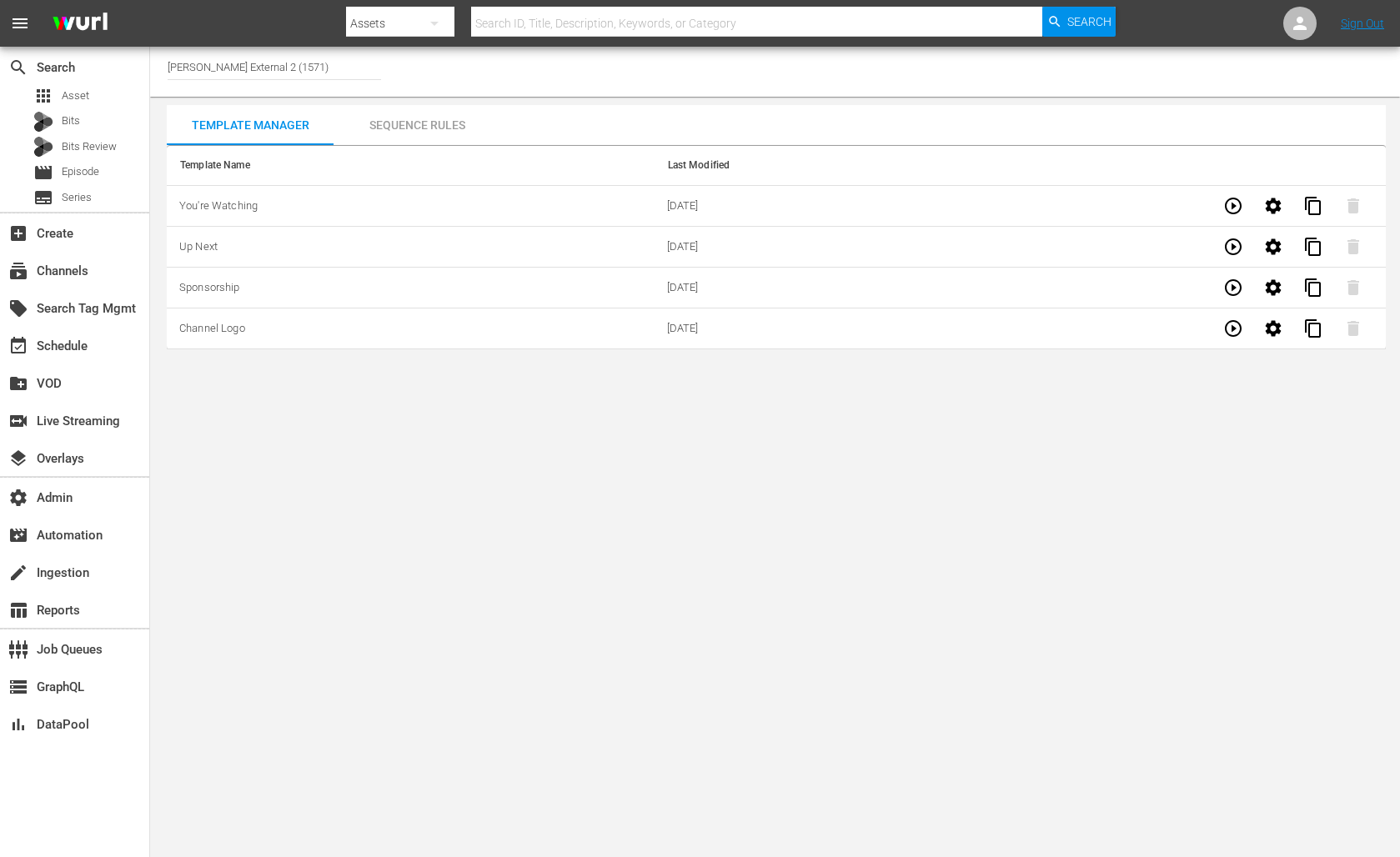
click at [434, 128] on div "Sequence Rules" at bounding box center [417, 125] width 167 height 40
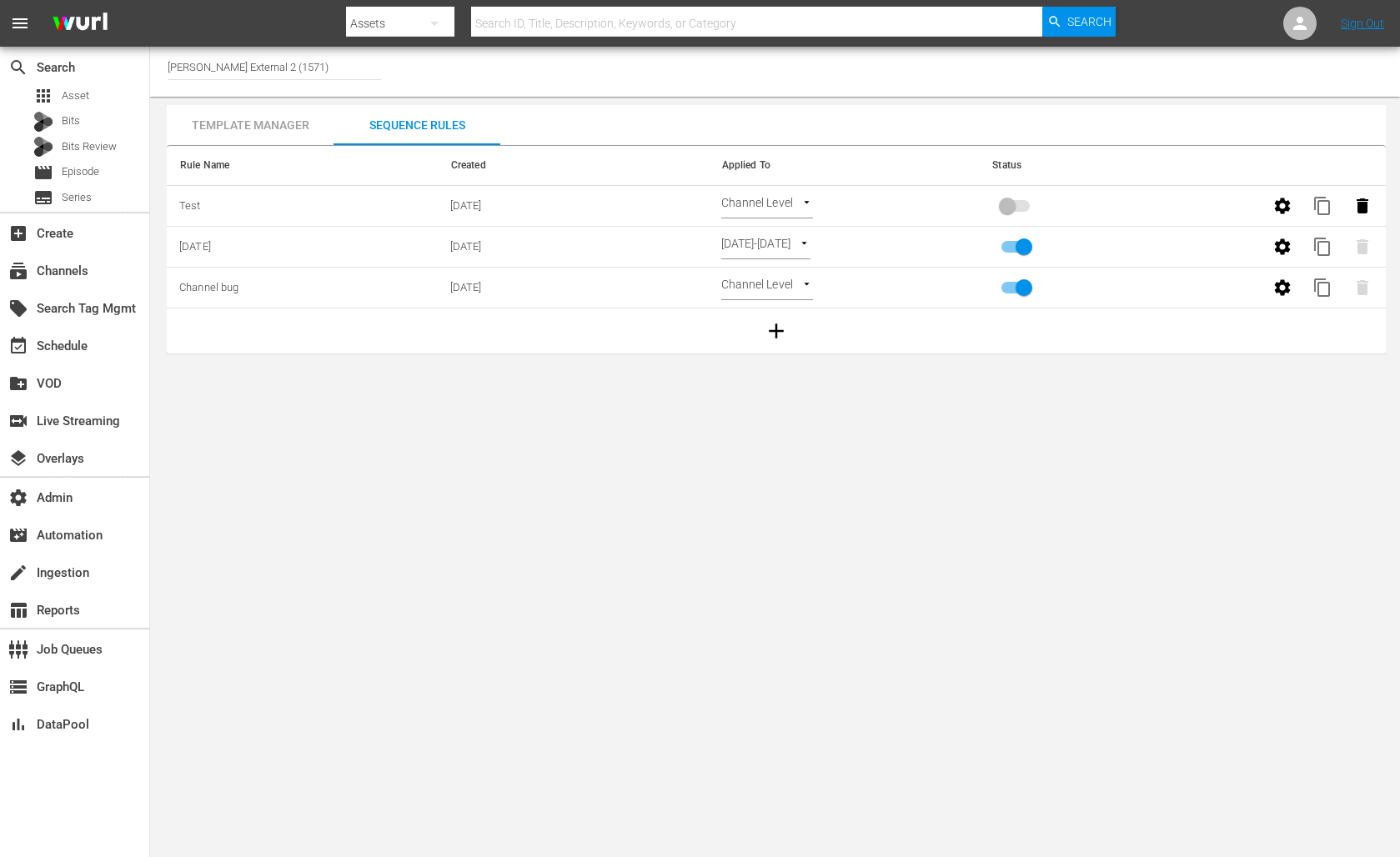
click at [806, 283] on body "menu Search By Assets Search ID, Title, Description, Keywords, or Category Sear…" at bounding box center [700, 428] width 1400 height 857
click at [784, 289] on li "Channel Level" at bounding box center [770, 287] width 99 height 28
click at [1280, 287] on icon "button" at bounding box center [1282, 287] width 20 height 20
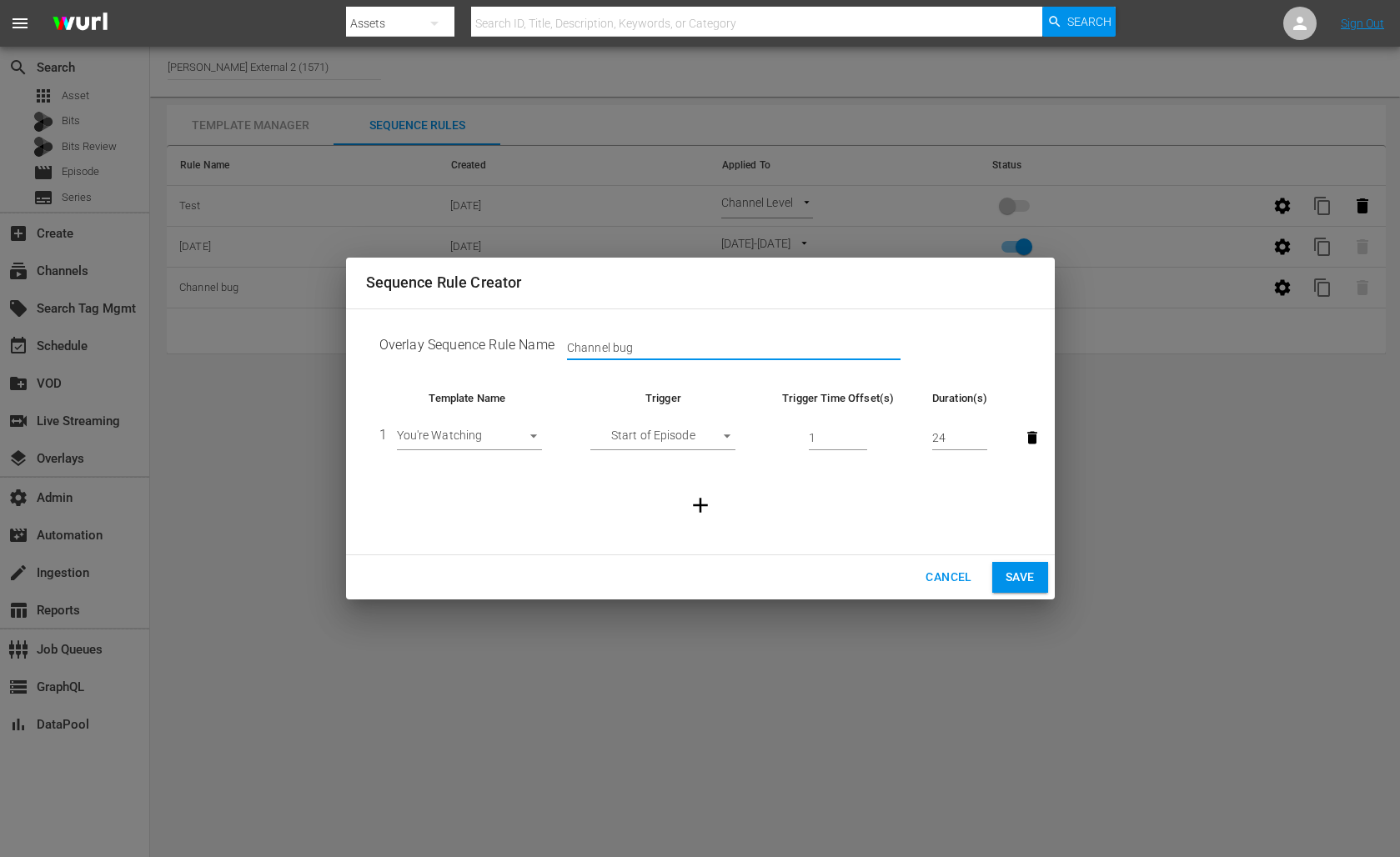
click at [684, 349] on input "Channel bug" at bounding box center [734, 349] width 334 height 25
click at [537, 436] on body "menu Search By Assets Search ID, Title, Description, Keywords, or Category Sear…" at bounding box center [700, 428] width 1400 height 857
drag, startPoint x: 543, startPoint y: 402, endPoint x: 577, endPoint y: 397, distance: 34.4
click at [545, 402] on div at bounding box center [700, 428] width 1400 height 857
click at [726, 437] on body "menu Search By Assets Search ID, Title, Description, Keywords, or Category Sear…" at bounding box center [700, 428] width 1400 height 857
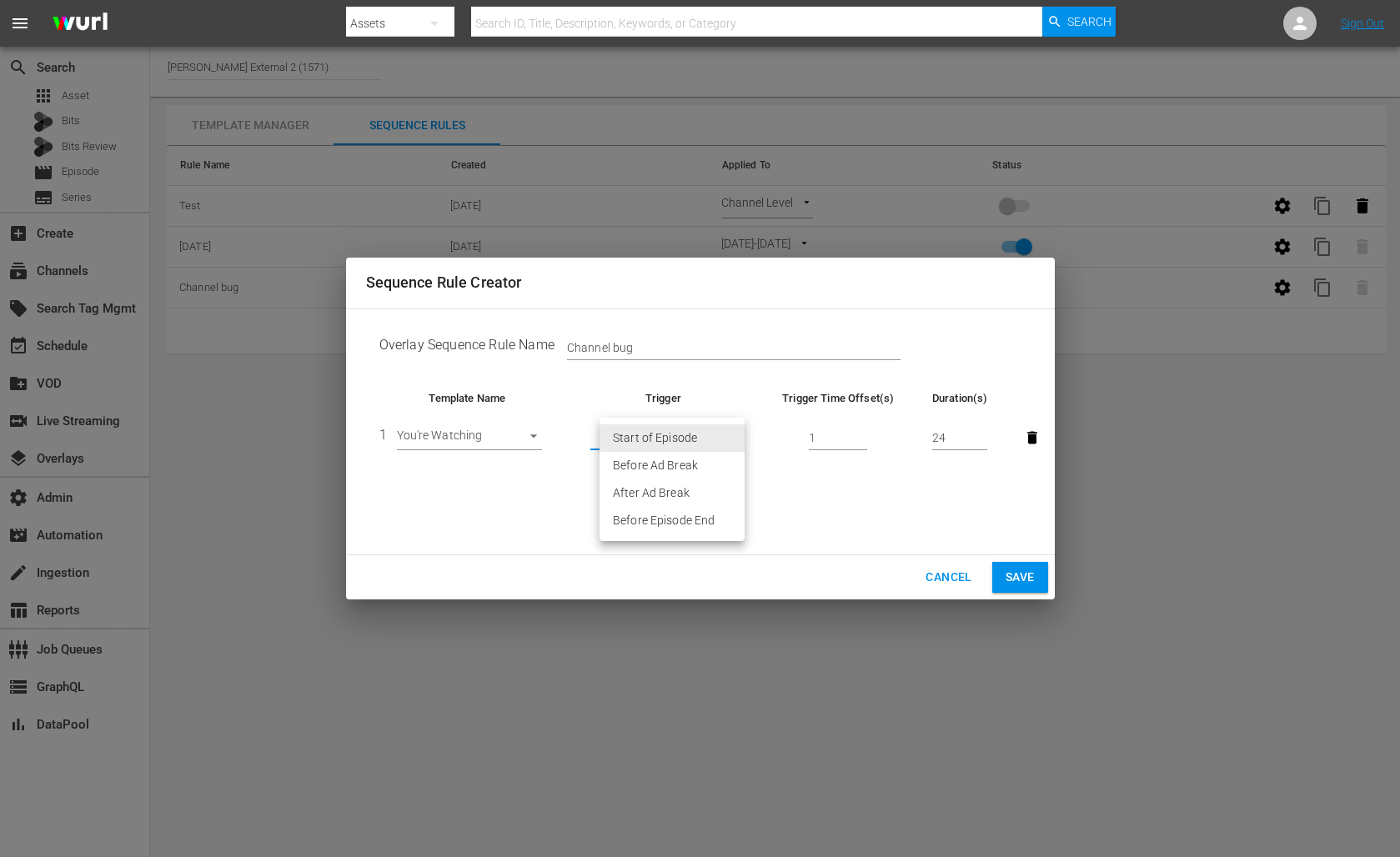
click at [839, 517] on div at bounding box center [700, 428] width 1400 height 857
click at [982, 441] on input "23" at bounding box center [960, 438] width 56 height 25
click at [984, 435] on input "24" at bounding box center [960, 438] width 56 height 25
click at [983, 433] on input "25" at bounding box center [960, 438] width 56 height 25
click at [983, 433] on input "26" at bounding box center [960, 438] width 56 height 25
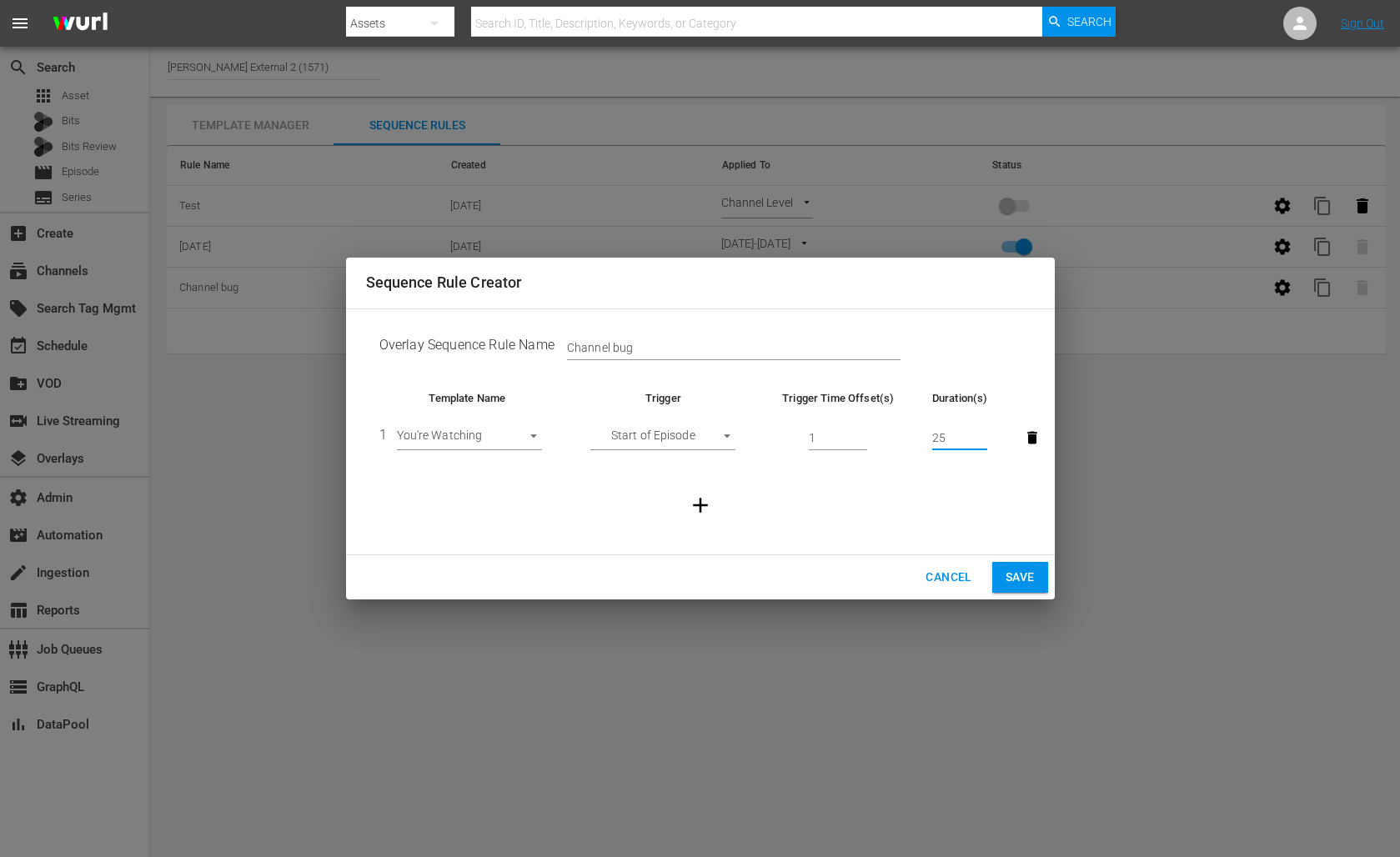
click at [981, 441] on input "25" at bounding box center [960, 438] width 56 height 25
type input "24"
click at [981, 441] on input "24" at bounding box center [960, 438] width 56 height 25
click at [953, 579] on span "Cancel" at bounding box center [948, 577] width 46 height 21
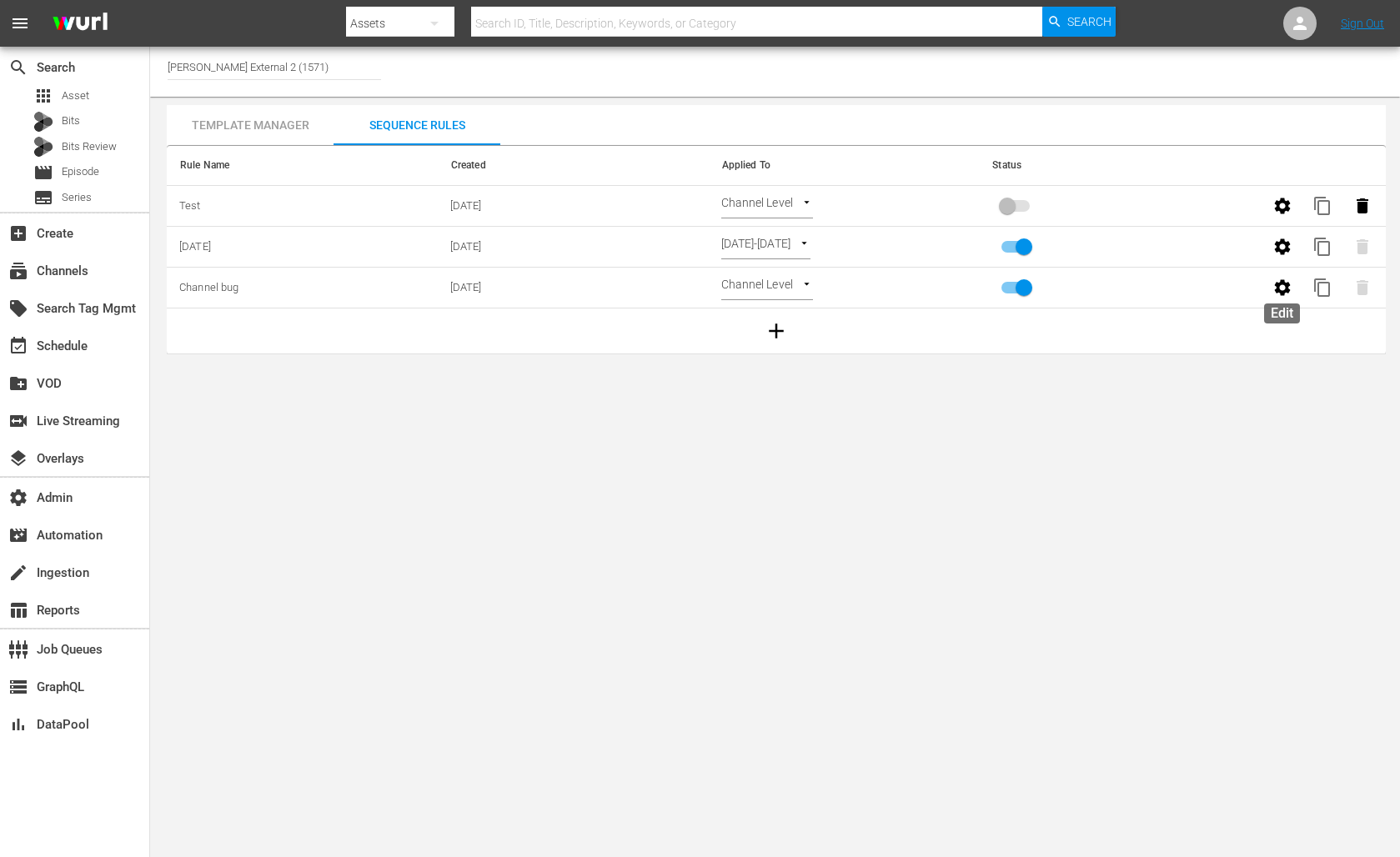
click at [1276, 291] on icon "button" at bounding box center [1282, 287] width 16 height 16
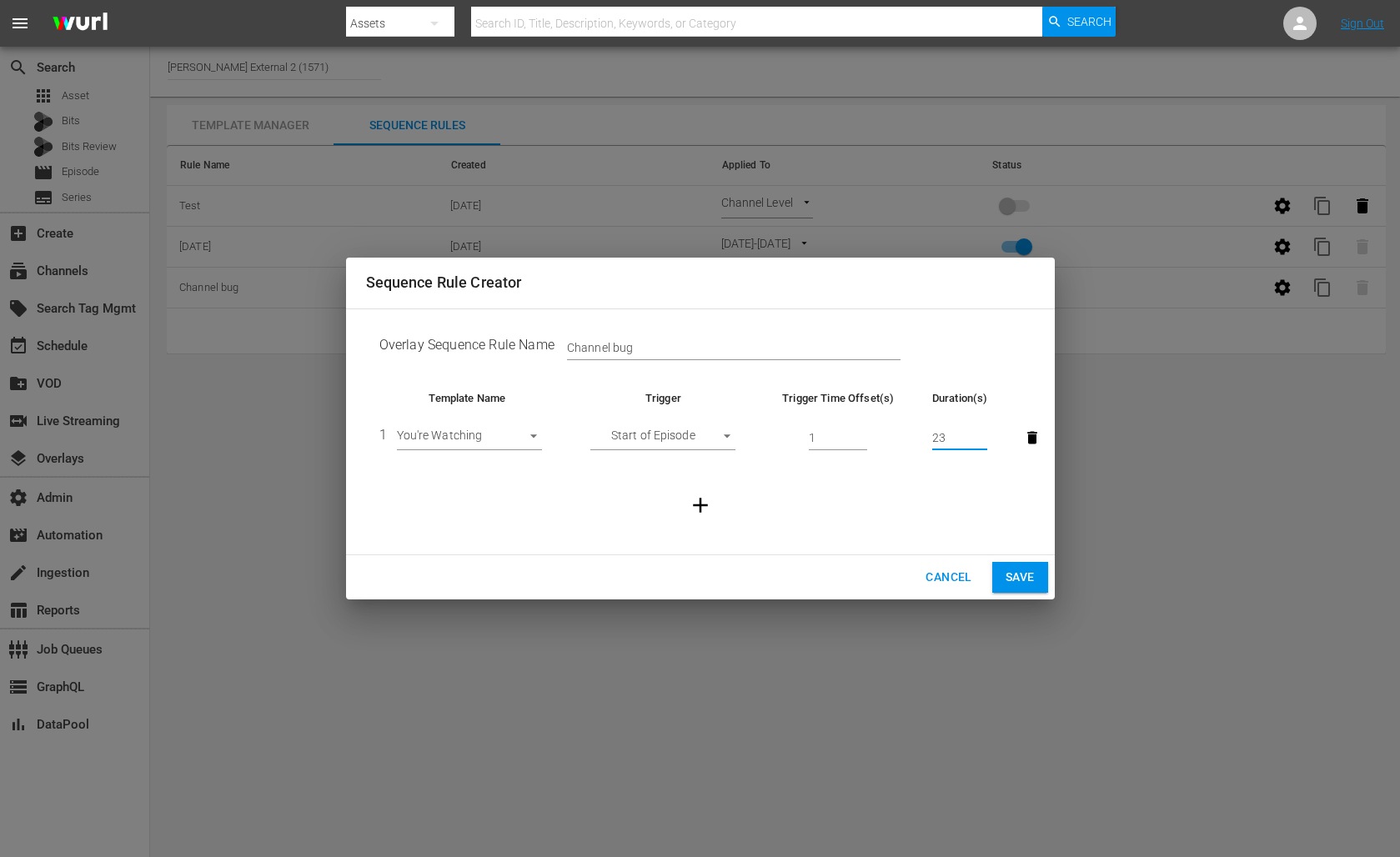
click at [983, 441] on input "23" at bounding box center [960, 438] width 56 height 25
click at [983, 431] on input "24" at bounding box center [960, 438] width 56 height 25
click at [982, 432] on input "25" at bounding box center [960, 438] width 56 height 25
type input "24"
click at [979, 442] on input "24" at bounding box center [960, 438] width 56 height 25
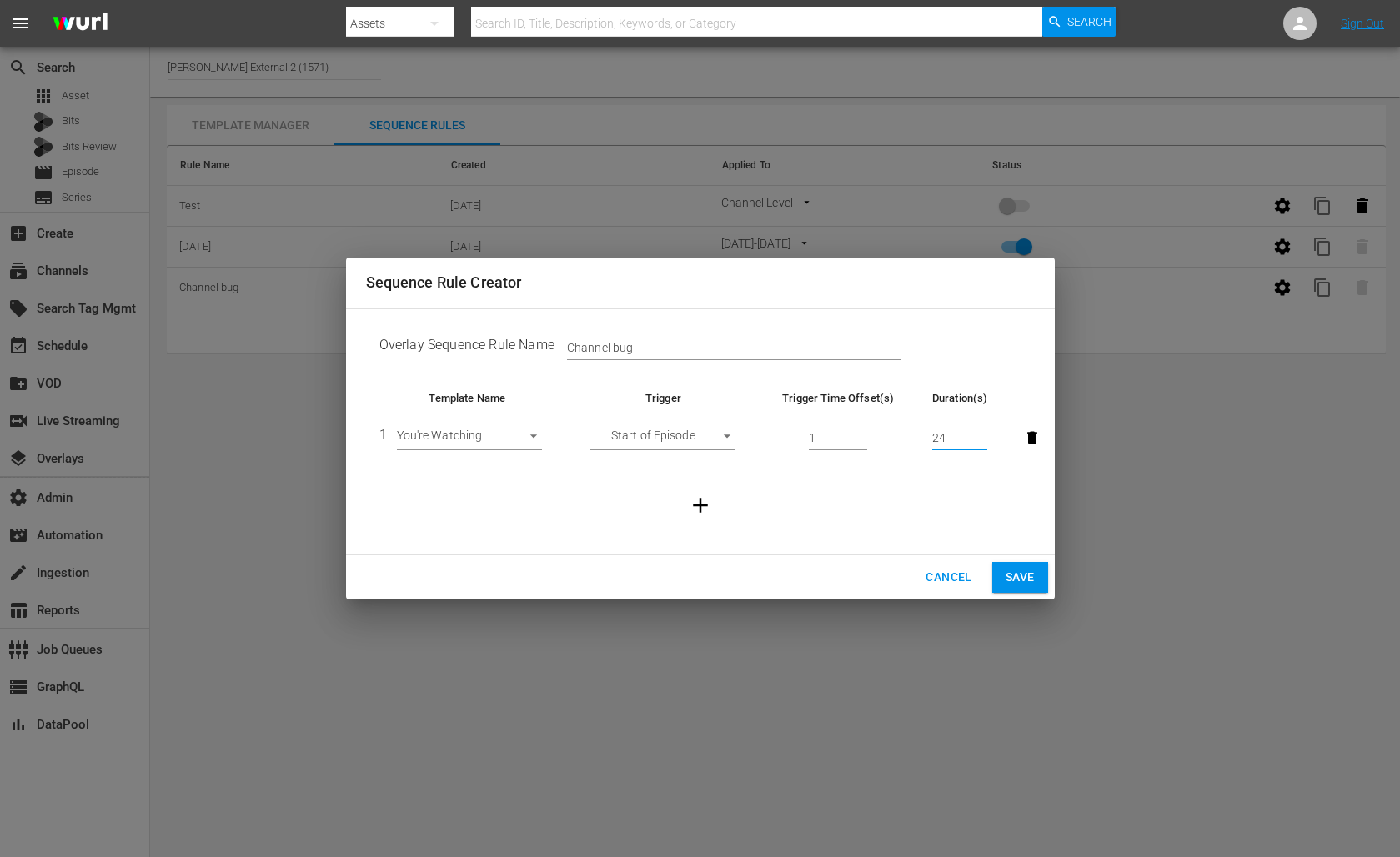
click at [947, 574] on span "Cancel" at bounding box center [948, 577] width 46 height 21
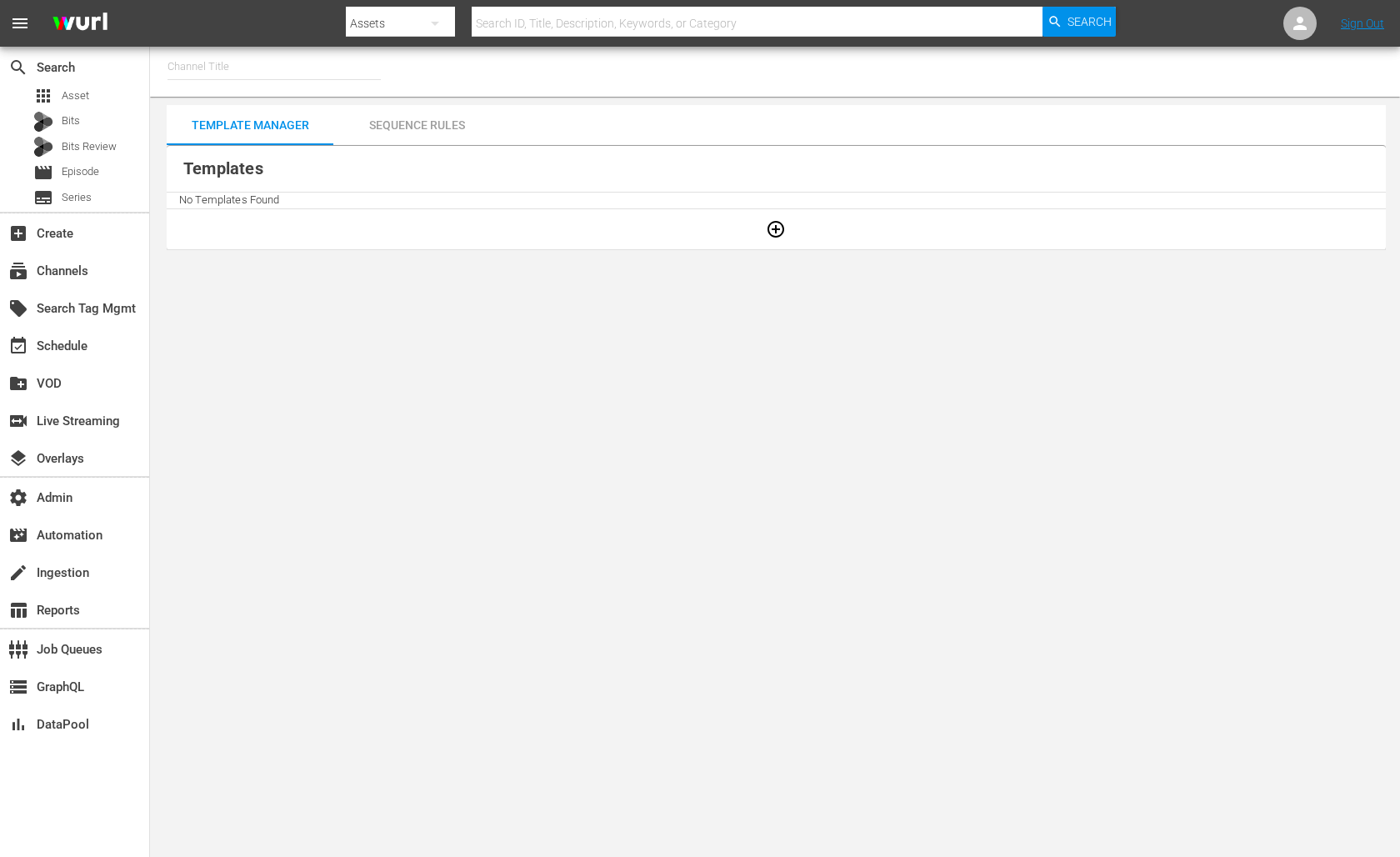
type input "[PERSON_NAME] - External (1417)"
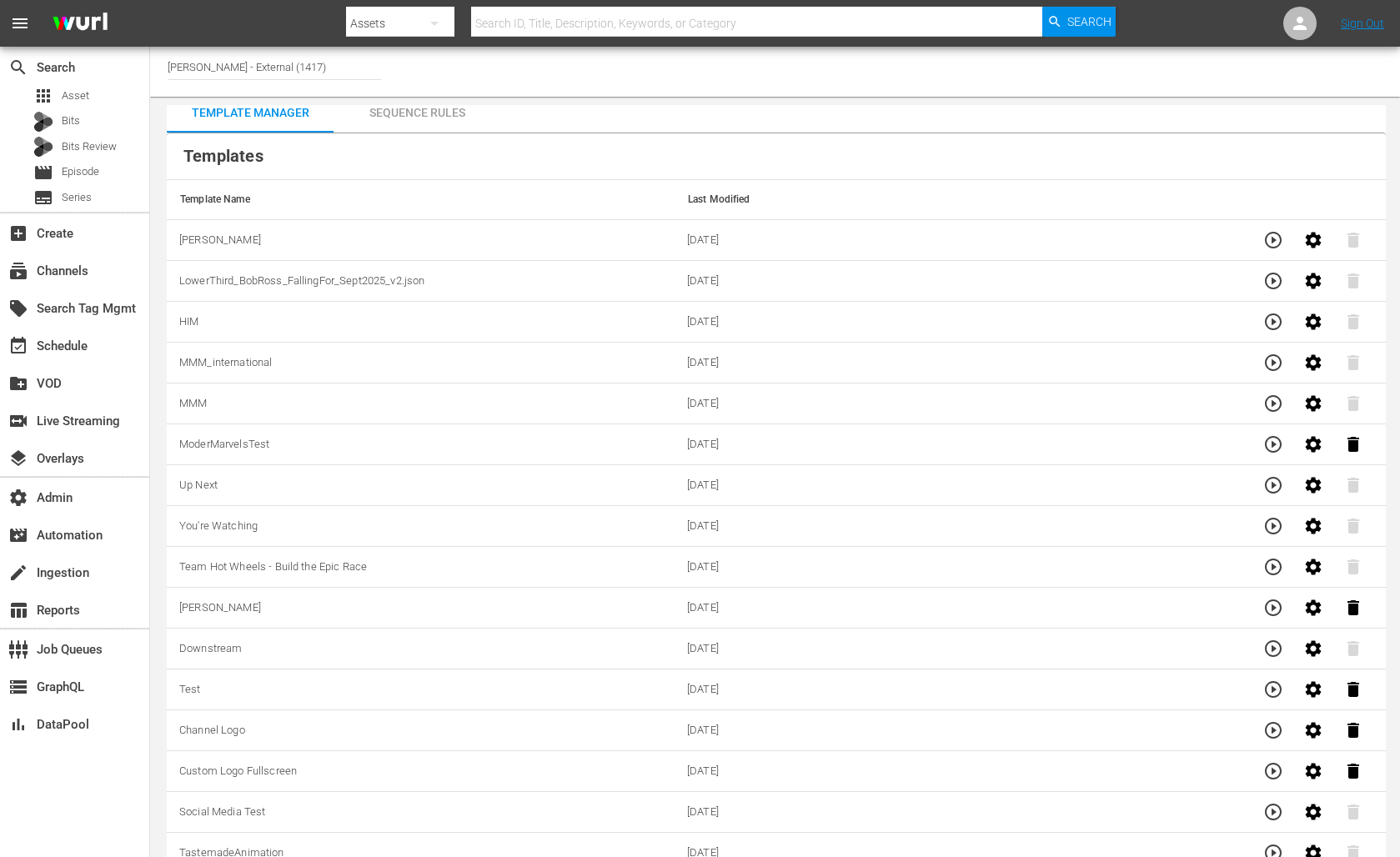
scroll to position [13, 0]
click at [430, 115] on div "Sequence Rules" at bounding box center [417, 112] width 167 height 40
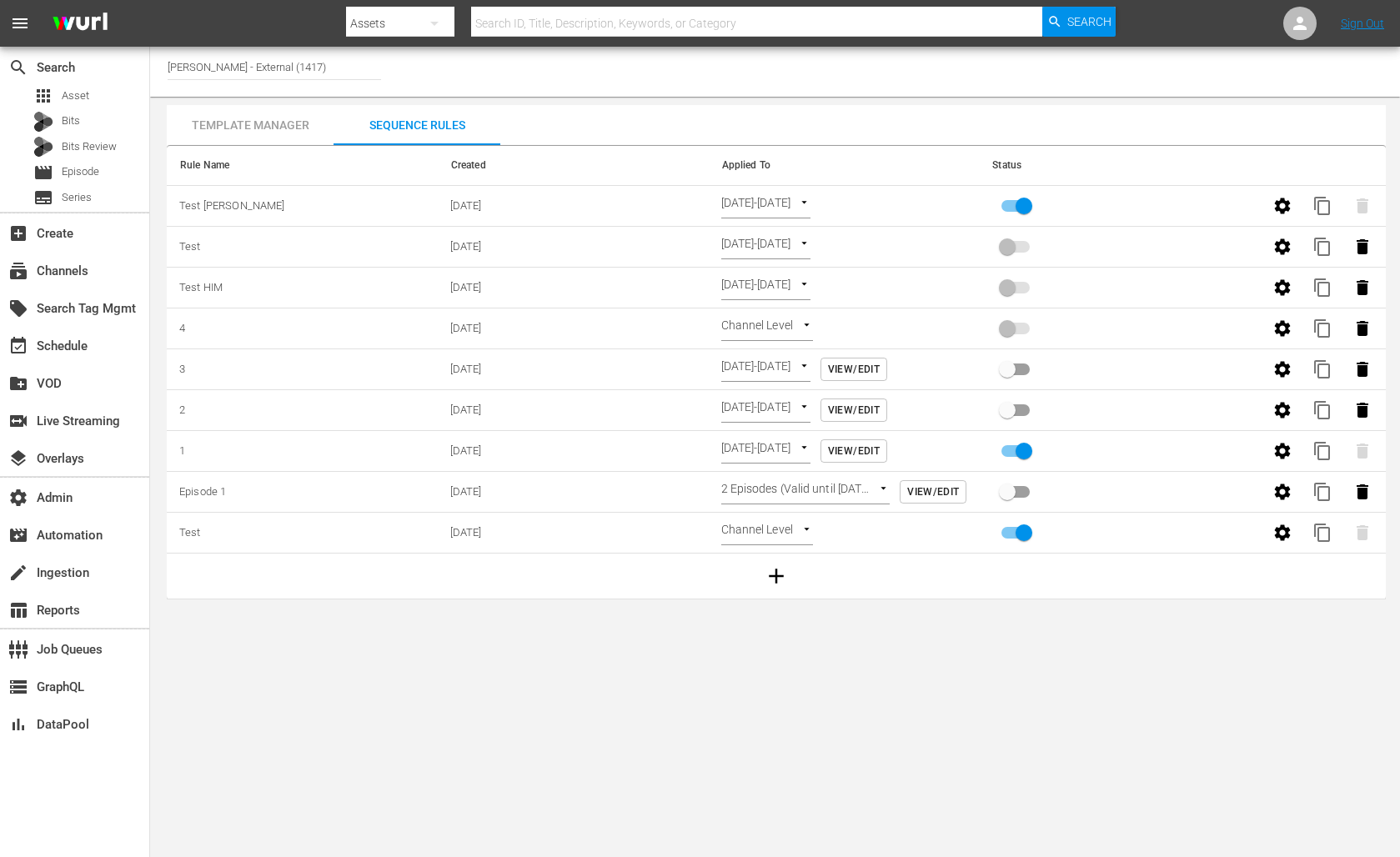
click at [744, 105] on div "Channel Title [PERSON_NAME] - External (1417) Template Manager Sequence Rules T…" at bounding box center [775, 323] width 1249 height 553
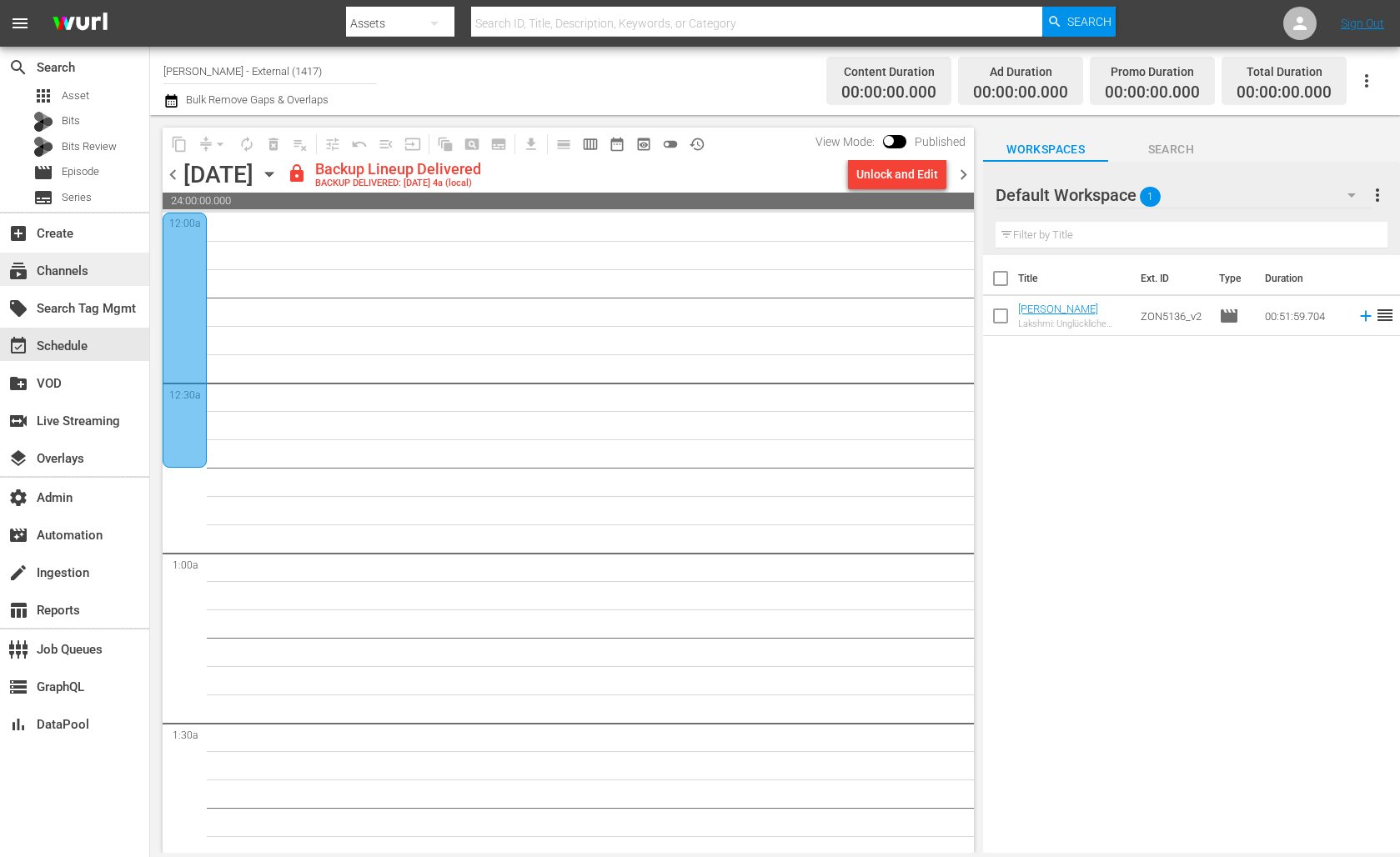
click at [61, 268] on div "subscriptions Channels" at bounding box center [46, 269] width 94 height 15
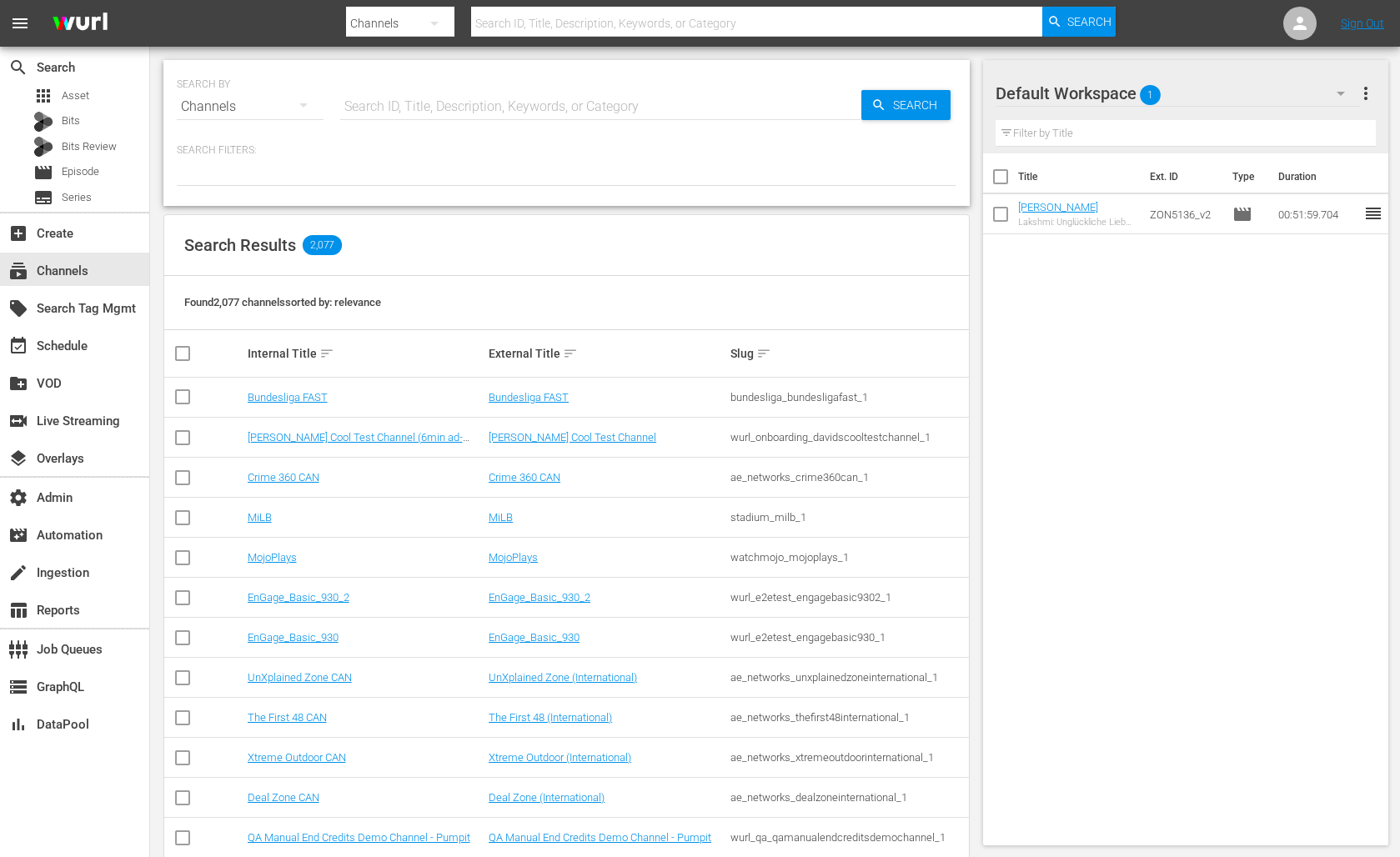
click at [379, 106] on input "text" at bounding box center [601, 106] width 521 height 40
type input "a+e"
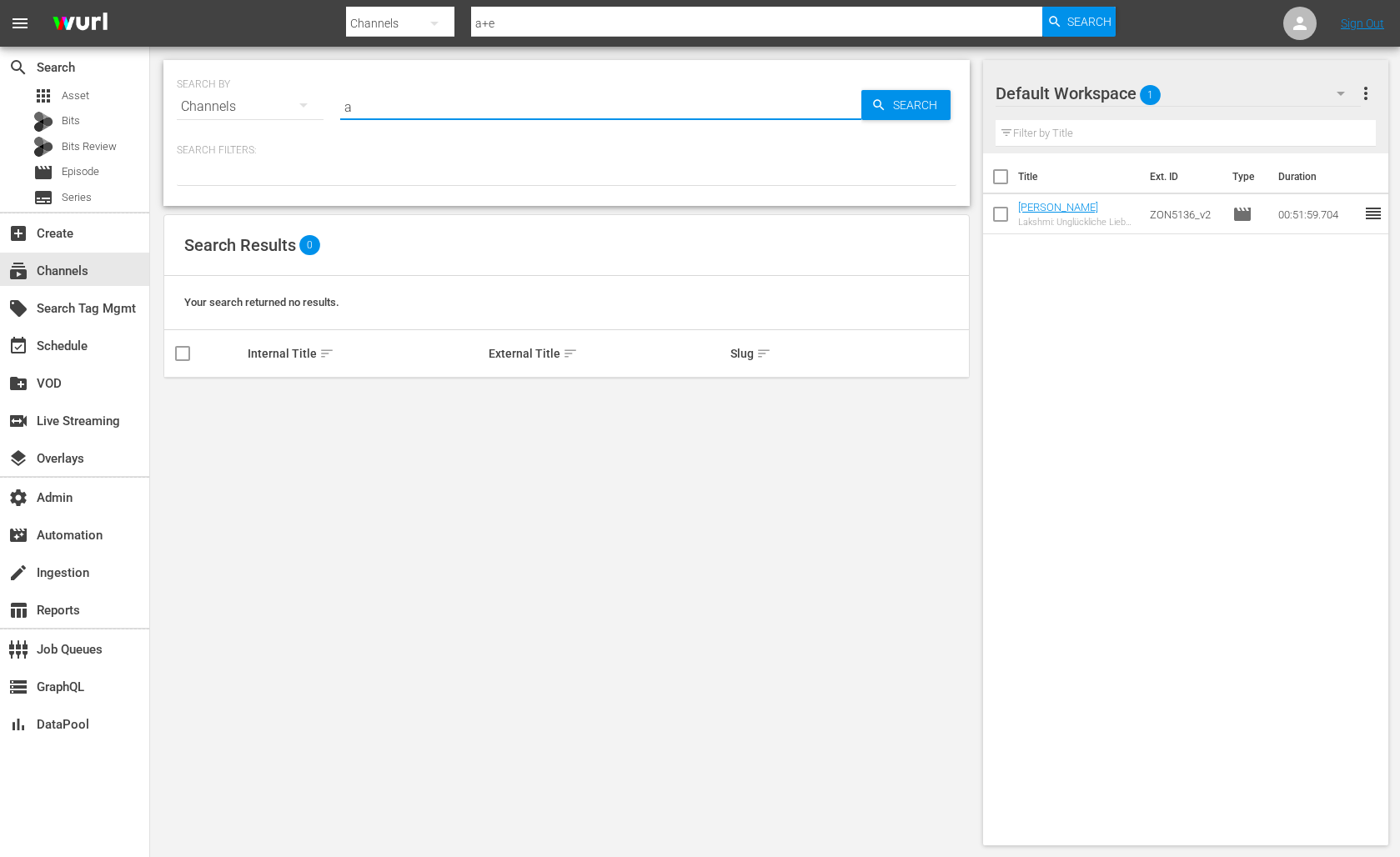
type input "ae"
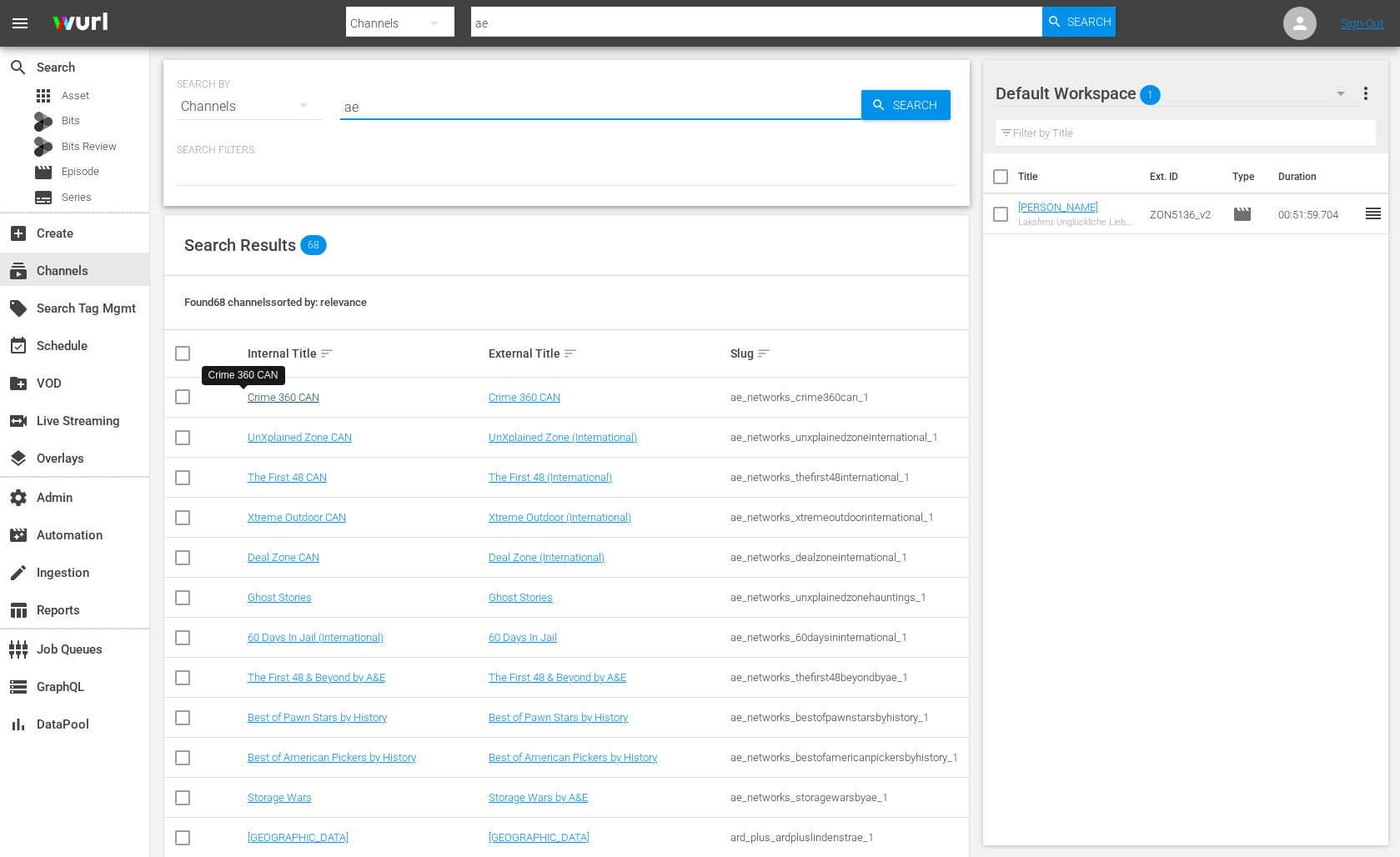
type input "ae"
click at [259, 399] on link "Crime 360 CAN" at bounding box center [283, 397] width 72 height 13
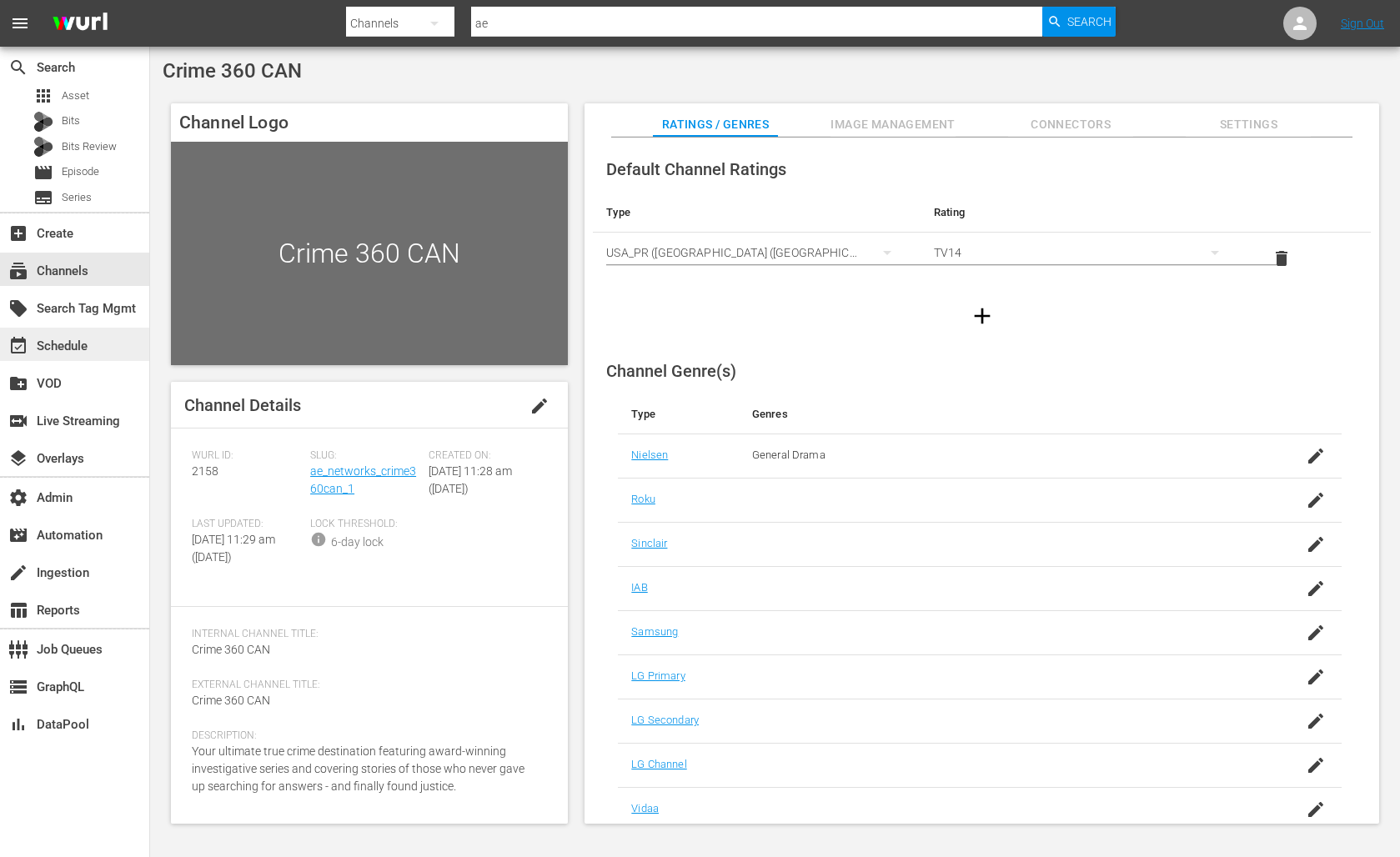
click at [83, 345] on div "event_available Schedule" at bounding box center [46, 344] width 94 height 15
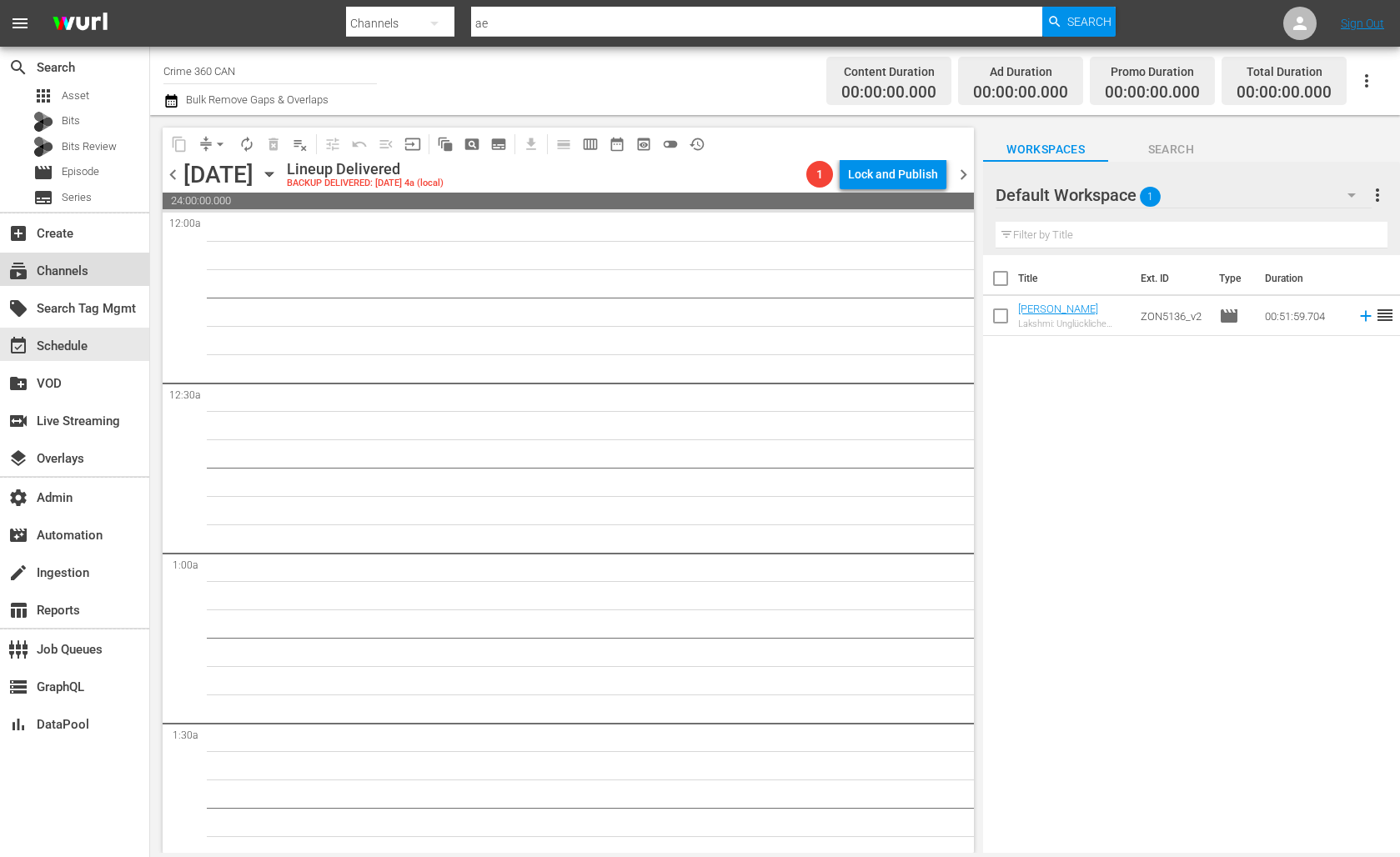
click at [72, 276] on div "subscriptions Channels" at bounding box center [46, 269] width 94 height 15
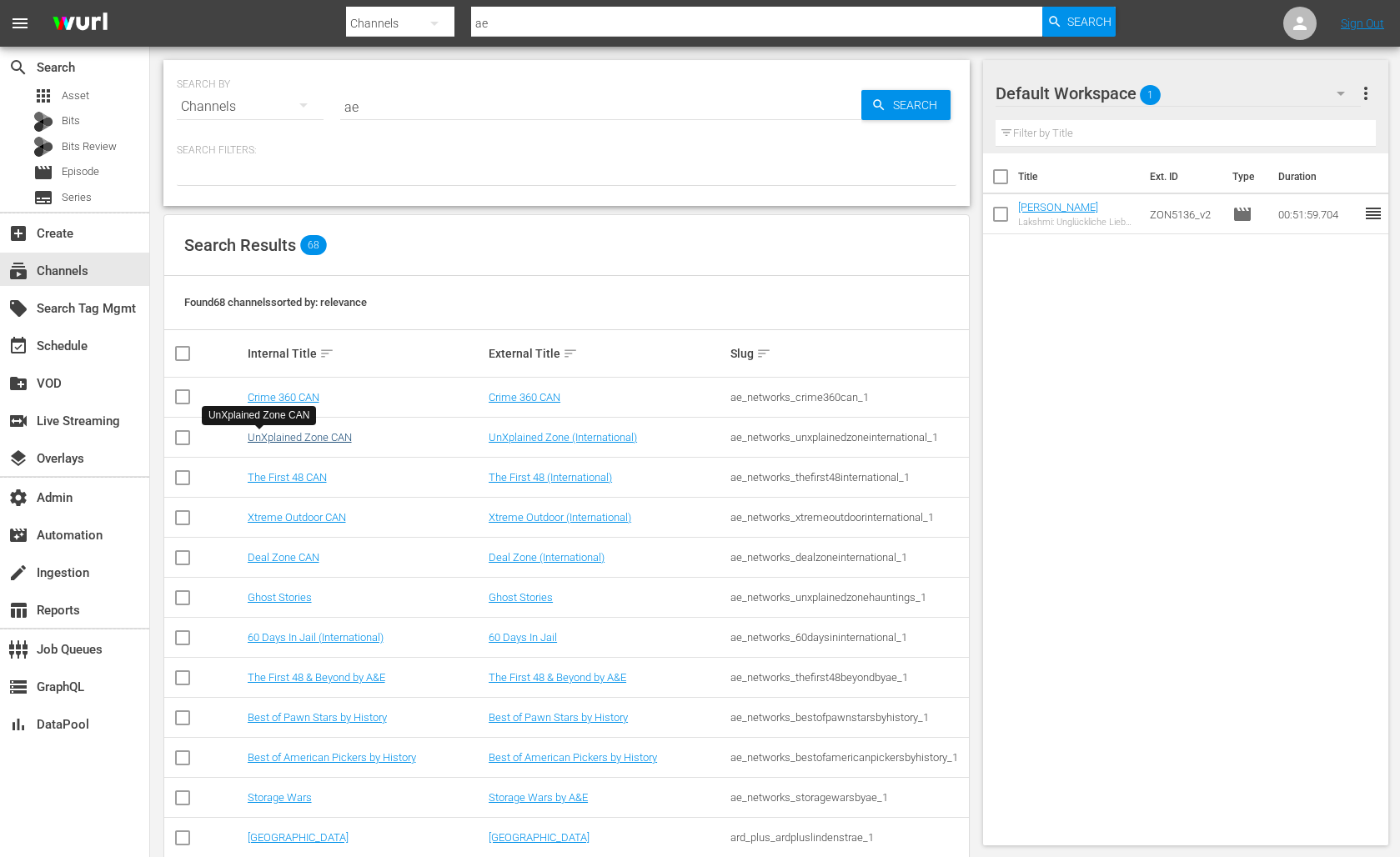
click at [287, 437] on link "UnXplained Zone CAN" at bounding box center [300, 437] width 105 height 13
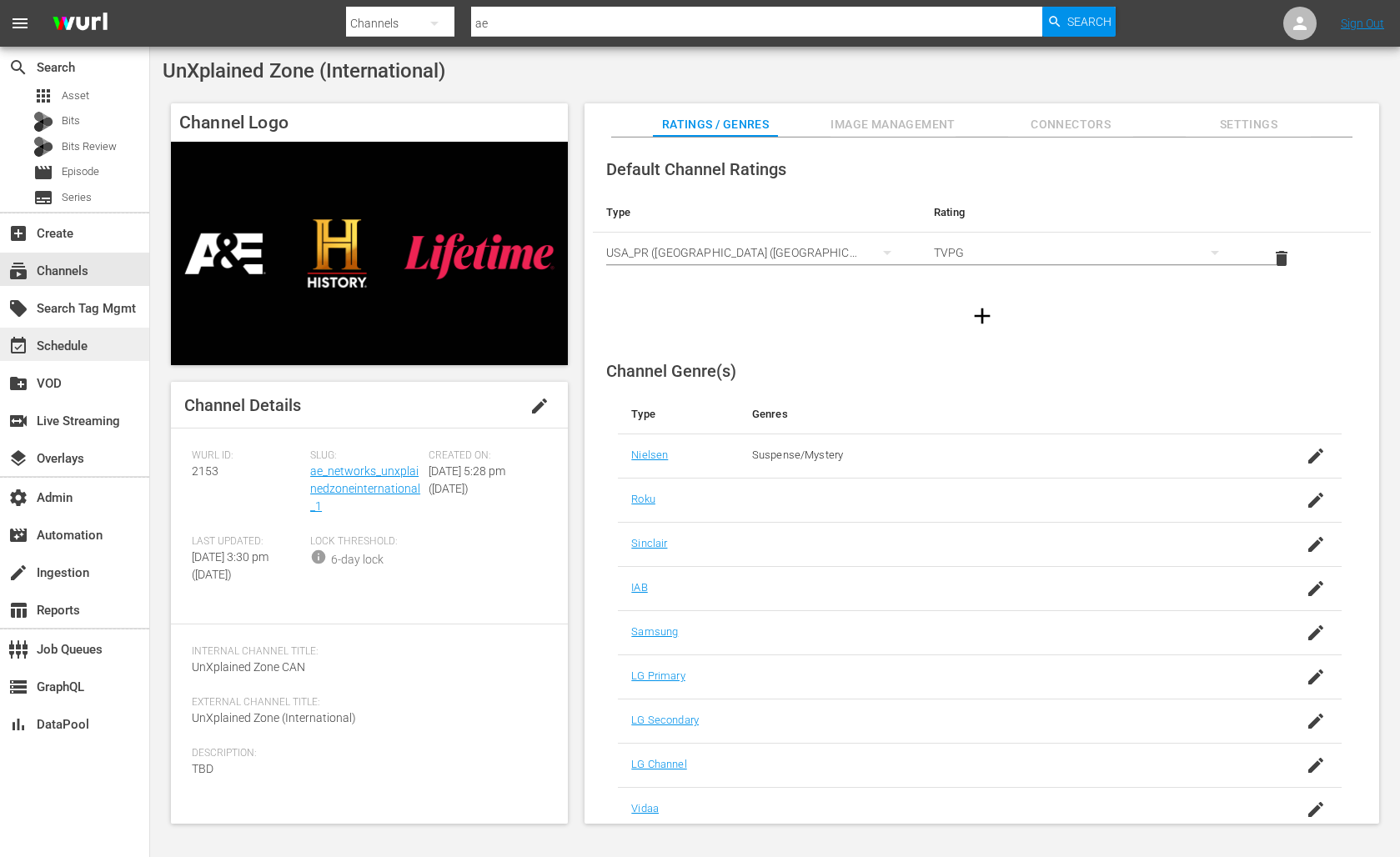
click at [71, 344] on div "event_available Schedule" at bounding box center [46, 344] width 94 height 15
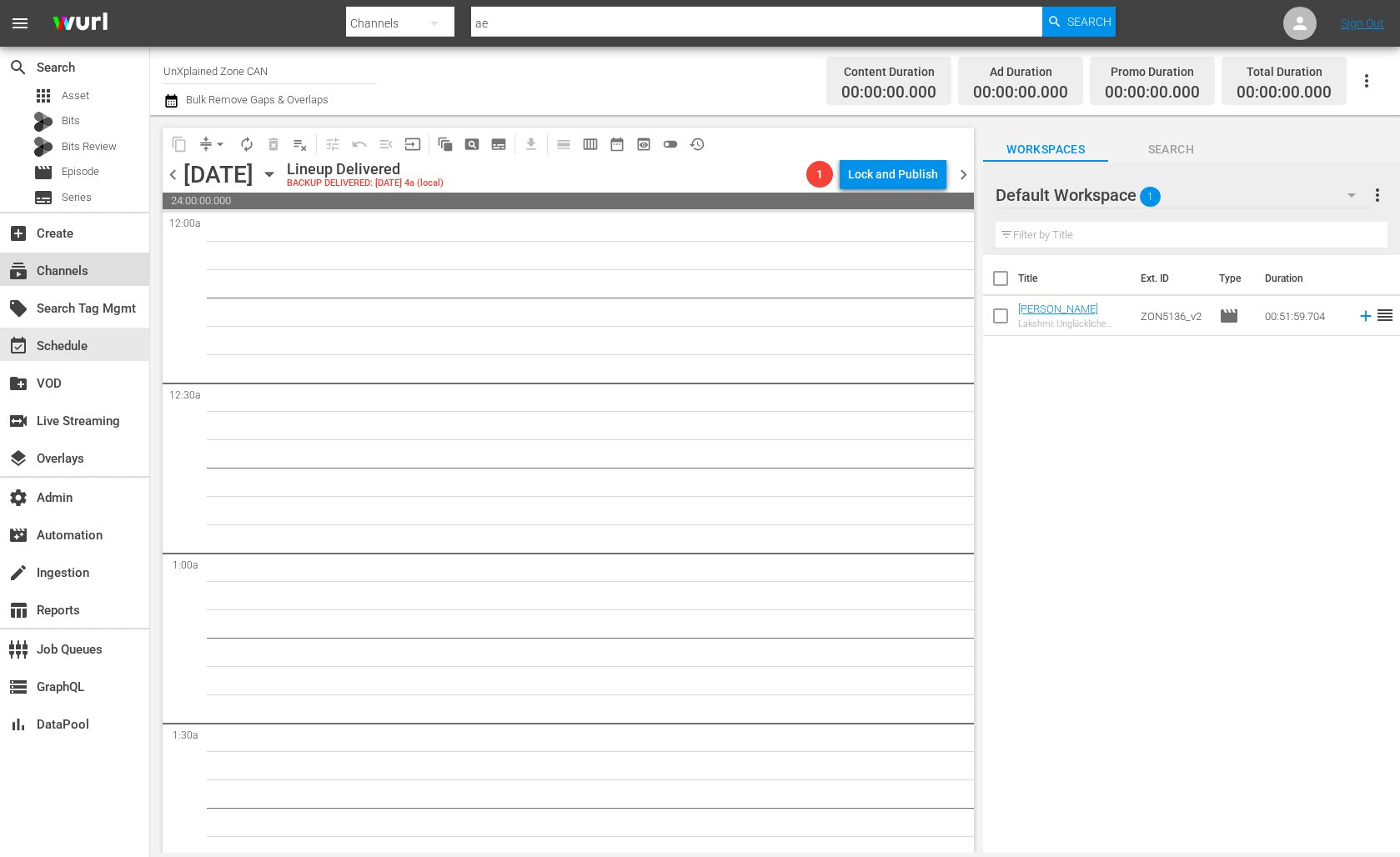
click at [56, 265] on div "subscriptions Channels" at bounding box center [46, 269] width 94 height 15
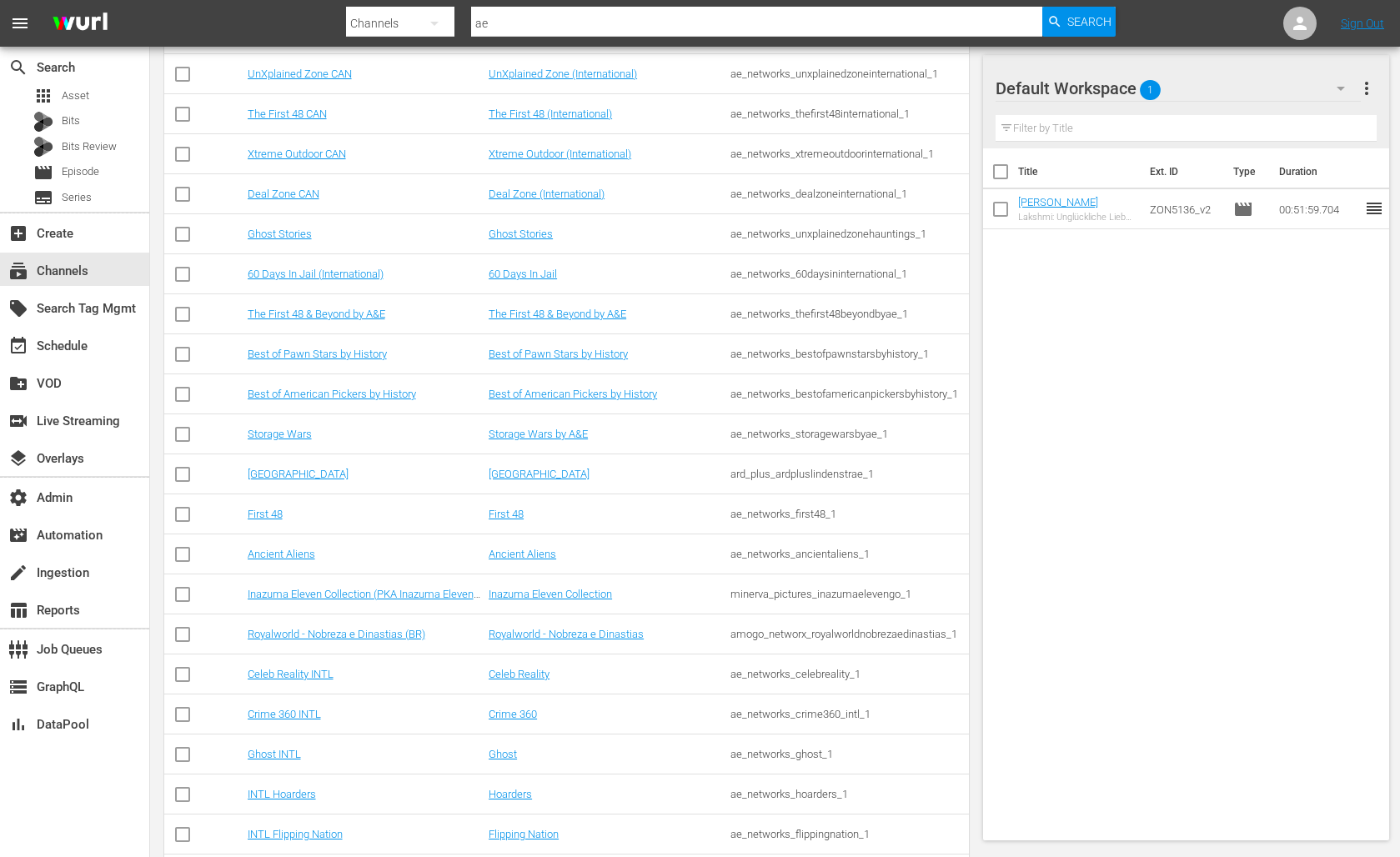
scroll to position [393, 0]
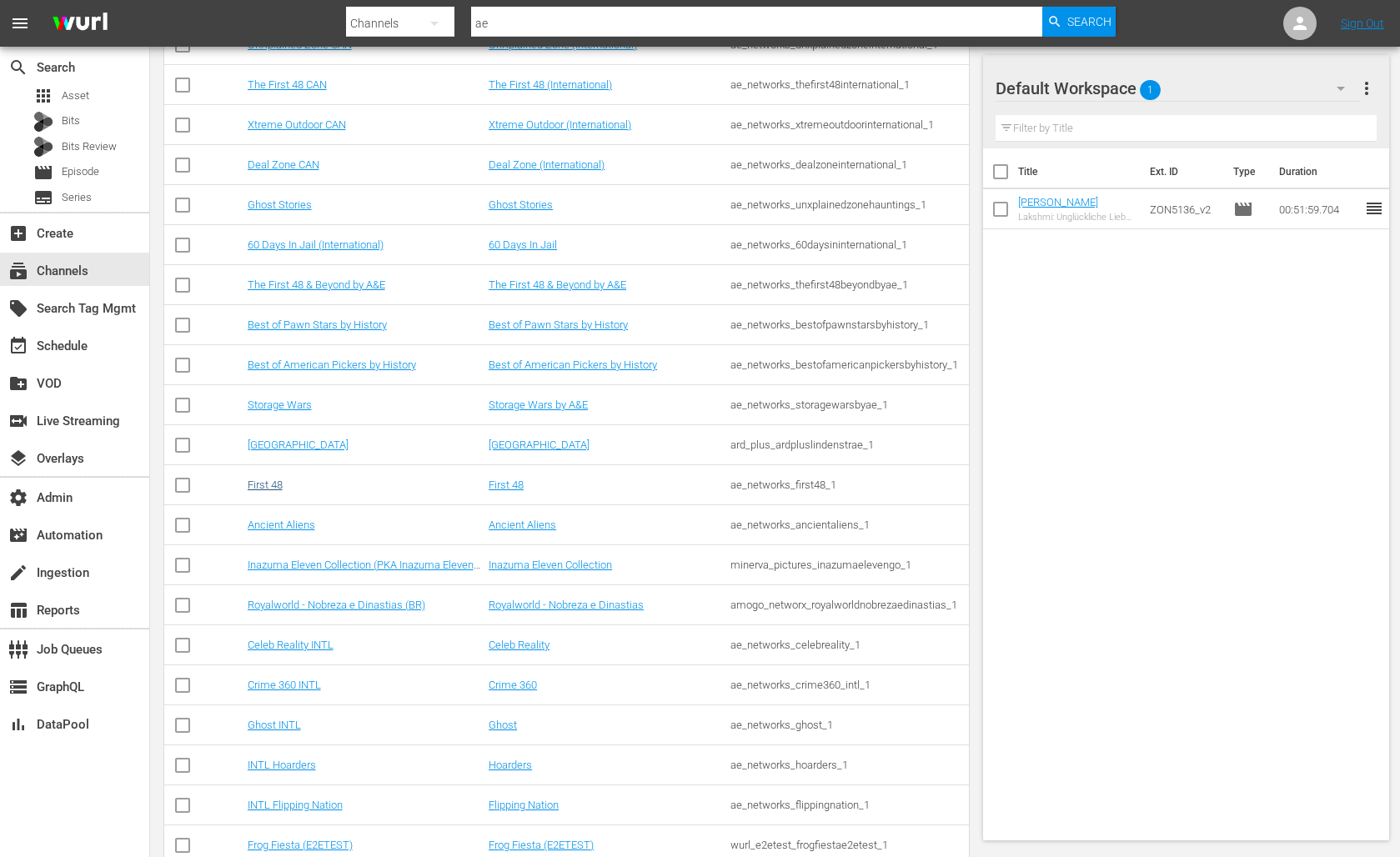
click at [248, 485] on link "First 48" at bounding box center [266, 485] width 35 height 13
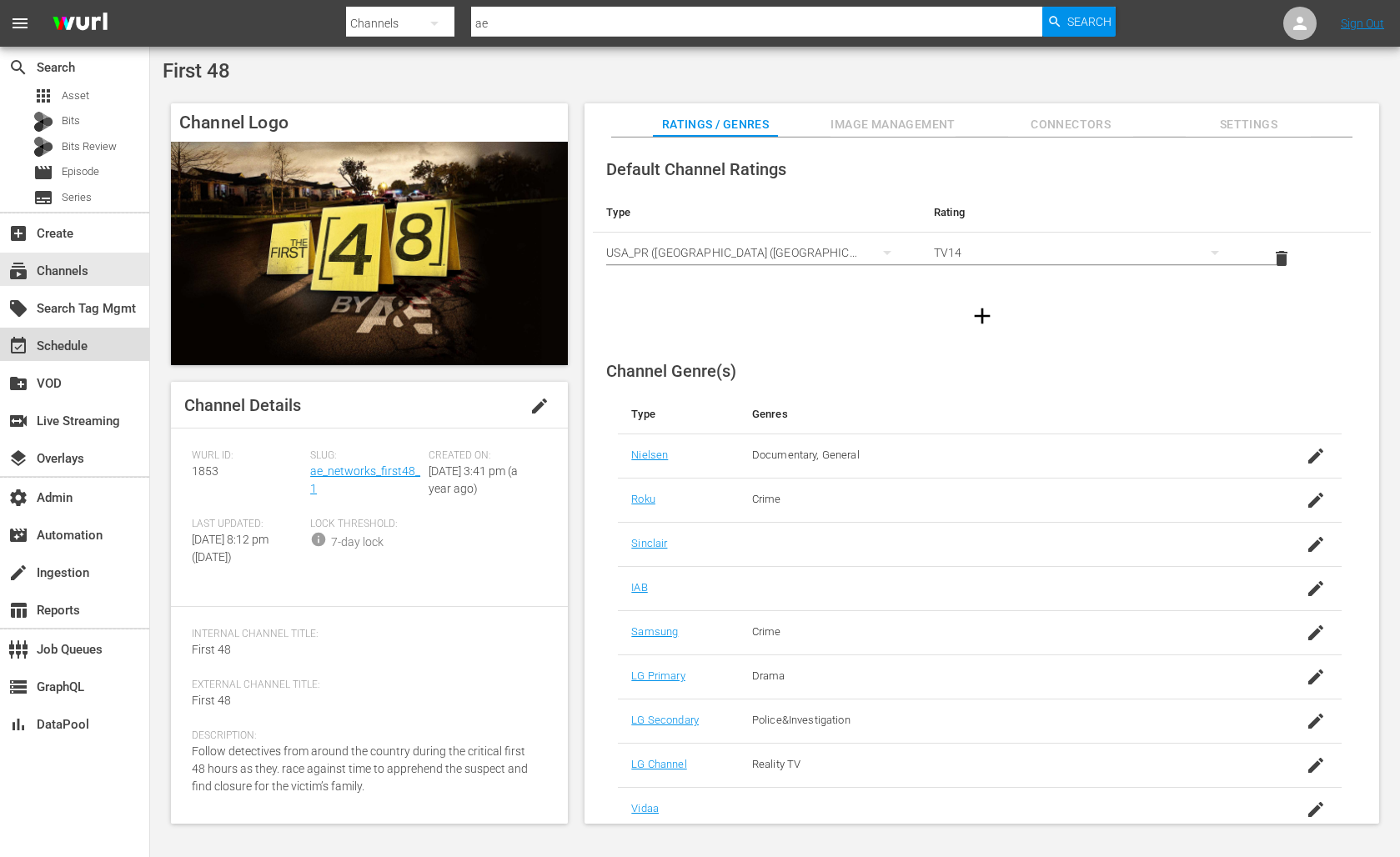
click at [62, 345] on div "event_available Schedule" at bounding box center [46, 344] width 94 height 15
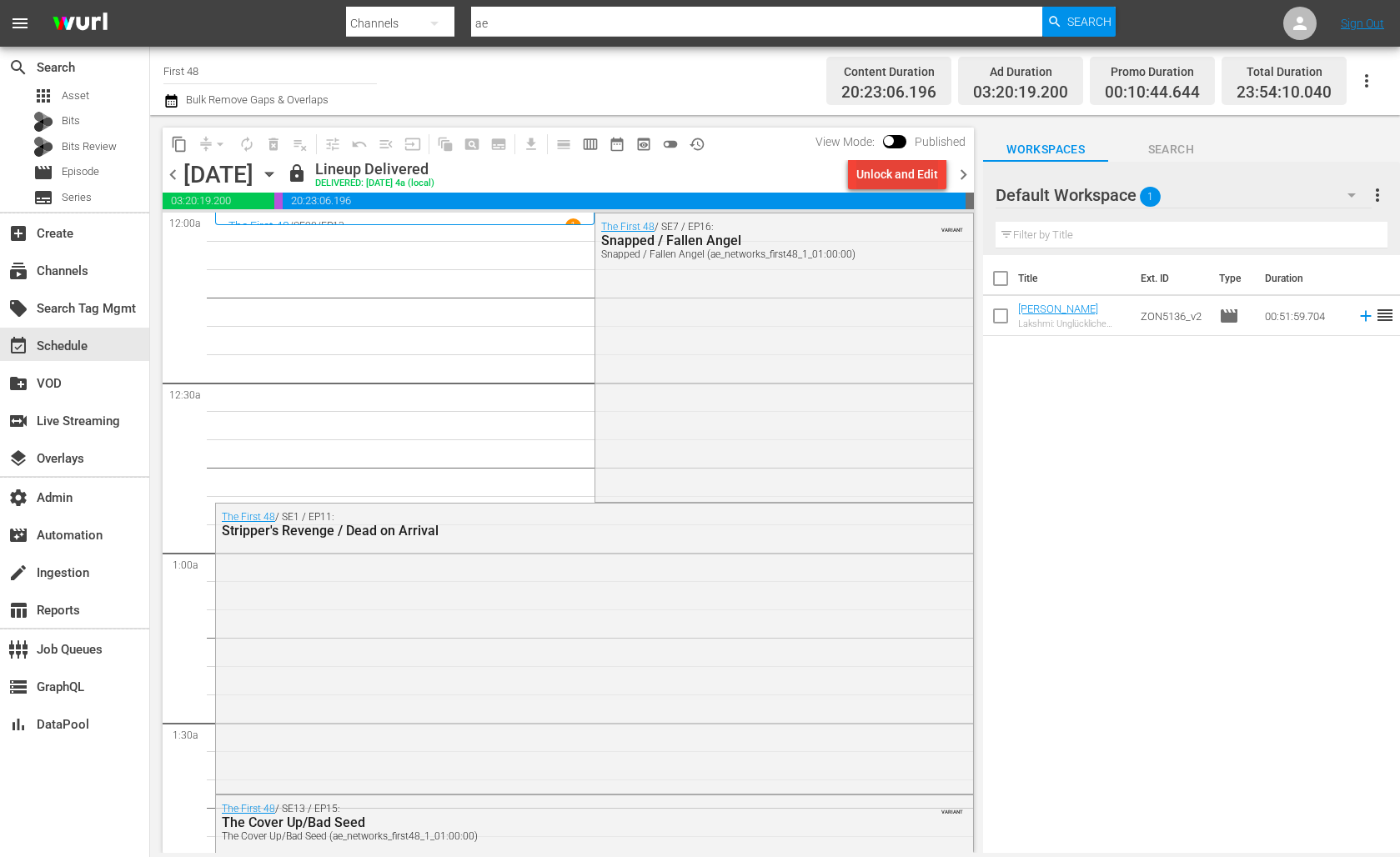
click at [877, 179] on div "Unlock and Edit" at bounding box center [897, 174] width 82 height 30
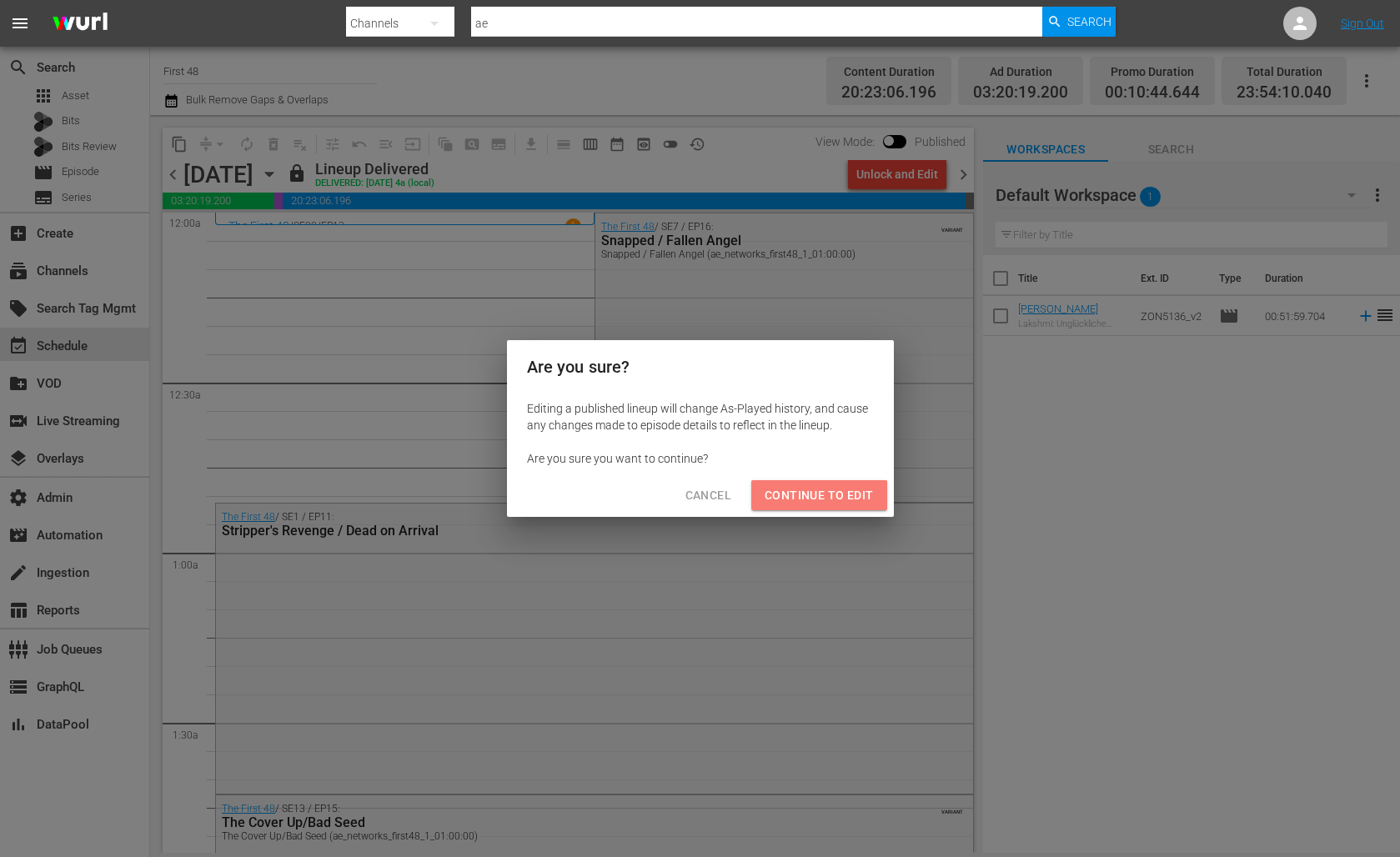
click at [797, 495] on span "Continue to Edit" at bounding box center [818, 495] width 109 height 21
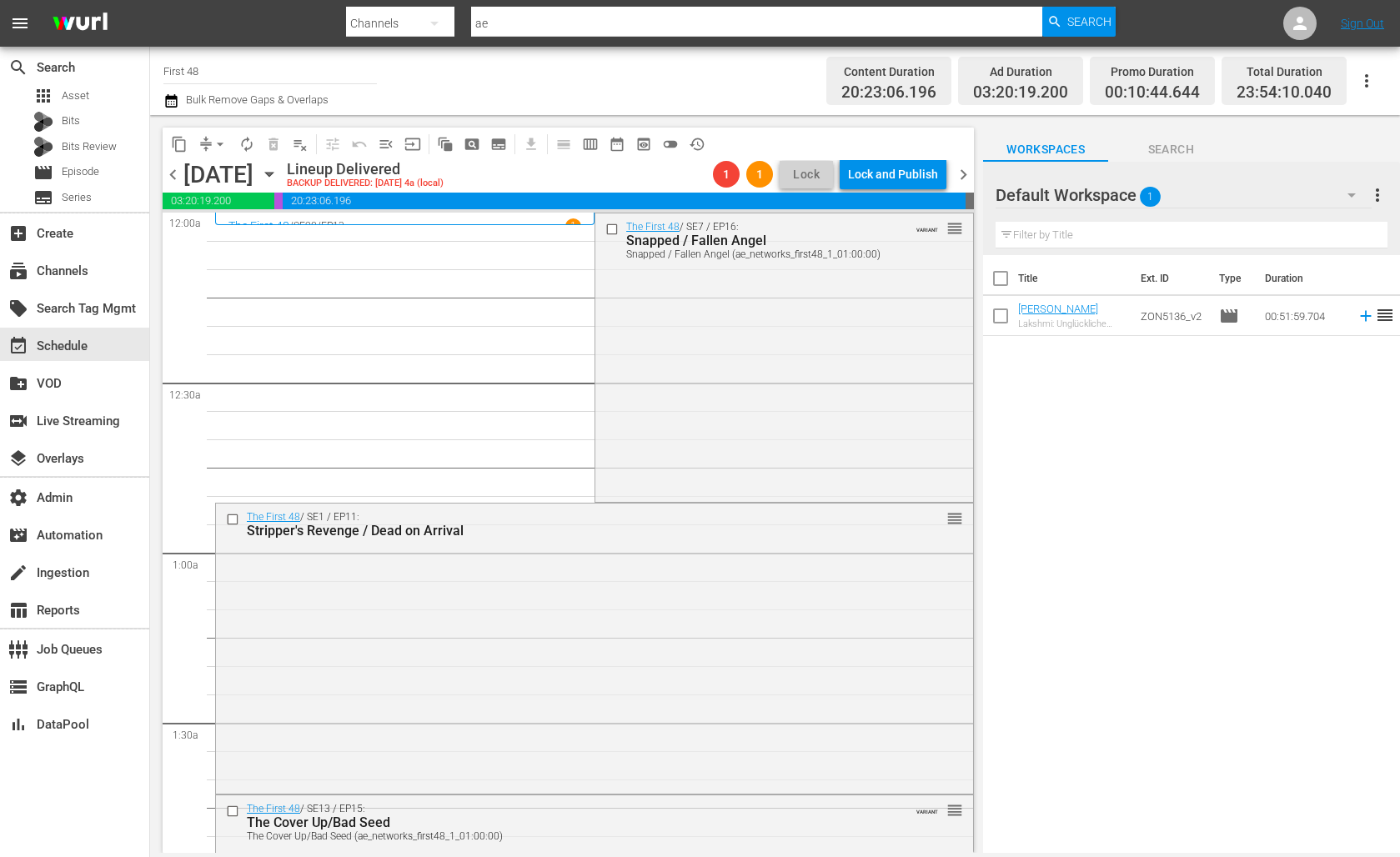
click at [505, 220] on div "The First 48 / SE20 / EP13 1" at bounding box center [405, 226] width 352 height 16
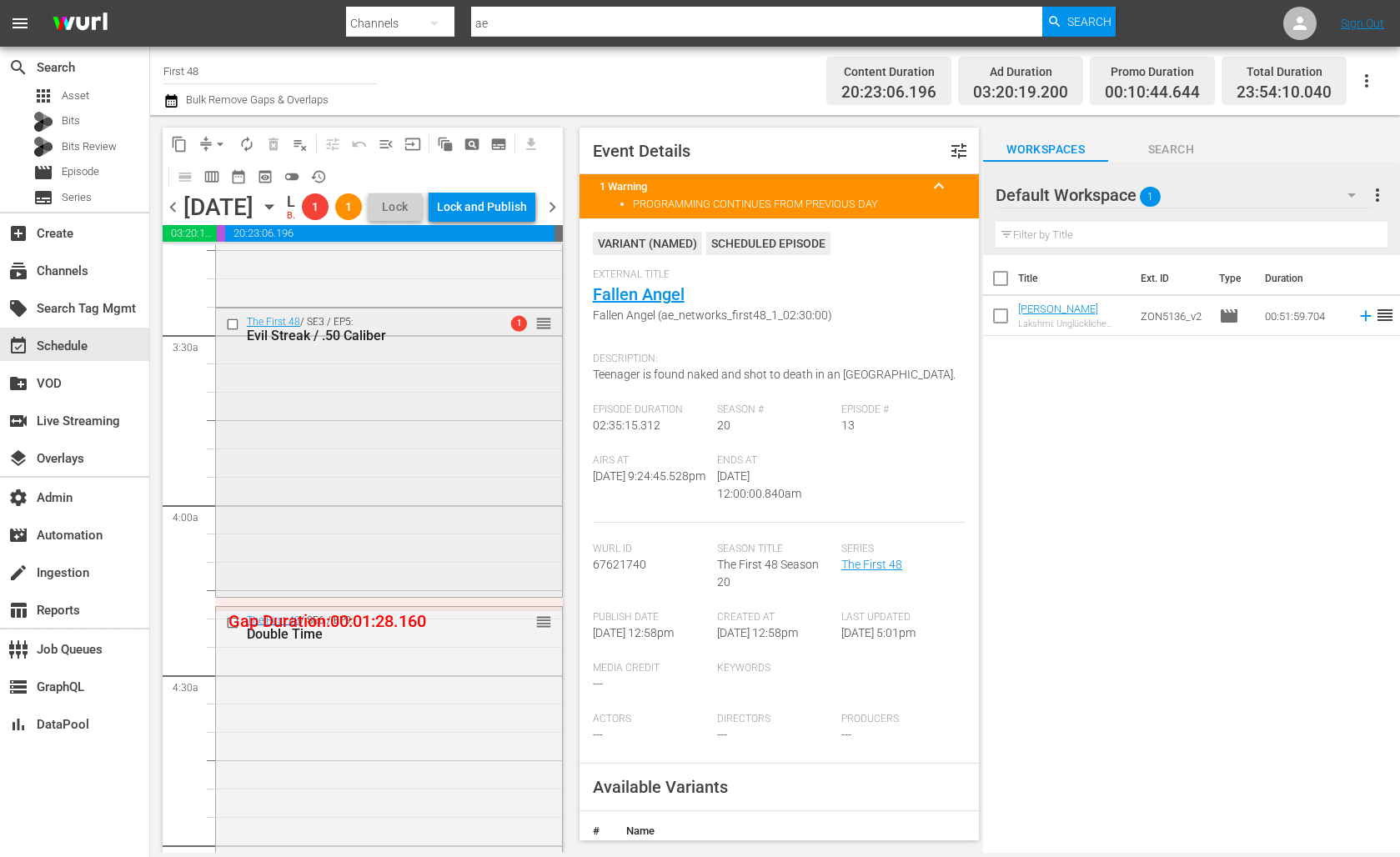
scroll to position [1100, 0]
click at [459, 421] on div "The First 48 / SE3 / EP5: Evil Streak / .50 Caliber 1 reorder" at bounding box center [389, 450] width 346 height 286
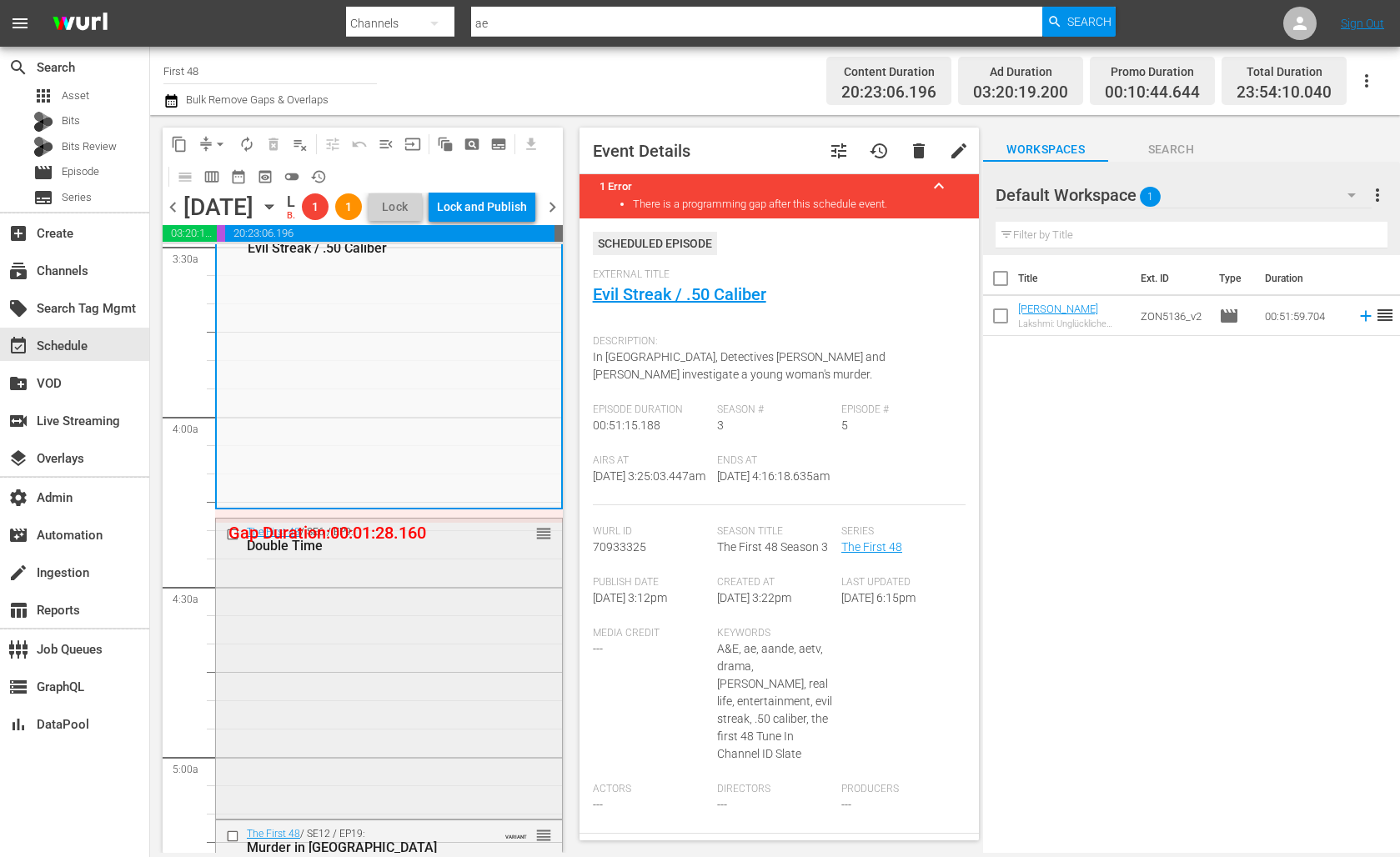
scroll to position [1192, 0]
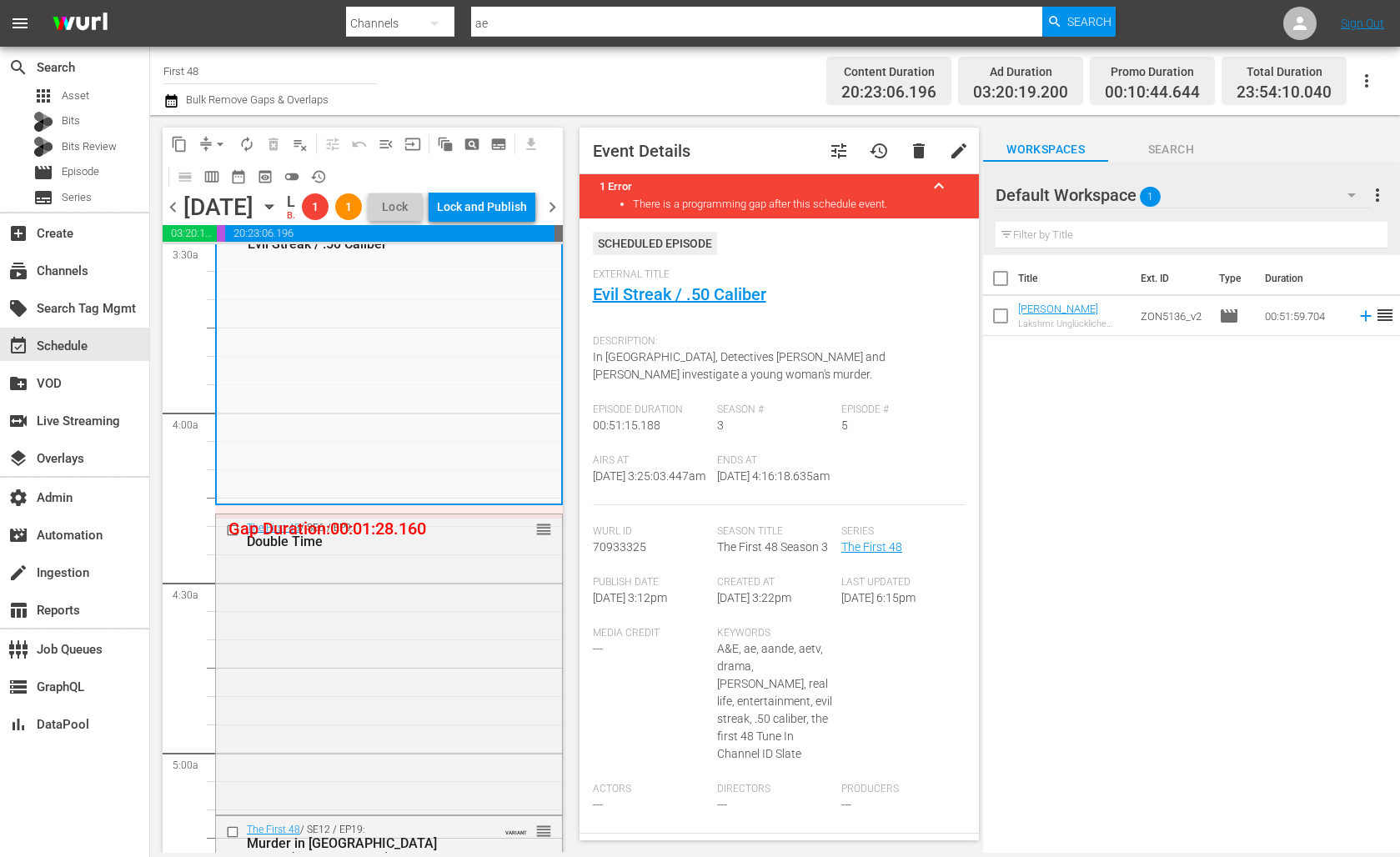
click at [717, 483] on span "10/13/25 @ 4:16:18.635am" at bounding box center [774, 476] width 113 height 13
drag, startPoint x: 717, startPoint y: 492, endPoint x: 793, endPoint y: 491, distance: 76.0
click at [793, 483] on span "10/13/25 @ 4:16:18.635am" at bounding box center [774, 476] width 113 height 13
click at [390, 676] on div "The First 48 / SE6 / EP9: Double Time reorder" at bounding box center [389, 661] width 346 height 296
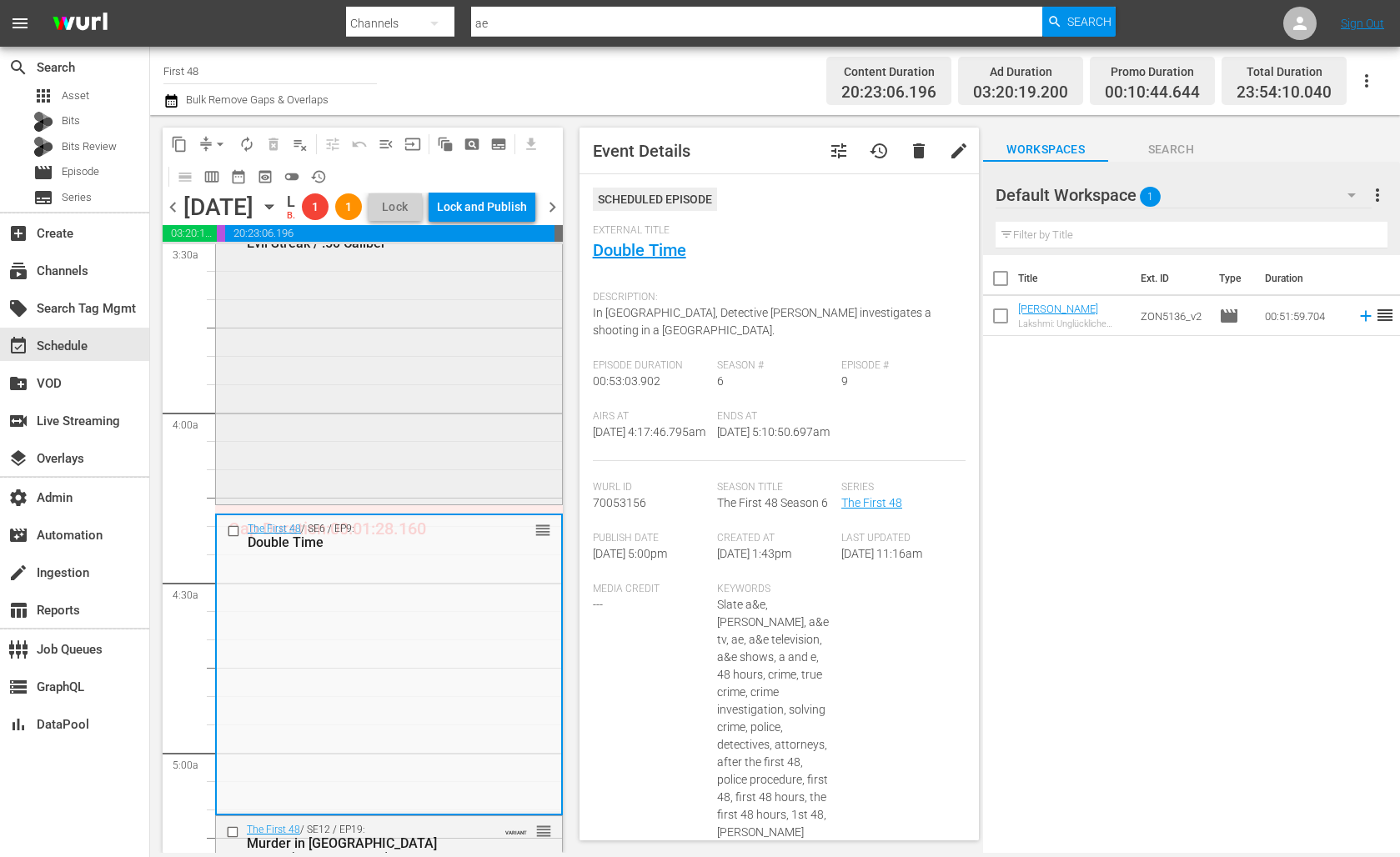
click at [358, 501] on div "The First 48 / SE3 / EP5: Evil Streak / .50 Caliber 1 reorder" at bounding box center [389, 358] width 346 height 286
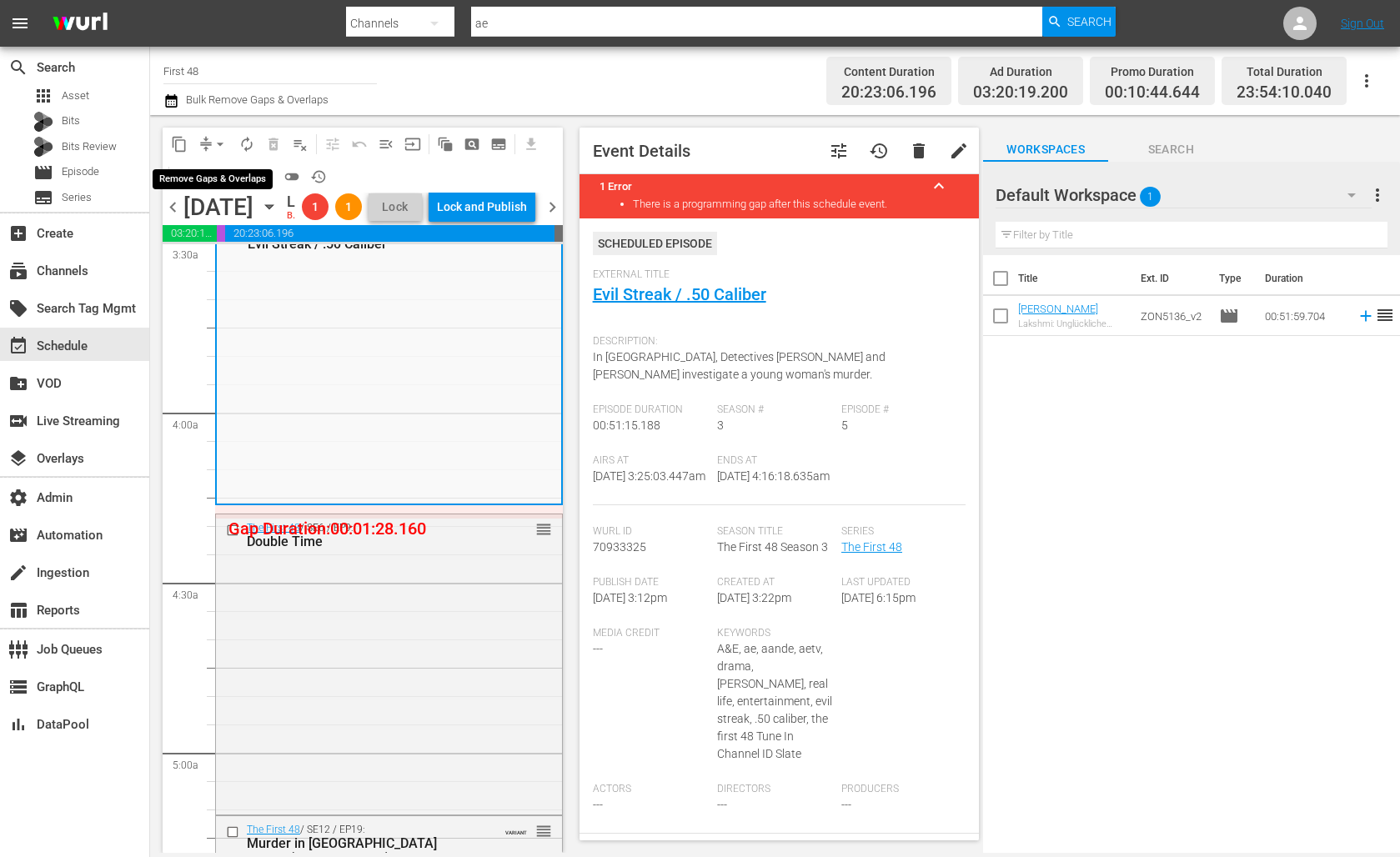
click at [222, 143] on span "arrow_drop_down" at bounding box center [220, 144] width 17 height 17
click at [374, 186] on div "content_copy compress arrow_drop_down autorenew_outlined delete_forever_outline…" at bounding box center [362, 159] width 400 height 65
click at [328, 225] on div "chevron_left Monday, October 13th October 13th Lineup Delivered BACKUP DELIVERE…" at bounding box center [362, 208] width 400 height 33
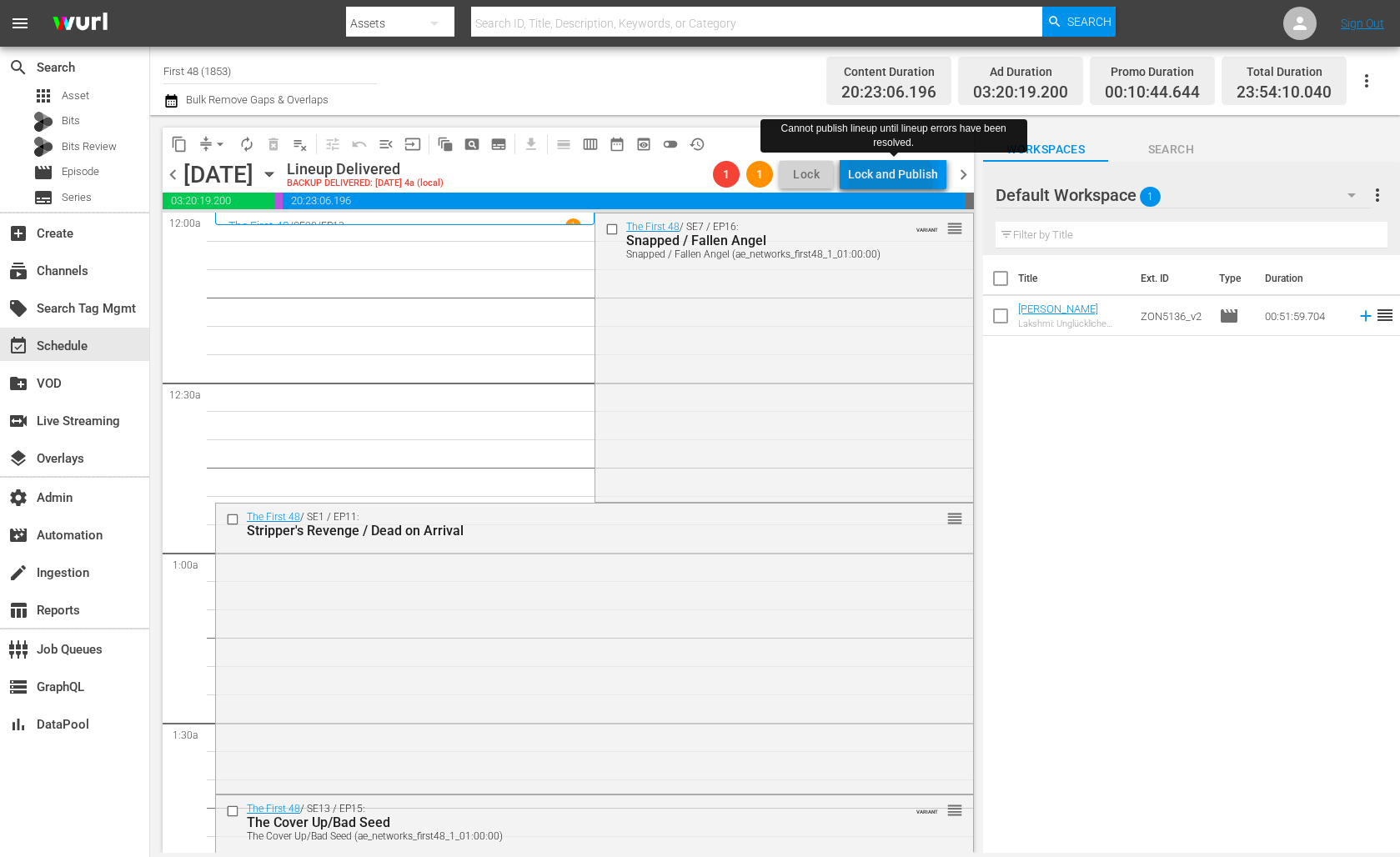
click at [888, 179] on div "Lock and Publish" at bounding box center [893, 174] width 90 height 30
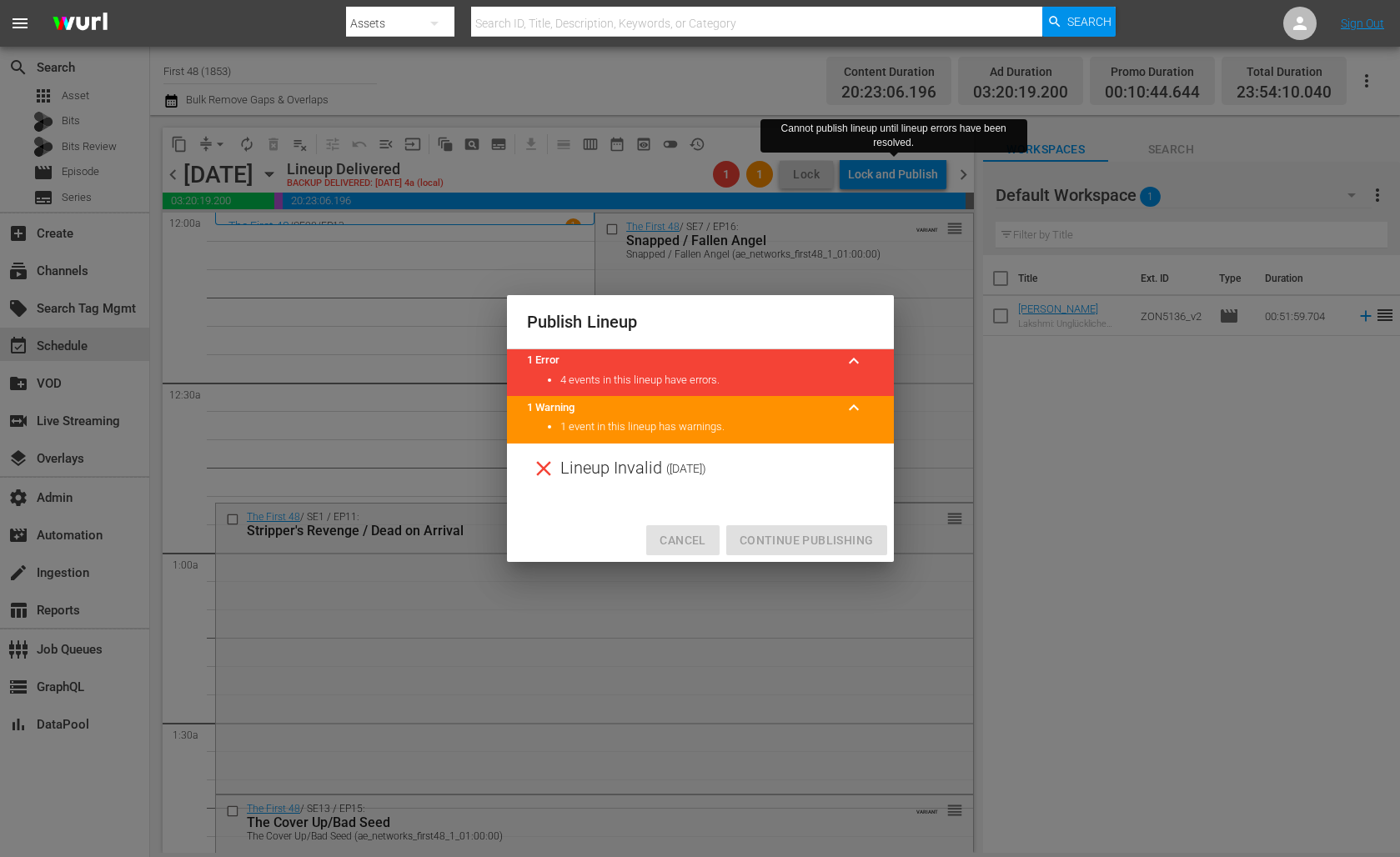
click at [679, 540] on span "Cancel" at bounding box center [682, 540] width 46 height 21
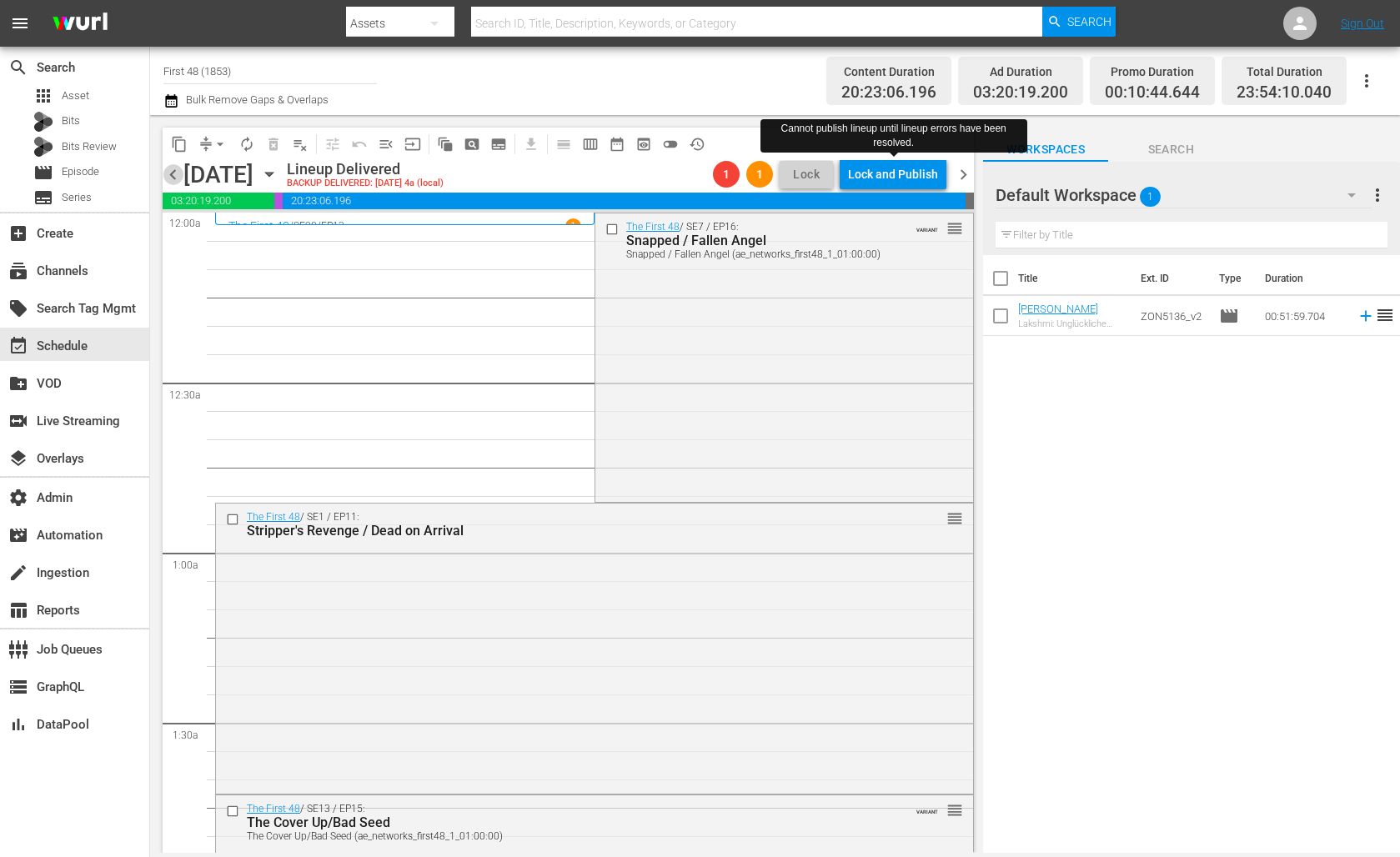
click at [172, 176] on span "chevron_left" at bounding box center [173, 174] width 21 height 21
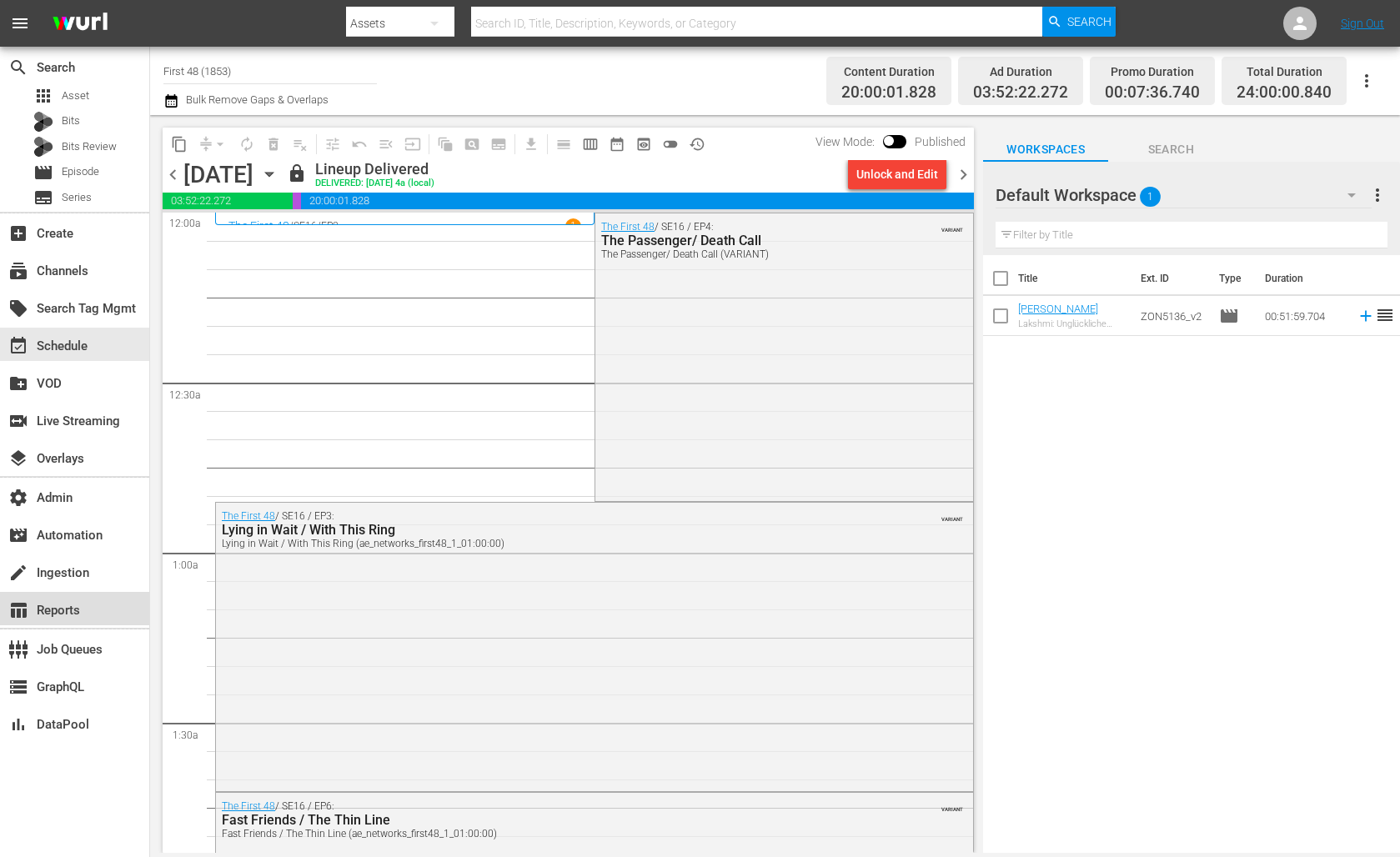
click at [56, 608] on div "table_chart Reports" at bounding box center [46, 608] width 94 height 15
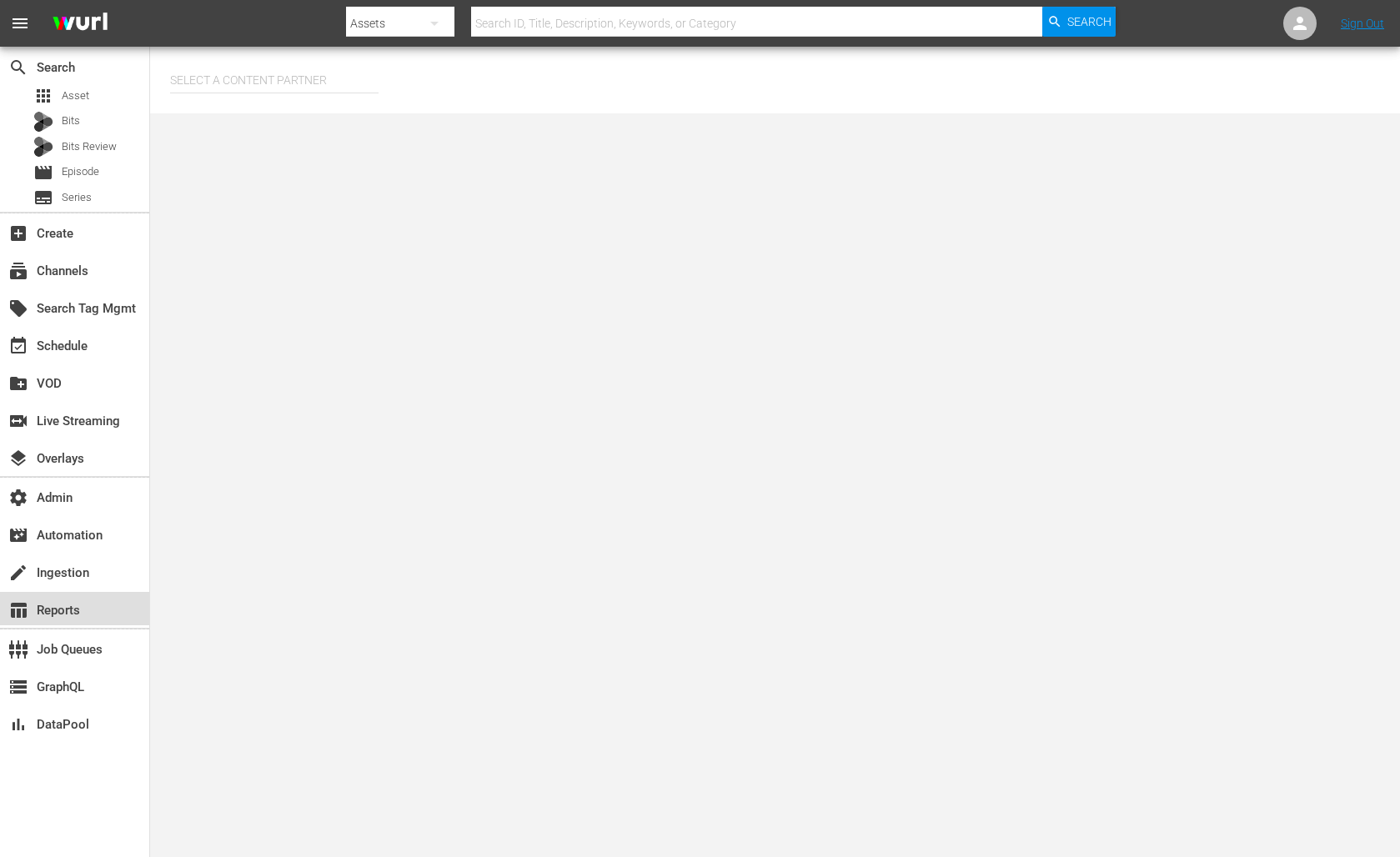
click at [74, 610] on div "table_chart Reports" at bounding box center [46, 608] width 94 height 15
click at [65, 613] on div "table_chart Reports" at bounding box center [46, 608] width 94 height 15
click at [239, 83] on input "text" at bounding box center [274, 79] width 208 height 40
click at [273, 206] on div "Rights Booster Limited (257)" at bounding box center [306, 206] width 244 height 40
type input "Rights Booster Limited (257)"
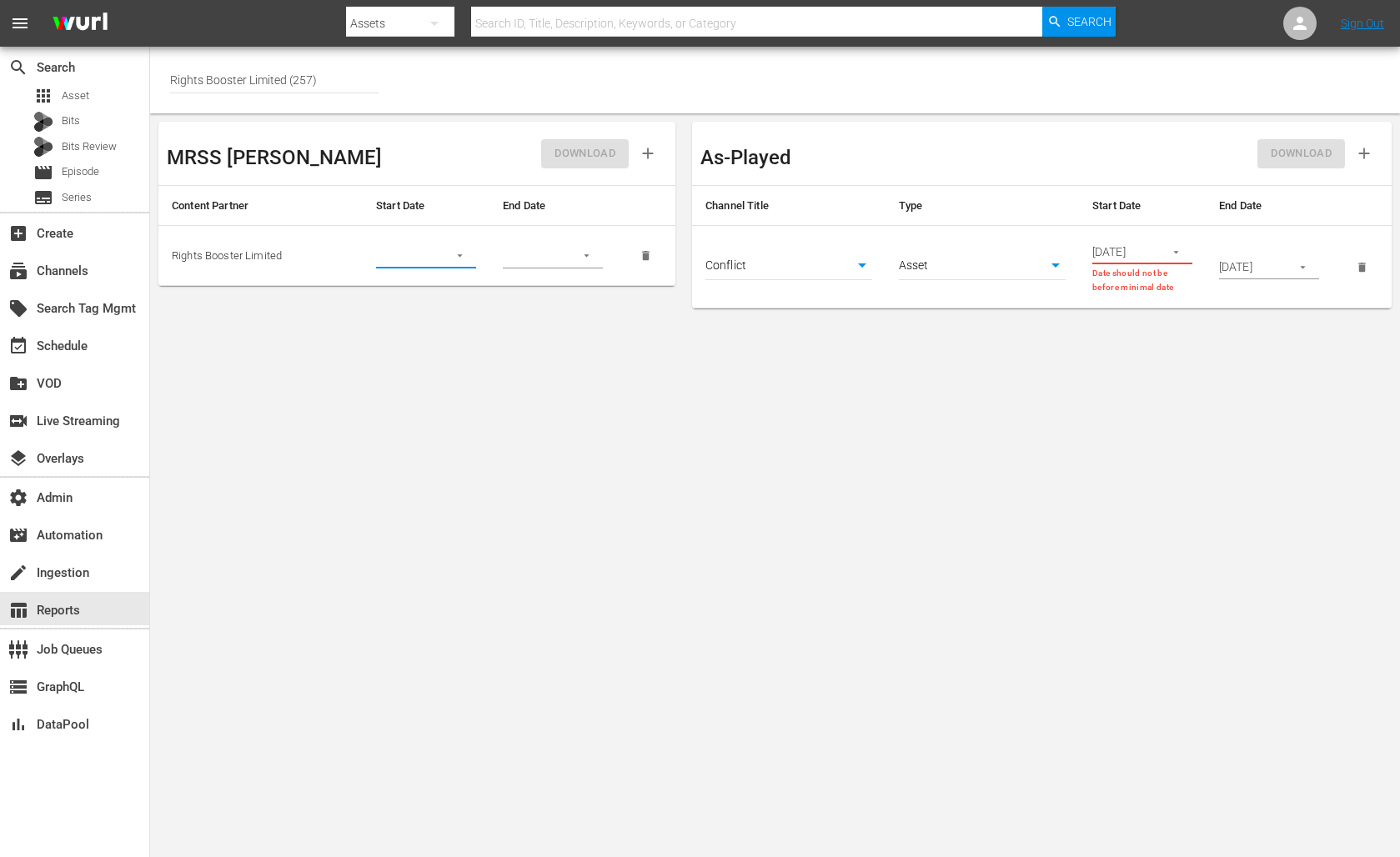
click at [420, 254] on input "text" at bounding box center [406, 256] width 61 height 25
click at [858, 265] on body "menu Search By Assets Search ID, Title, Description, Keywords, or Category Sear…" at bounding box center [700, 428] width 1400 height 857
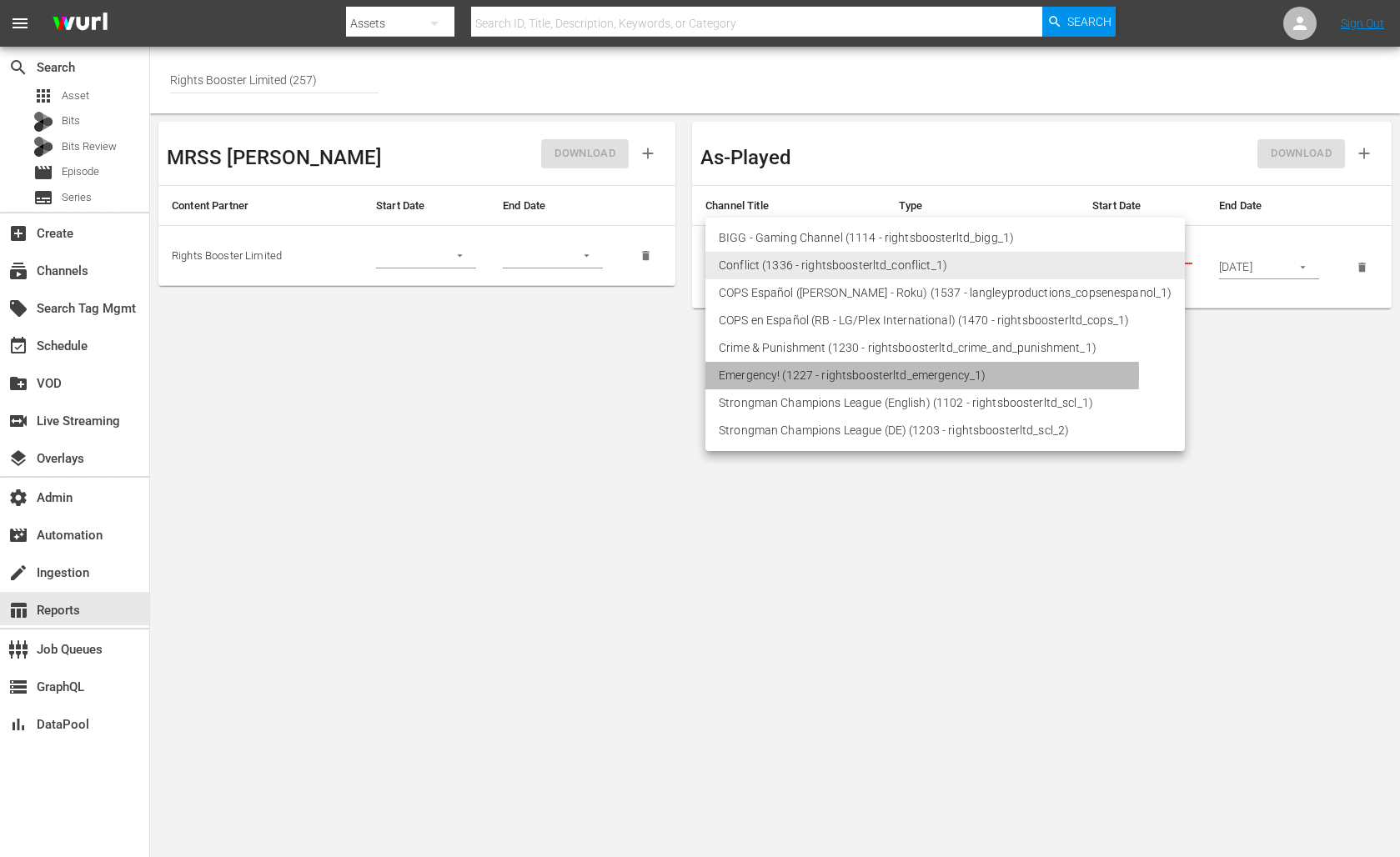
click at [794, 374] on li "Emergency! (1227 - rightsboosterltd_emergency_1)" at bounding box center [945, 375] width 480 height 28
type input "1227"
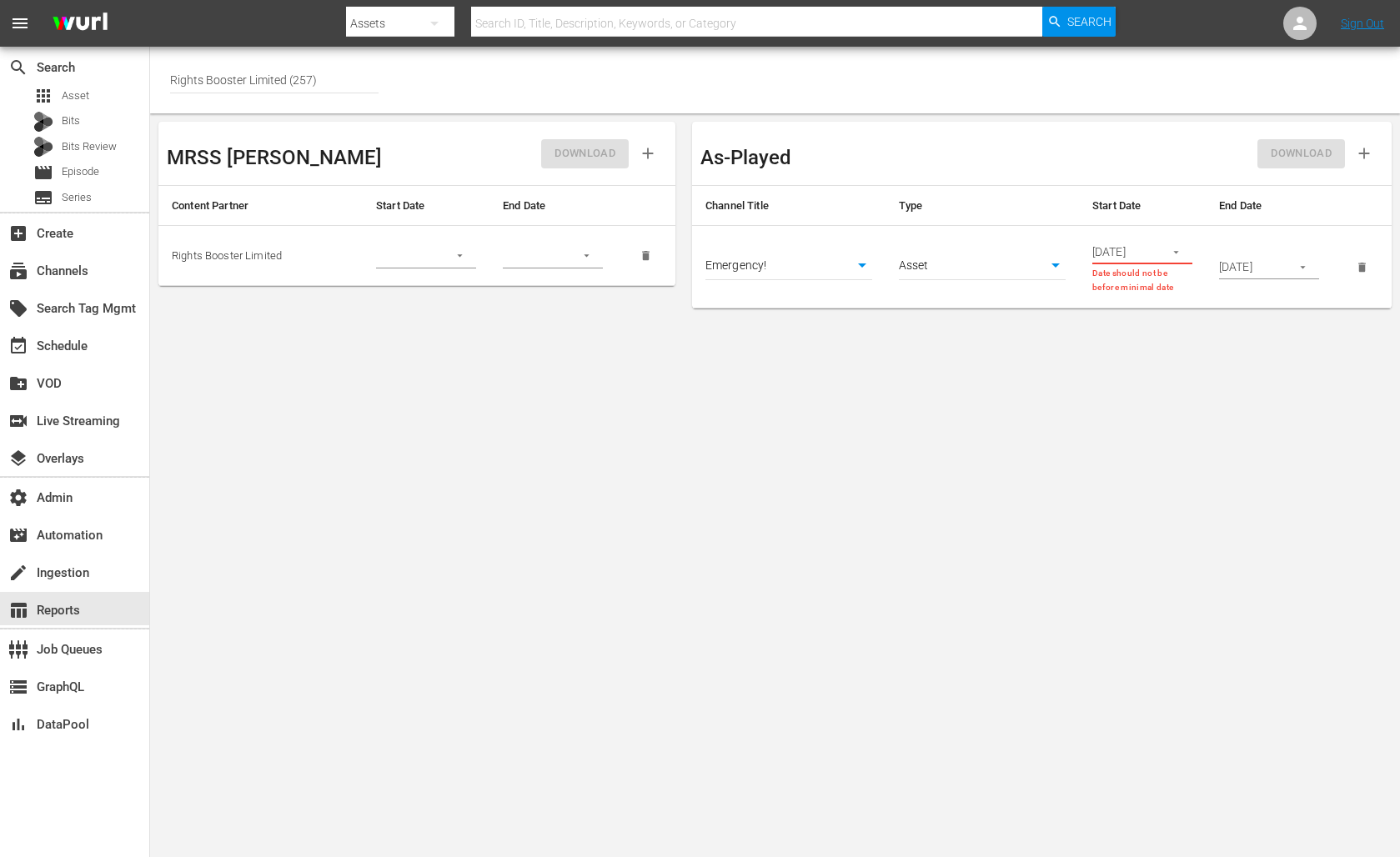
click at [1057, 260] on body "menu Search By Assets Search ID, Title, Description, Keywords, or Category Sear…" at bounding box center [700, 428] width 1400 height 857
click at [955, 292] on li "Episode" at bounding box center [982, 292] width 167 height 28
type input "episode"
click at [859, 265] on body "menu Search By Assets Search ID, Title, Description, Keywords, or Category Sear…" at bounding box center [700, 428] width 1400 height 857
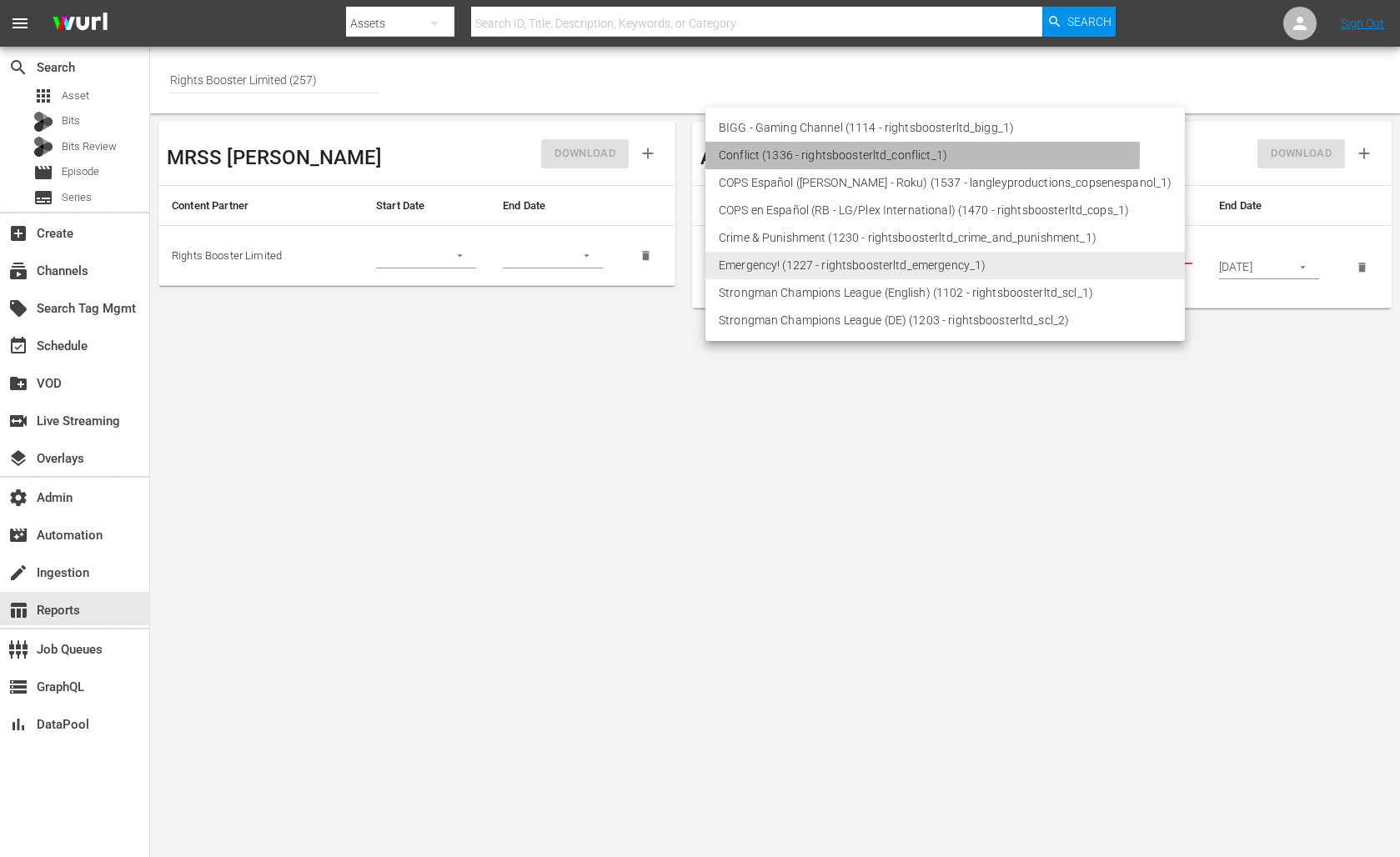
click at [791, 152] on li "Conflict (1336 - rightsboosterltd_conflict_1)" at bounding box center [945, 155] width 480 height 28
type input "1336"
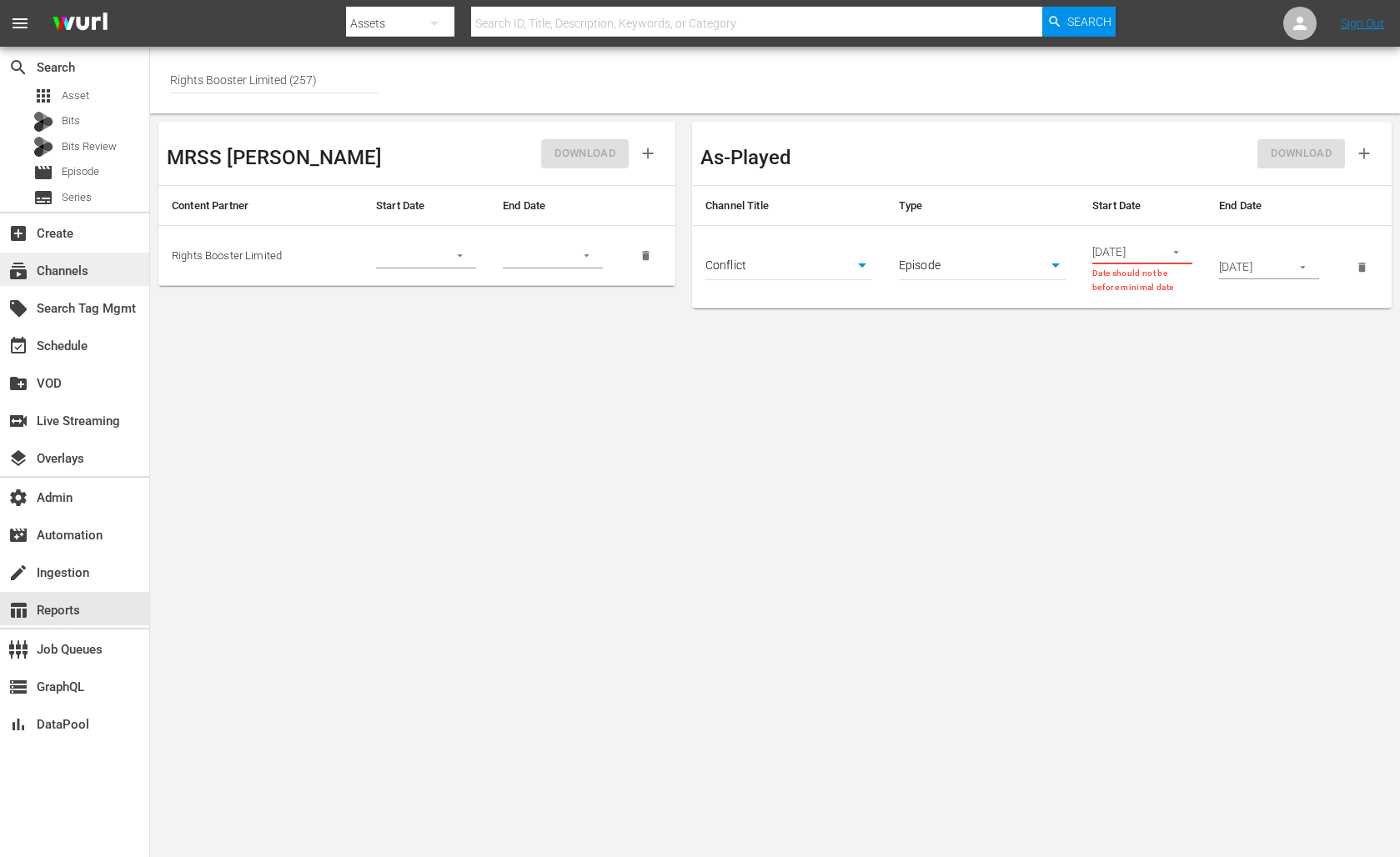
click at [69, 271] on div "subscriptions Channels" at bounding box center [46, 269] width 94 height 15
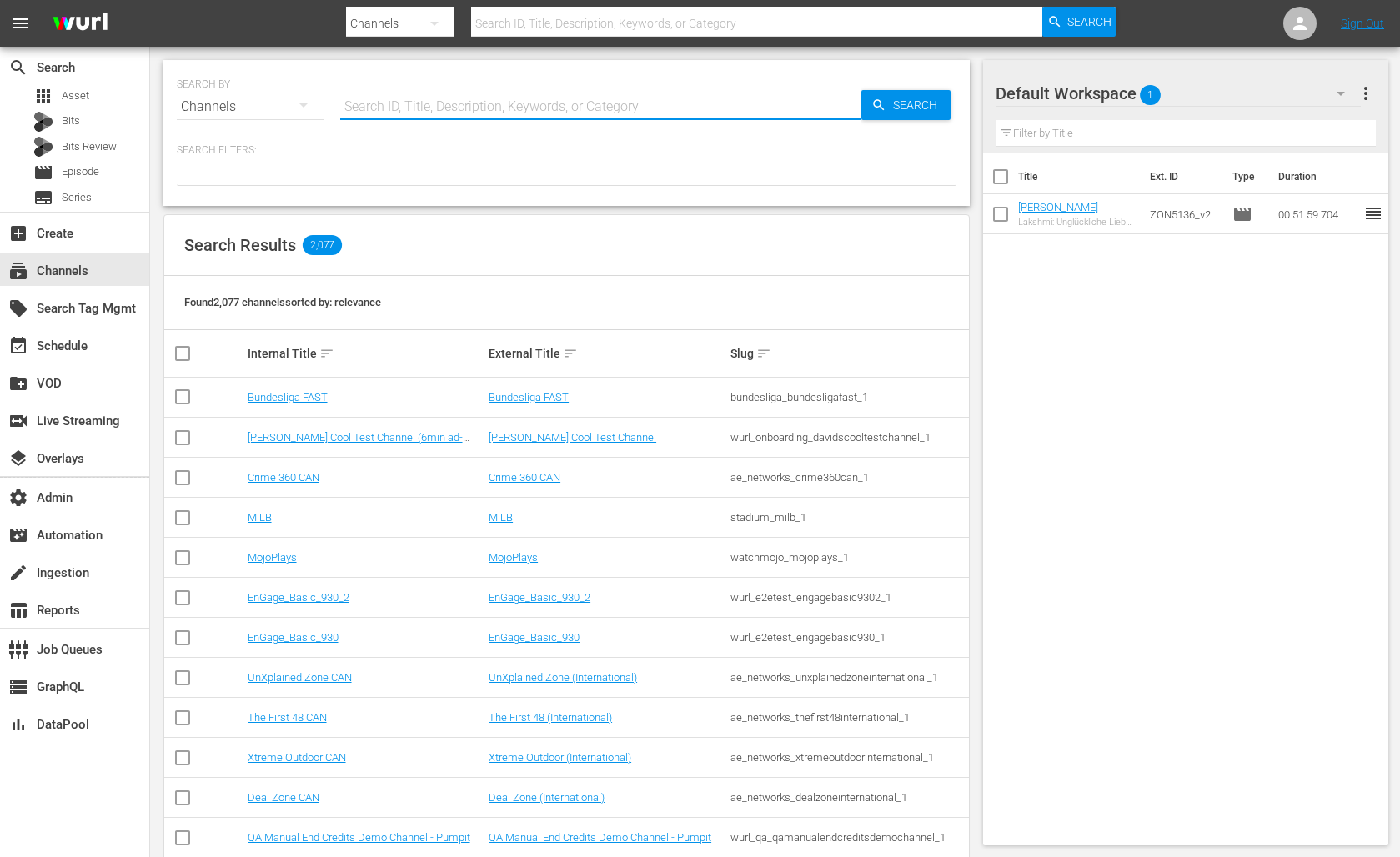
click at [400, 98] on input "text" at bounding box center [601, 106] width 521 height 40
type input "conflict"
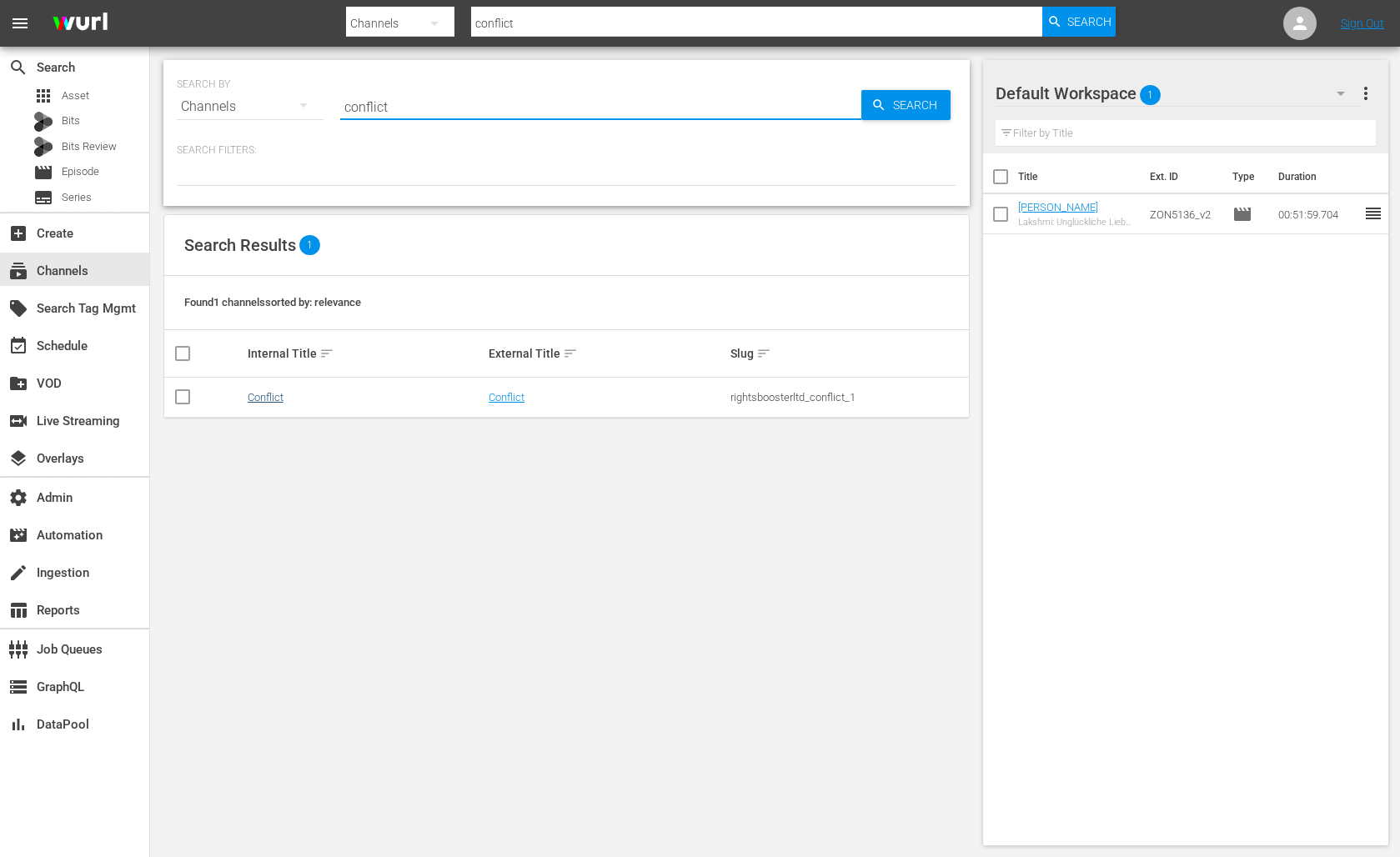
click at [248, 396] on link "Conflict" at bounding box center [266, 397] width 36 height 13
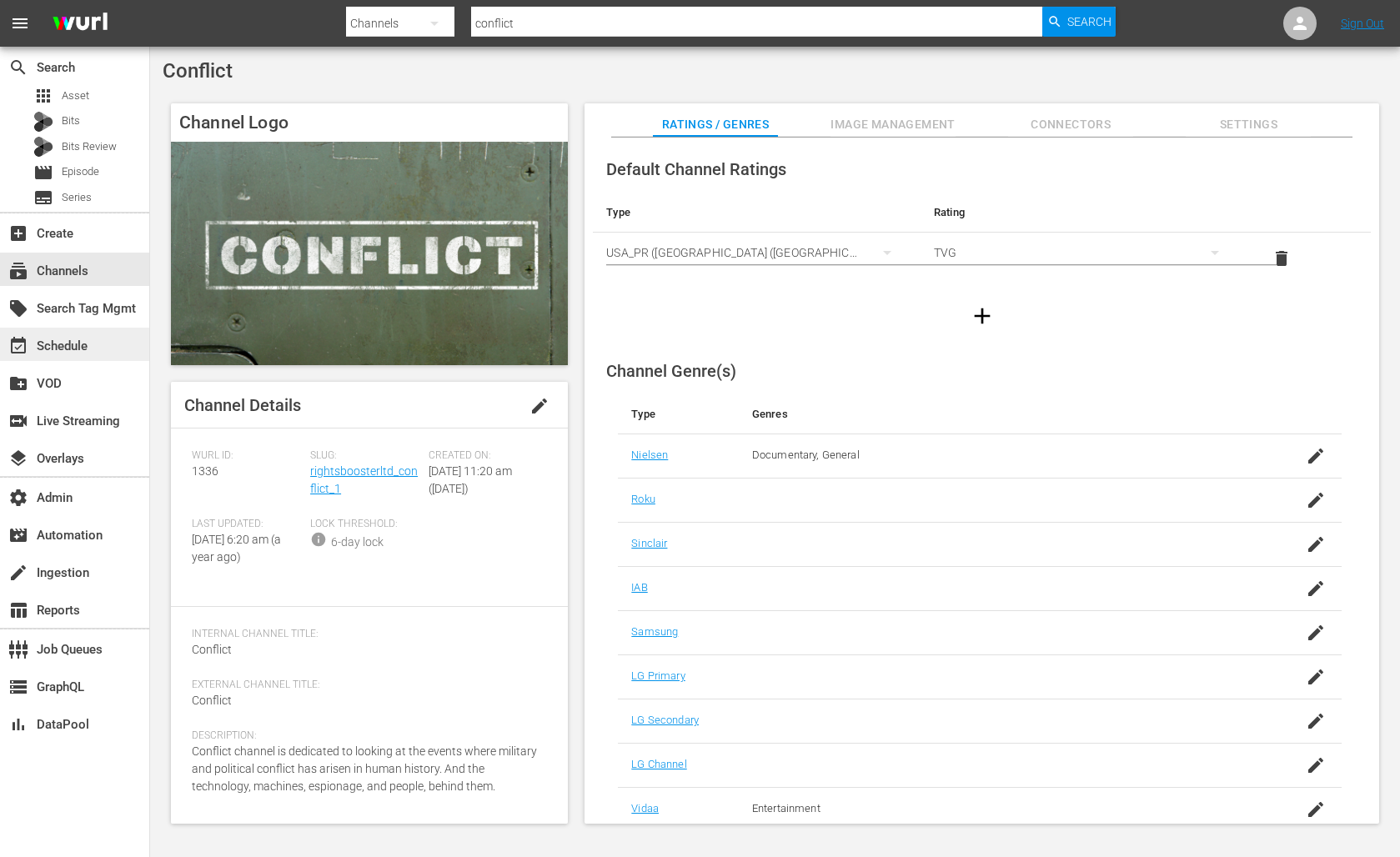
click at [73, 345] on div "event_available Schedule" at bounding box center [46, 344] width 94 height 15
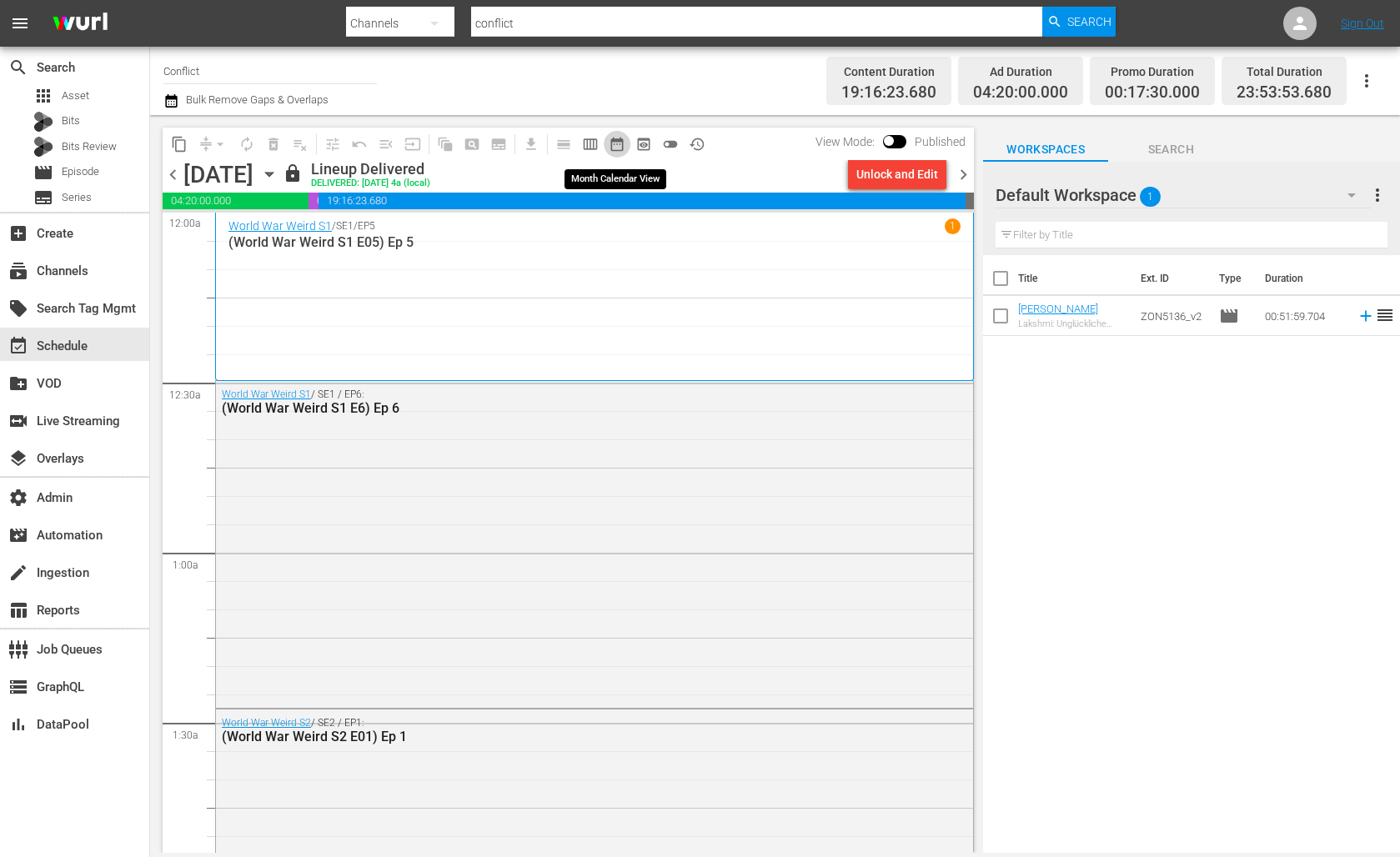
click at [615, 146] on span "date_range_outlined" at bounding box center [617, 144] width 17 height 17
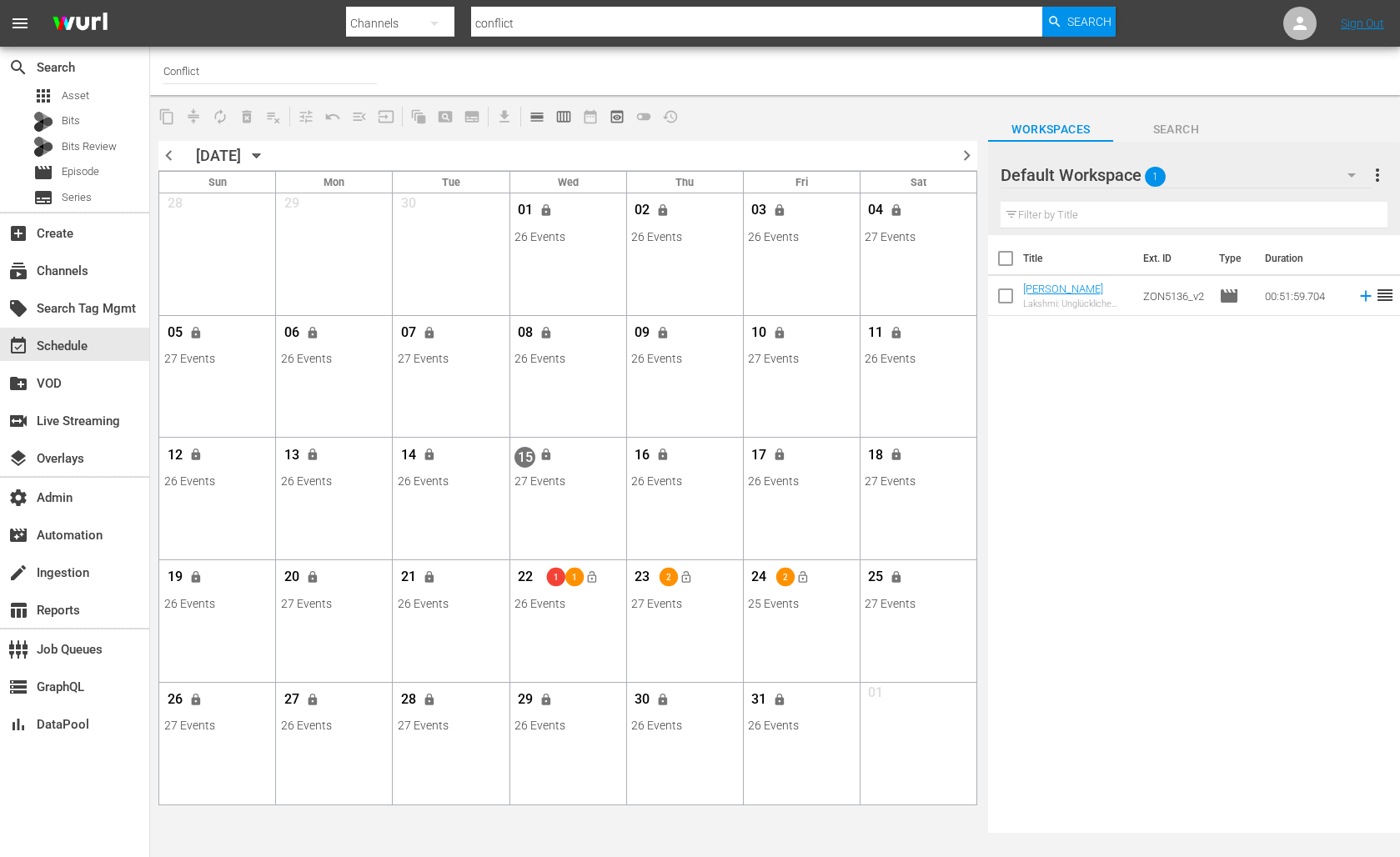
click at [962, 156] on span "chevron_right" at bounding box center [966, 155] width 21 height 21
